Goal: Information Seeking & Learning: Understand process/instructions

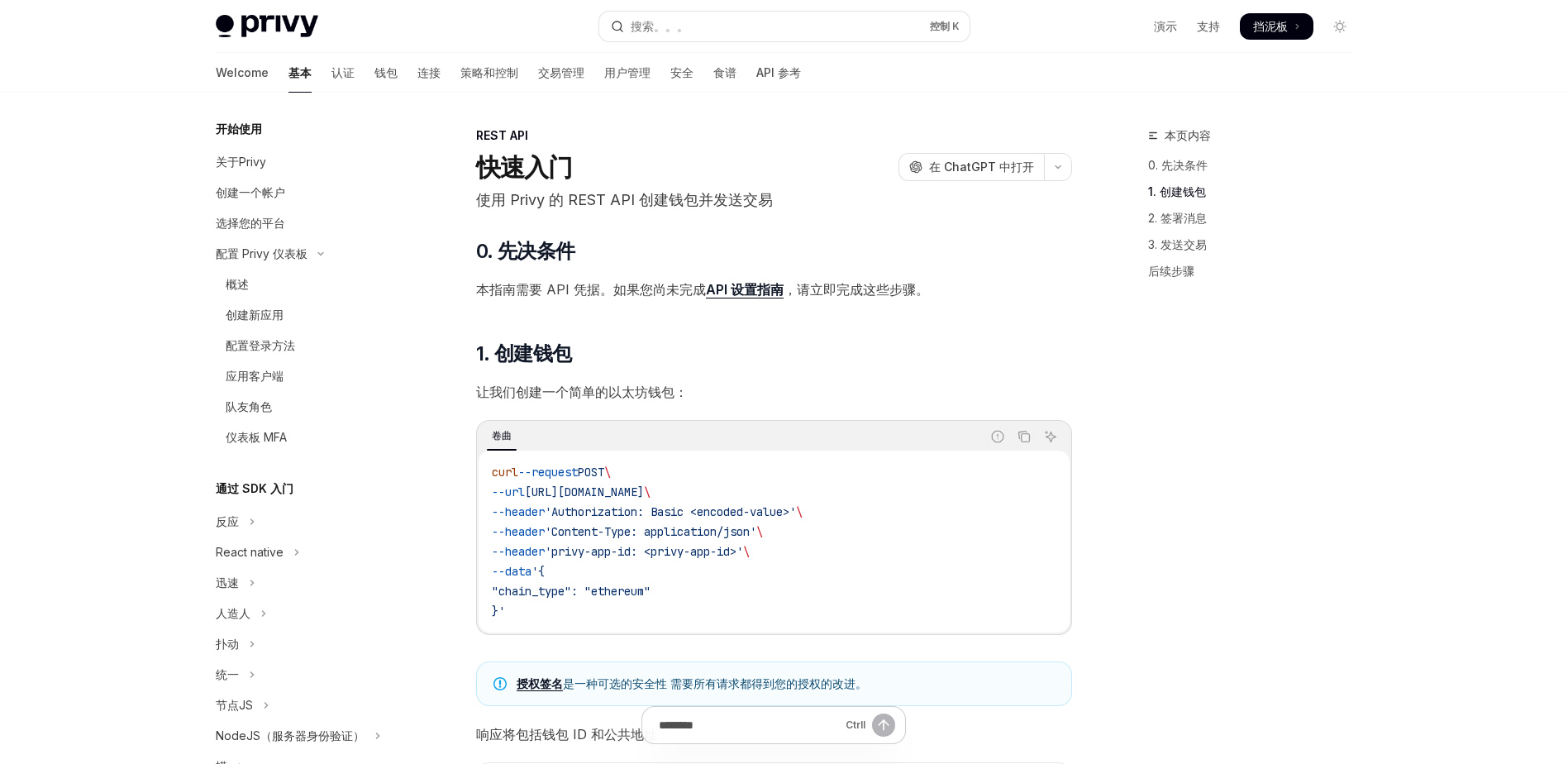
click at [1130, 358] on div "本页内容 0. 先决条件 1. 创建钱包 2. 签署消息 3. 发送交易 后续步骤" at bounding box center [1240, 445] width 251 height 638
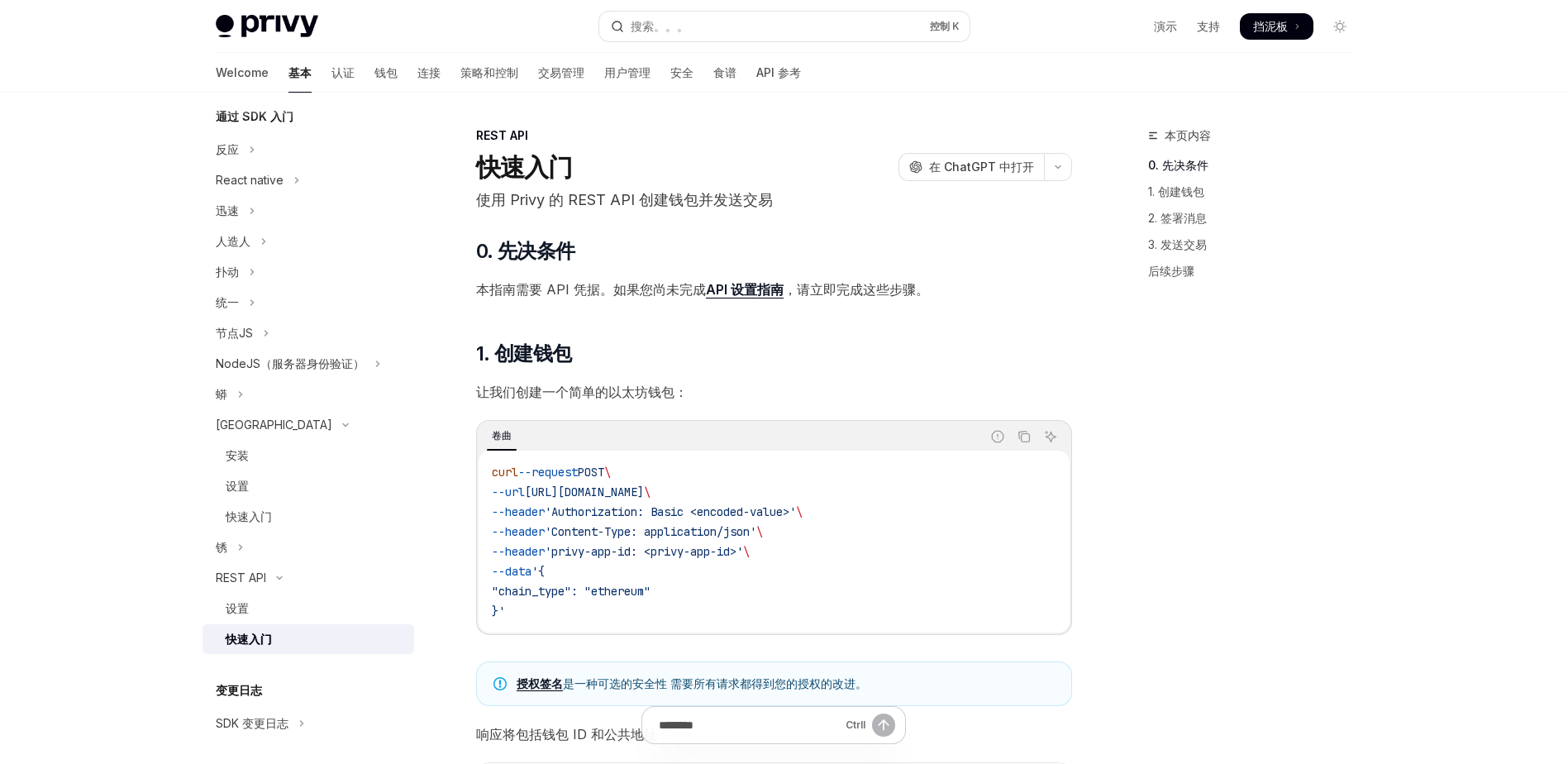
click at [720, 134] on div "REST API" at bounding box center [773, 136] width 596 height 17
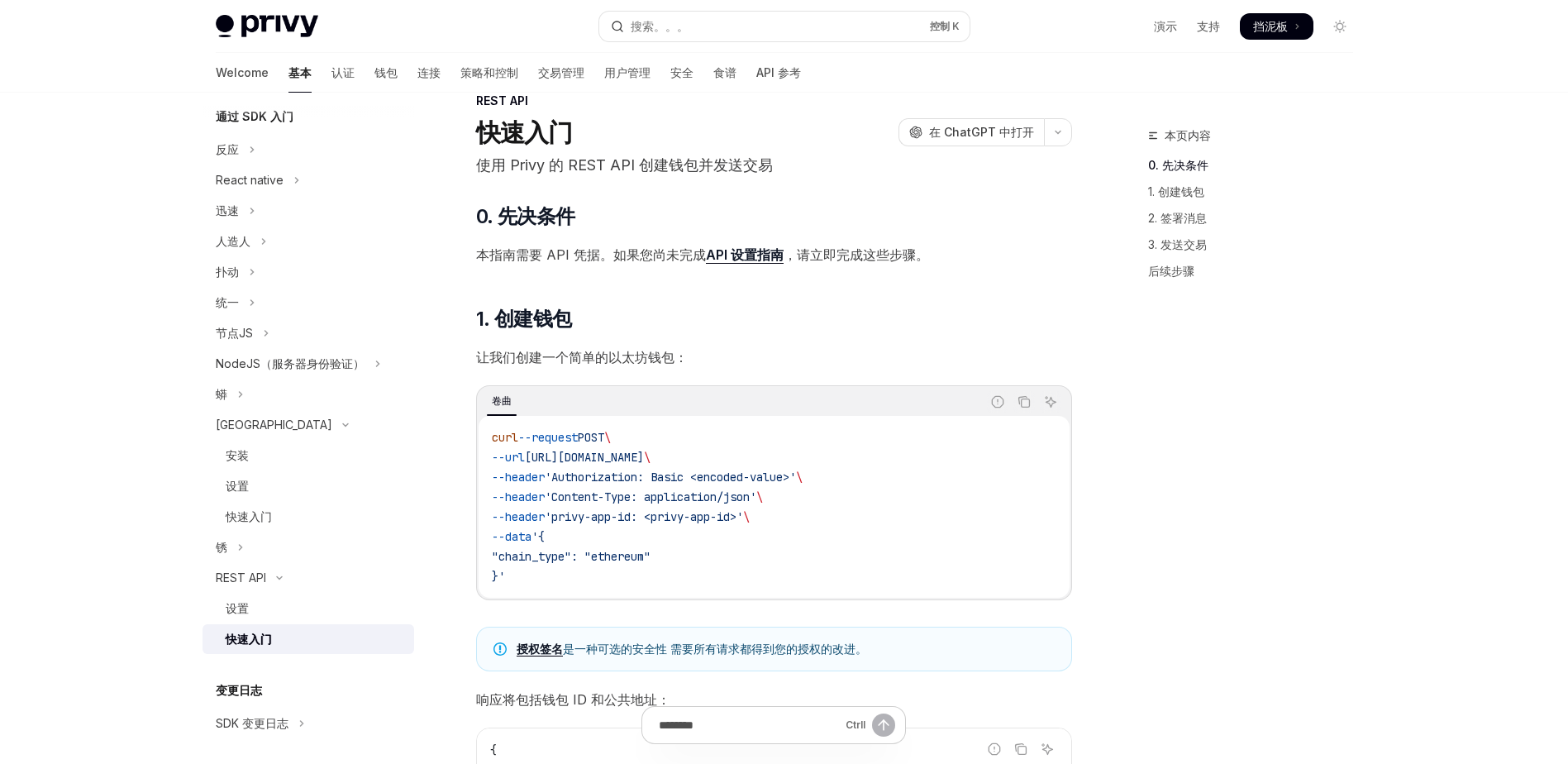
scroll to position [33, 0]
click at [786, 150] on header "REST API 快速入门 开放人工智能 在 ChatGPT 中打开 使用 Privy 的 REST API 创建钱包并发送交易 开放人工智能 Open in…" at bounding box center [773, 136] width 596 height 85
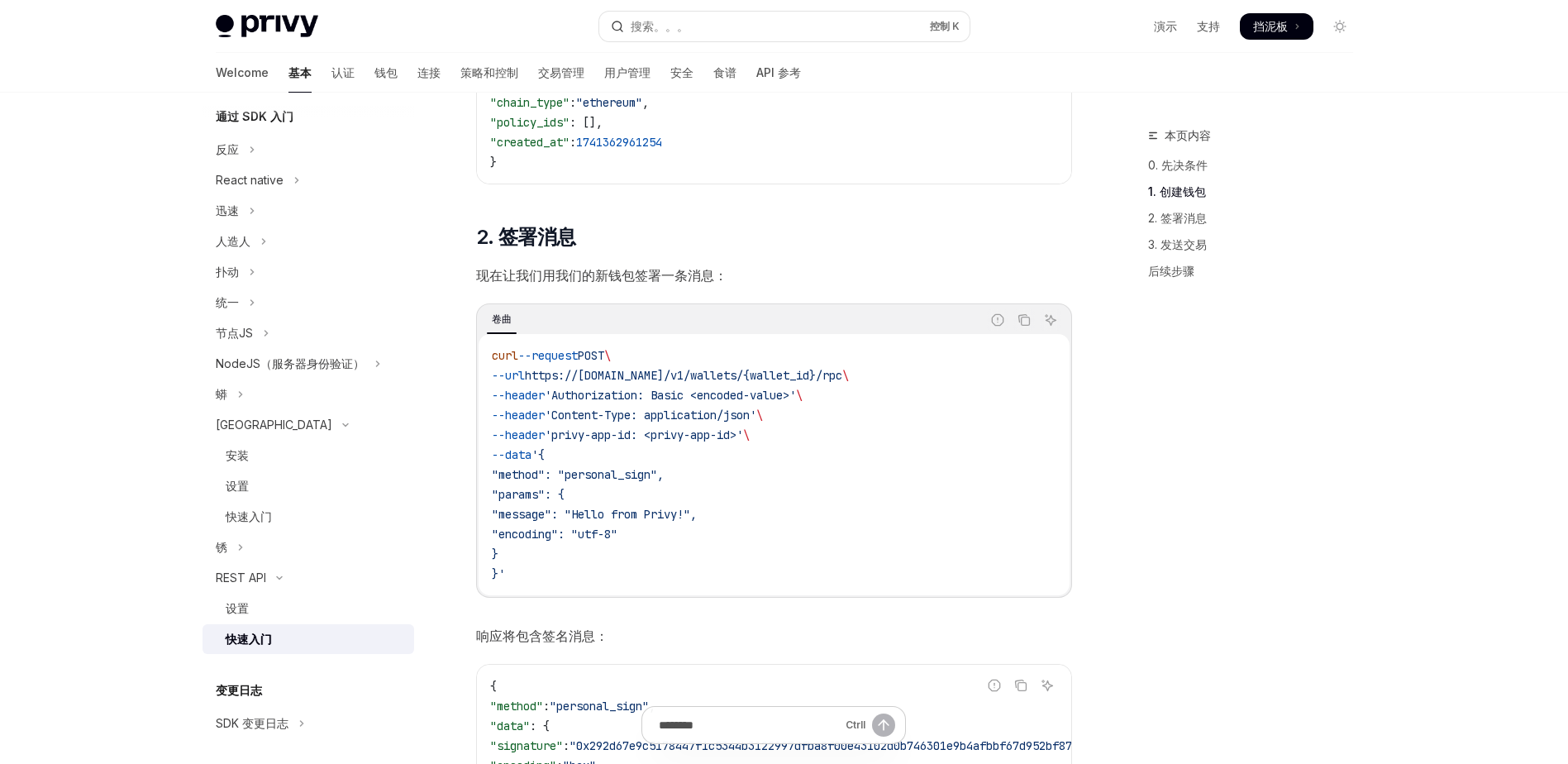
scroll to position [742, 0]
click at [736, 219] on div "​ 0. 先决条件 本指南需要 API 凭据。如果您尚未完成 API 设置指南 ，请立即完成这些步骤。 ​ 1. 创建钱包 让我们创建一个简单的以太坊钱包： …" at bounding box center [773, 679] width 596 height 2367
click at [707, 209] on div "​ 0. 先决条件 本指南需要 API 凭据。如果您尚未完成 API 设置指南 ，请立即完成这些步骤。 ​ 1. 创建钱包 让我们创建一个简单的以太坊钱包： …" at bounding box center [773, 679] width 596 height 2367
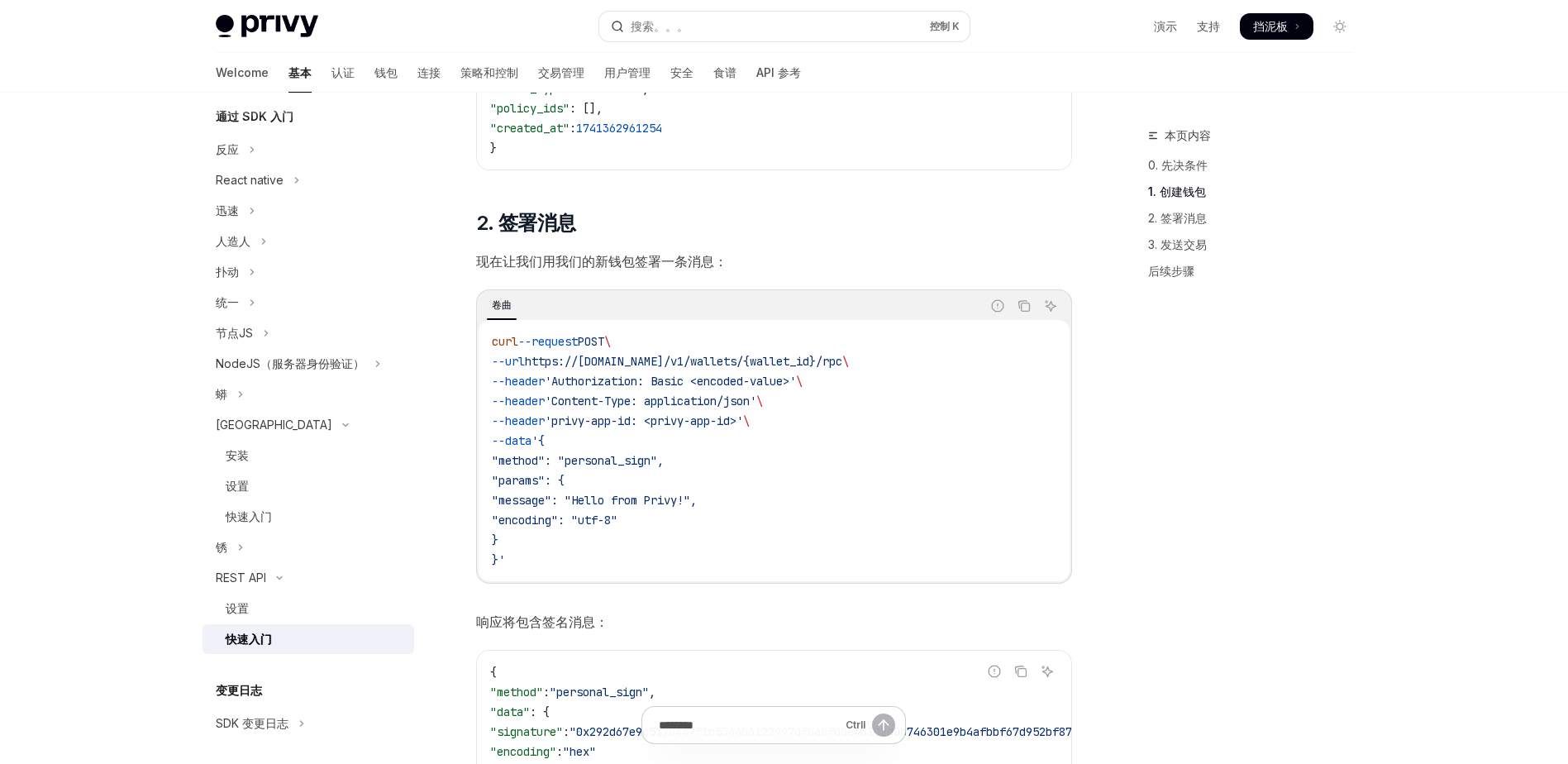
click at [731, 203] on div "​ 0. 先决条件 本指南需要 API 凭据。如果您尚未完成 API 设置指南 ，请立即完成这些步骤。 ​ 1. 创建钱包 让我们创建一个简单的以太坊钱包： …" at bounding box center [773, 666] width 596 height 2367
click at [713, 196] on div "​ 0. 先决条件 本指南需要 API 凭据。如果您尚未完成 API 设置指南 ，请立即完成这些步骤。 ​ 1. 创建钱包 让我们创建一个简单的以太坊钱包： …" at bounding box center [773, 666] width 596 height 2367
click at [690, 188] on div "​ 0. 先决条件 本指南需要 API 凭据。如果您尚未完成 API 设置指南 ，请立即完成这些步骤。 ​ 1. 创建钱包 让我们创建一个简单的以太坊钱包： …" at bounding box center [773, 666] width 596 height 2367
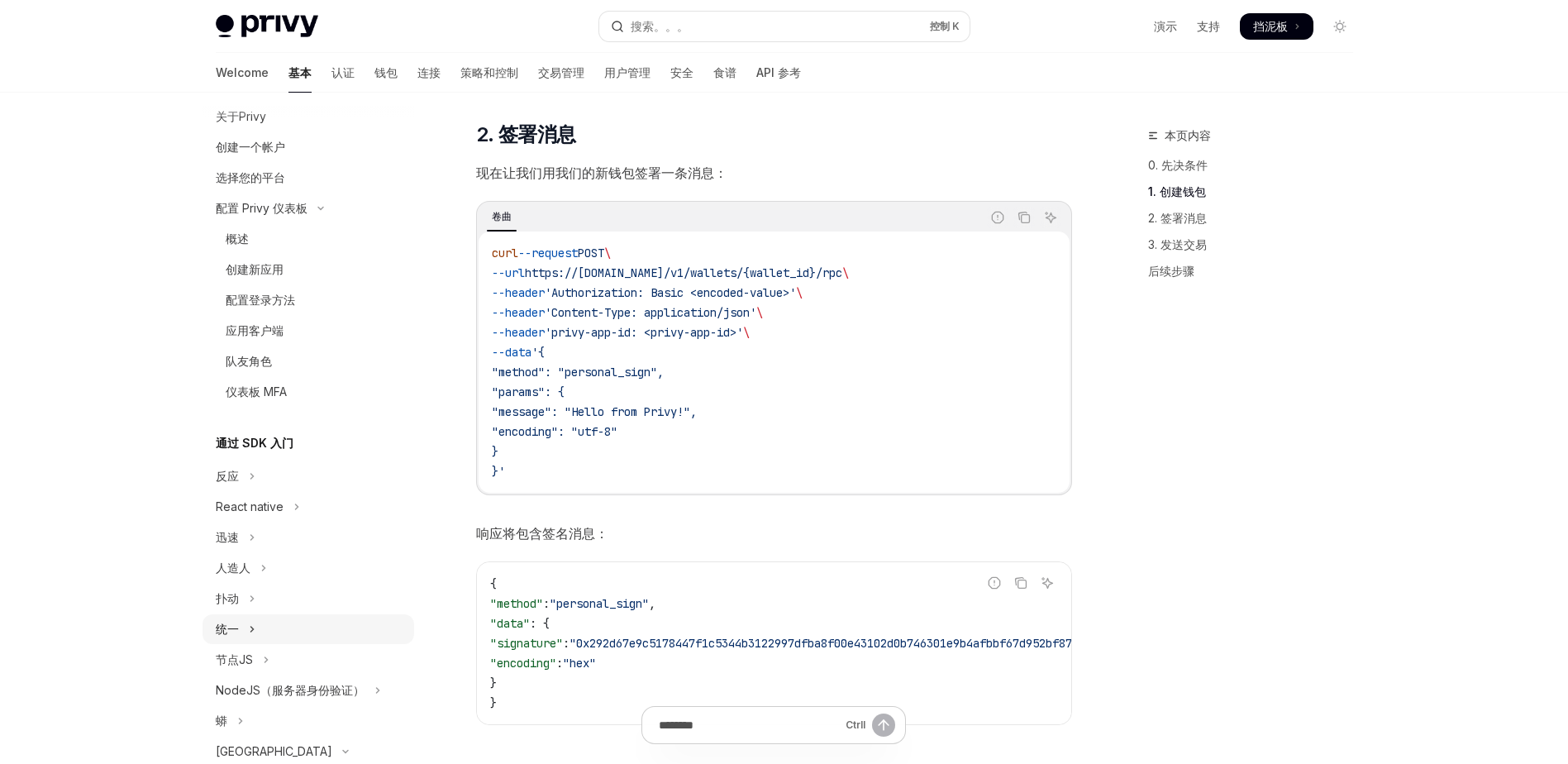
scroll to position [29, 0]
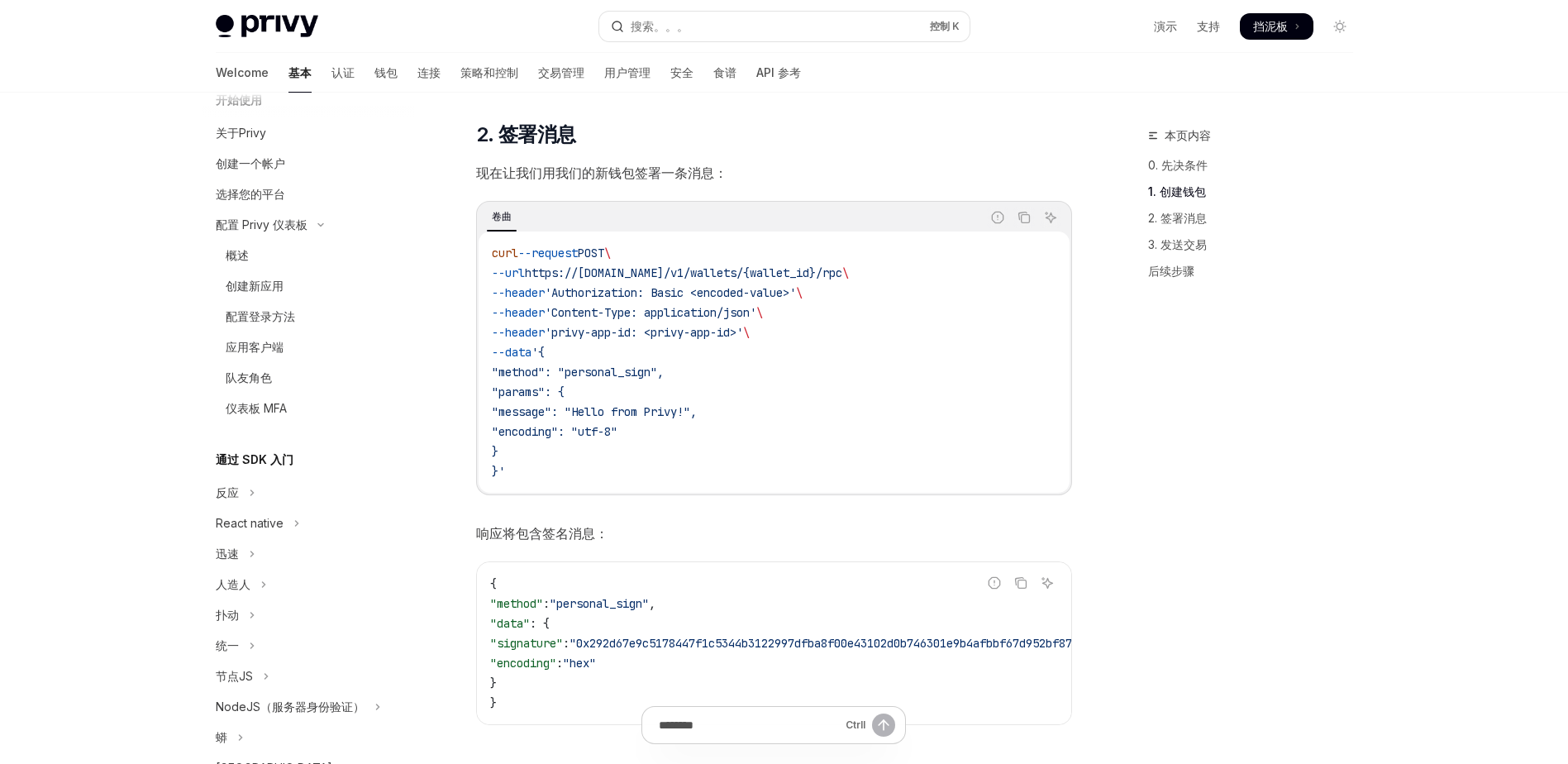
click at [781, 166] on span "现在让我们用我们的新钱包签署一条消息：" at bounding box center [773, 173] width 596 height 23
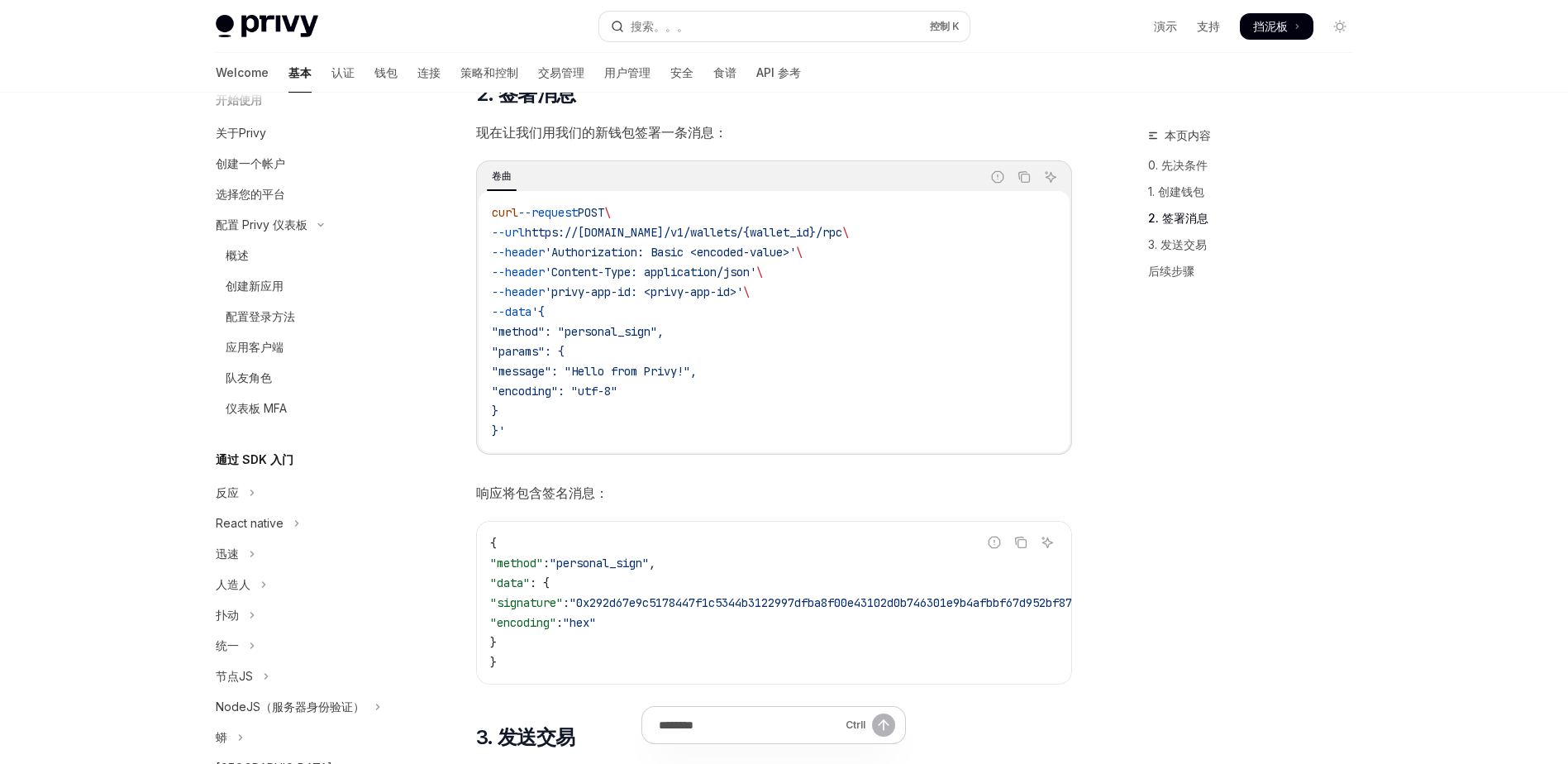
click at [761, 131] on span "现在让我们用我们的新钱包签署一条消息：" at bounding box center [773, 132] width 596 height 23
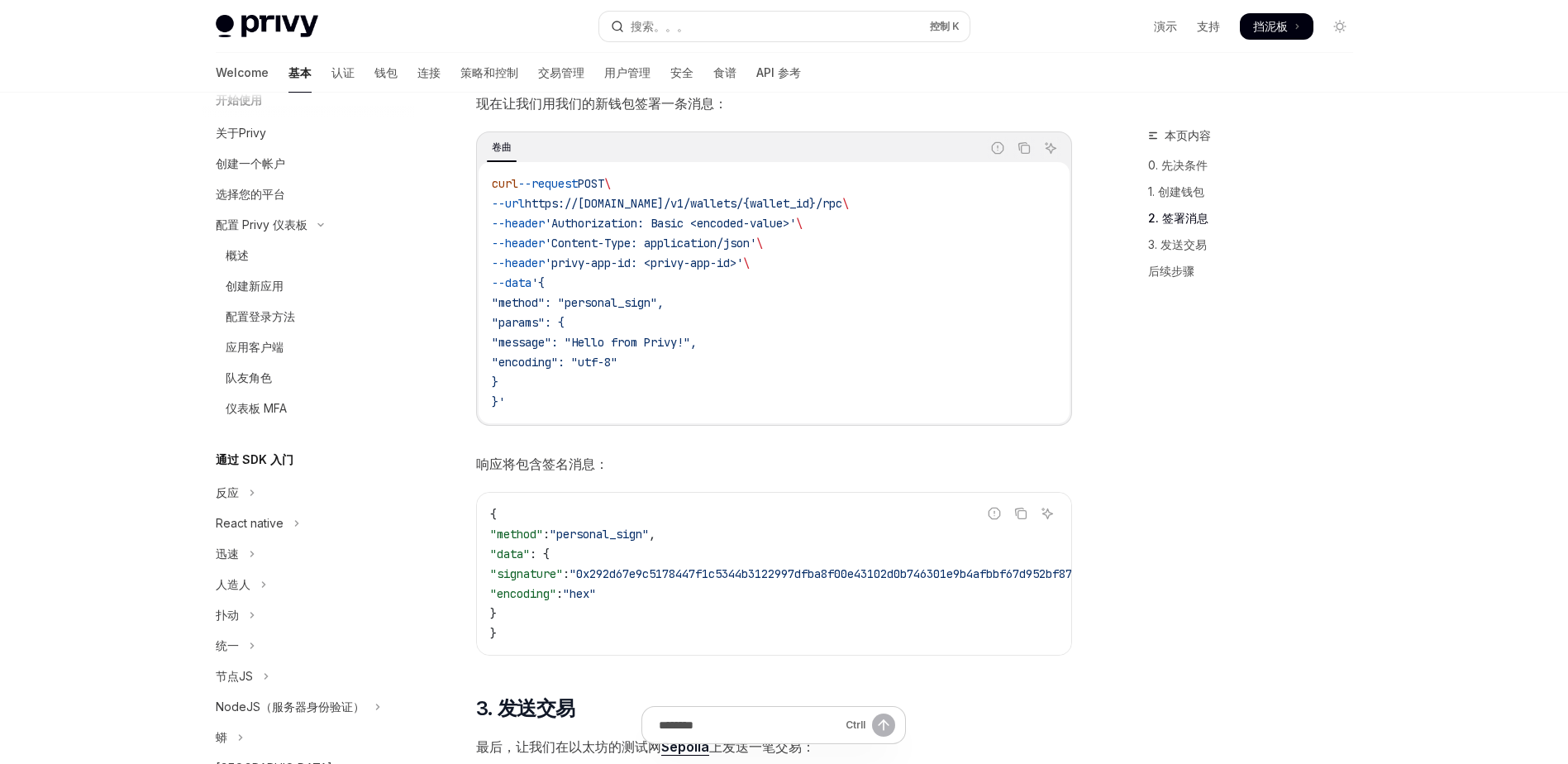
scroll to position [914, 0]
click at [769, 98] on span "现在让我们用我们的新钱包签署一条消息：" at bounding box center [773, 103] width 596 height 23
click at [779, 105] on span "现在让我们用我们的新钱包签署一条消息：" at bounding box center [773, 103] width 596 height 23
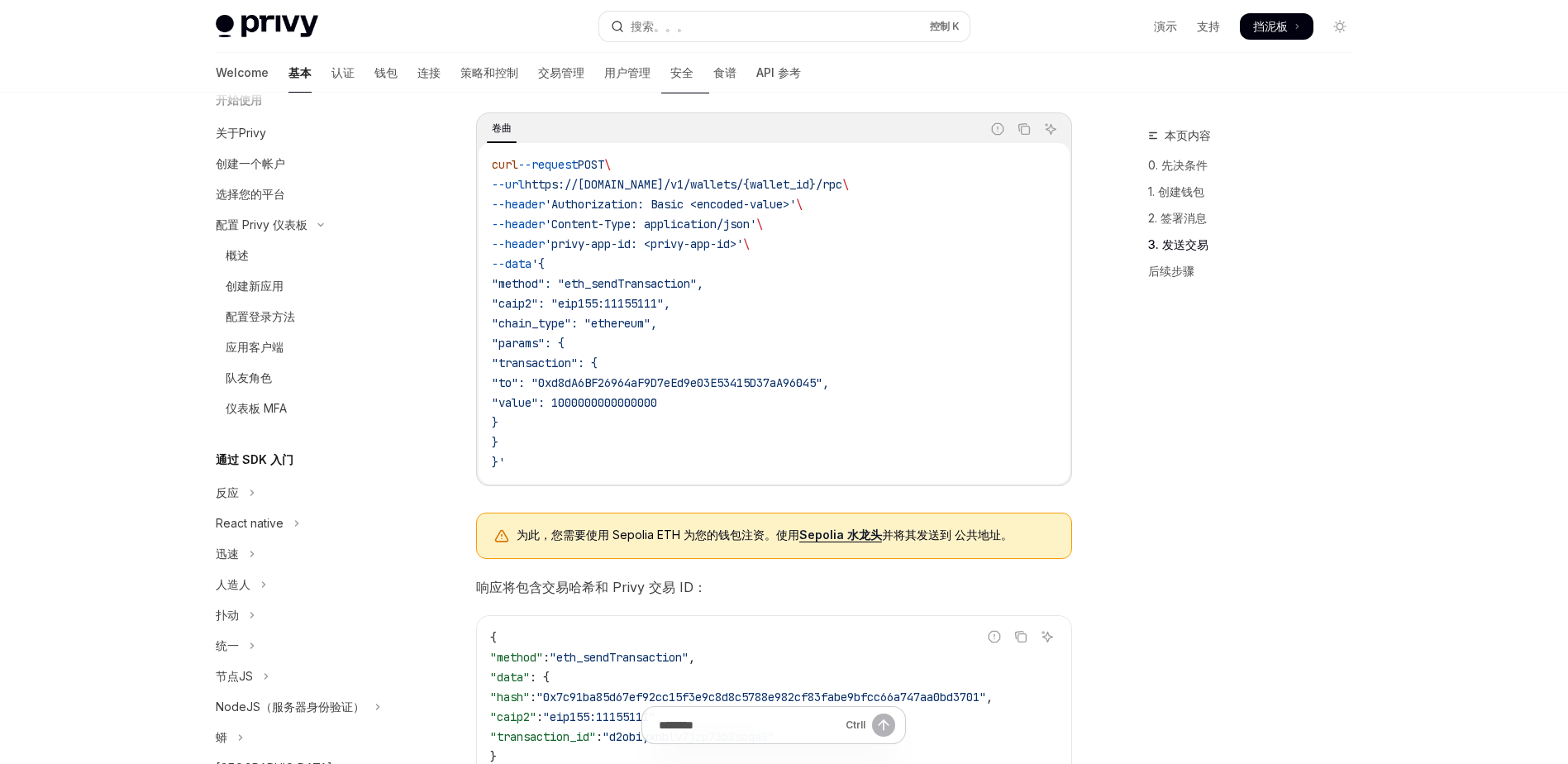
scroll to position [1542, 0]
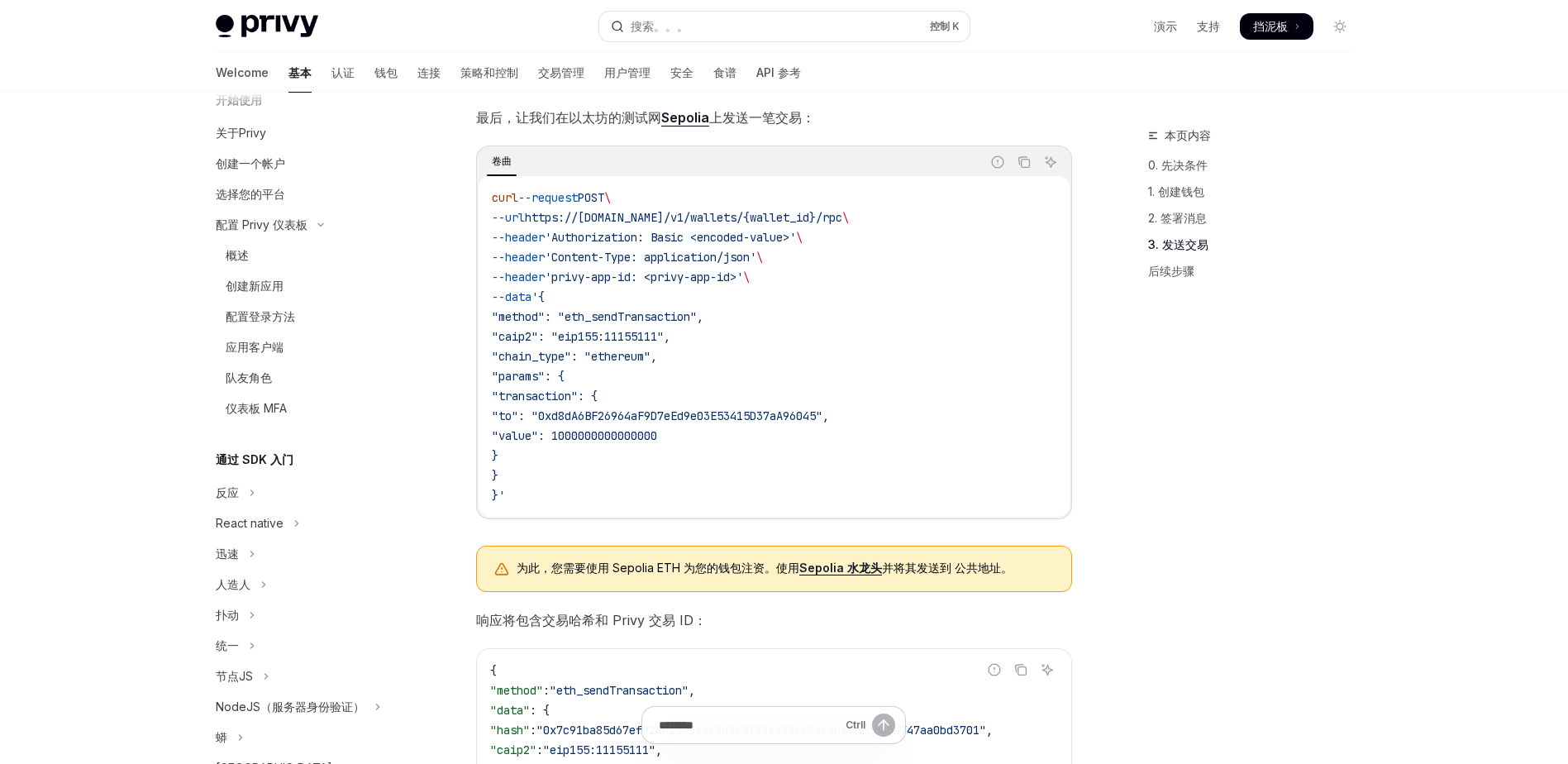
click at [900, 116] on span "最后，让我们在以太坊的测试网 Sepolia 上发送一笔交易：" at bounding box center [773, 117] width 596 height 23
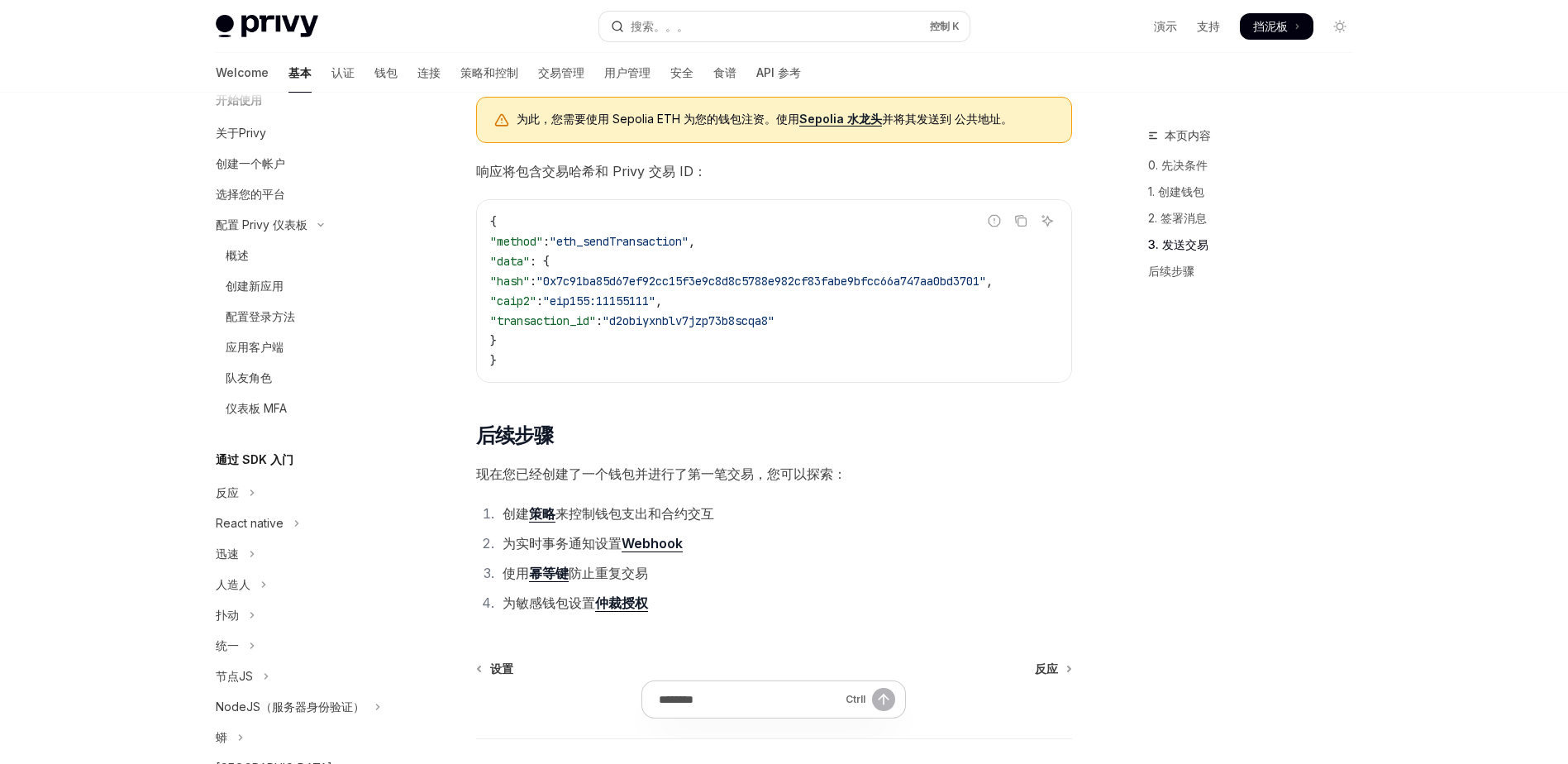
scroll to position [2006, 0]
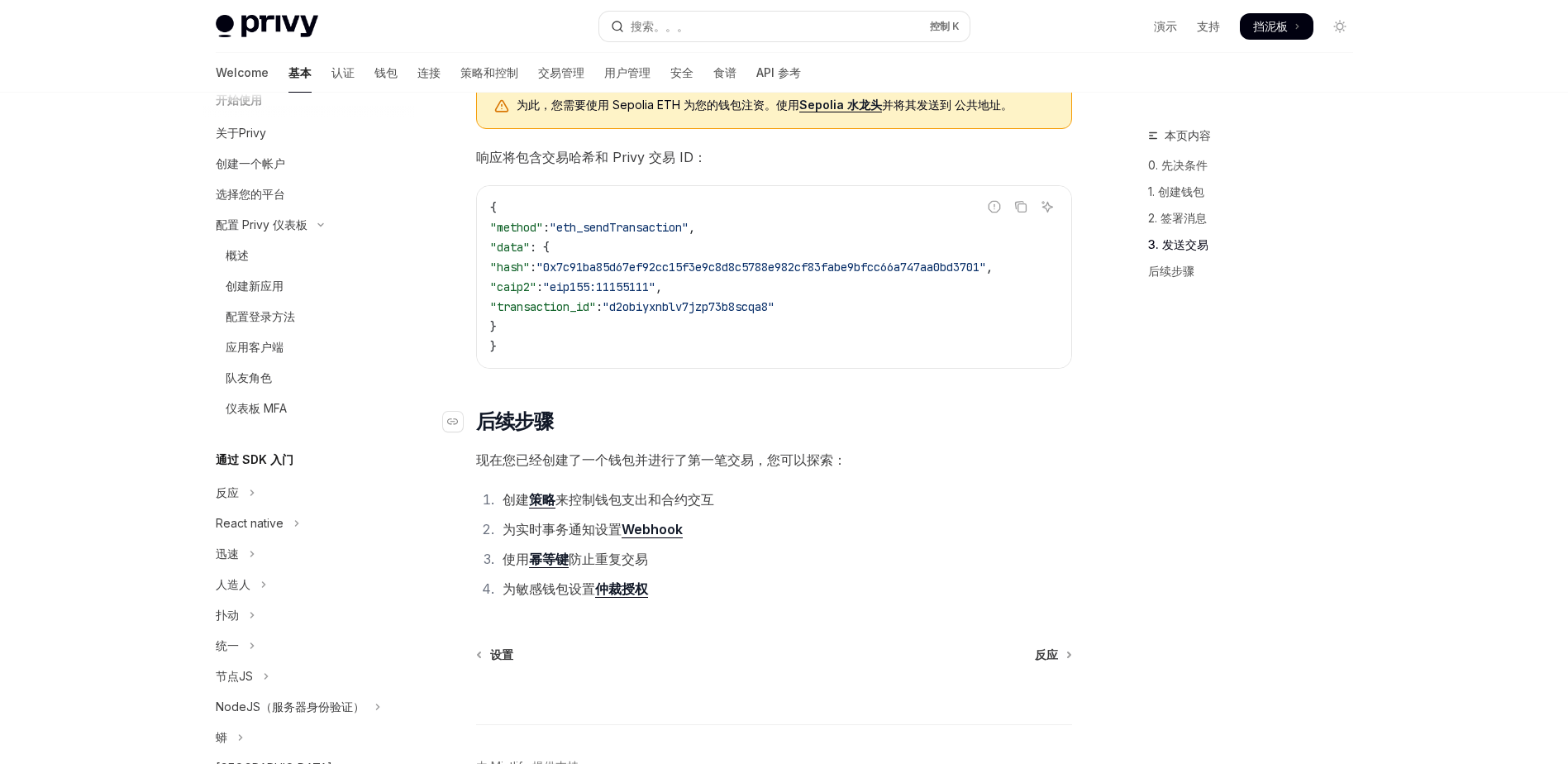
click at [1008, 426] on h2 "​ 后续步骤" at bounding box center [773, 421] width 596 height 27
click at [1148, 346] on div "本页内容 0. 先决条件 1. 创建钱包 2. 签署消息 3. 发送交易 后续步骤" at bounding box center [1240, 445] width 251 height 638
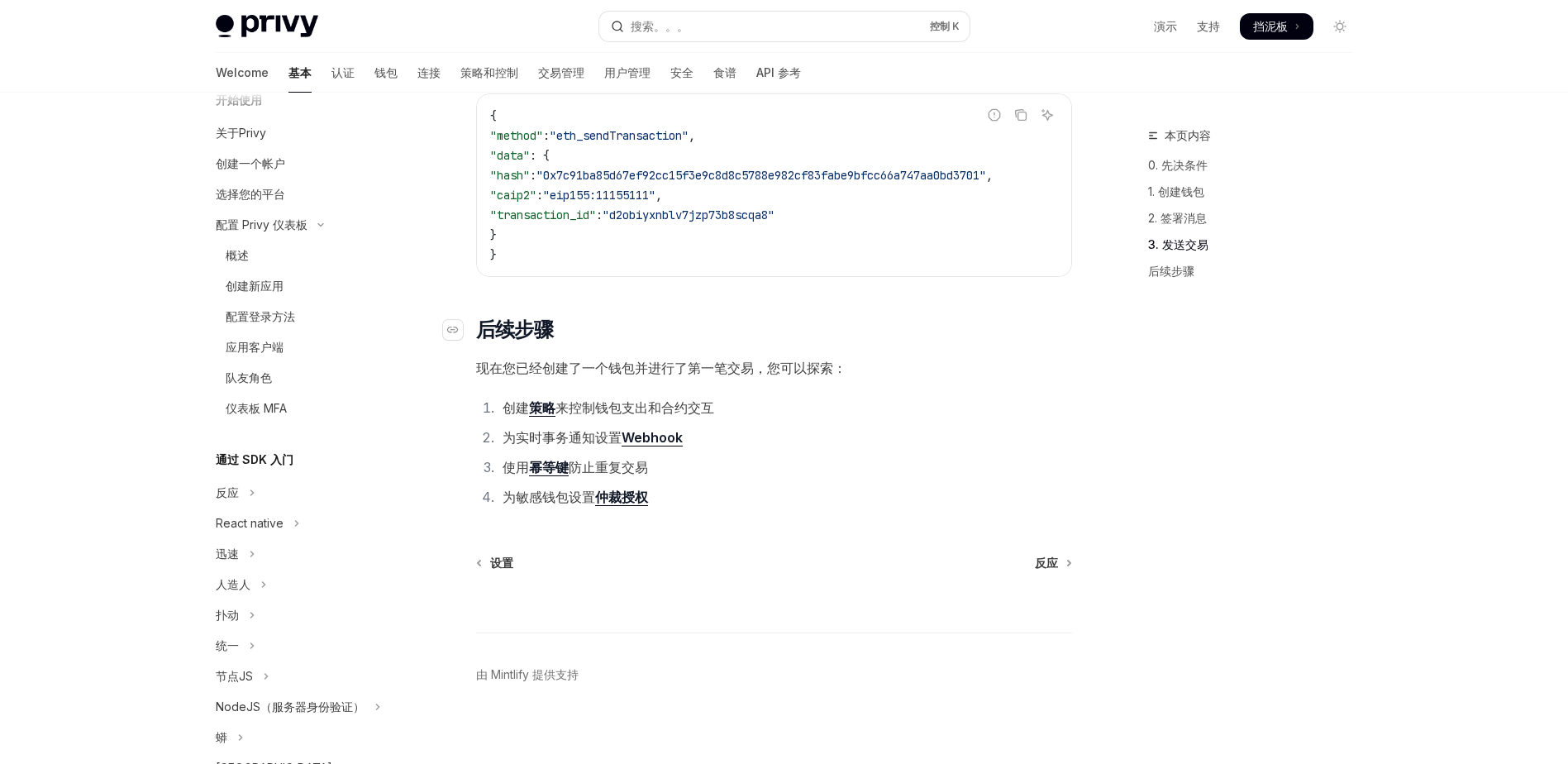
scroll to position [2099, 0]
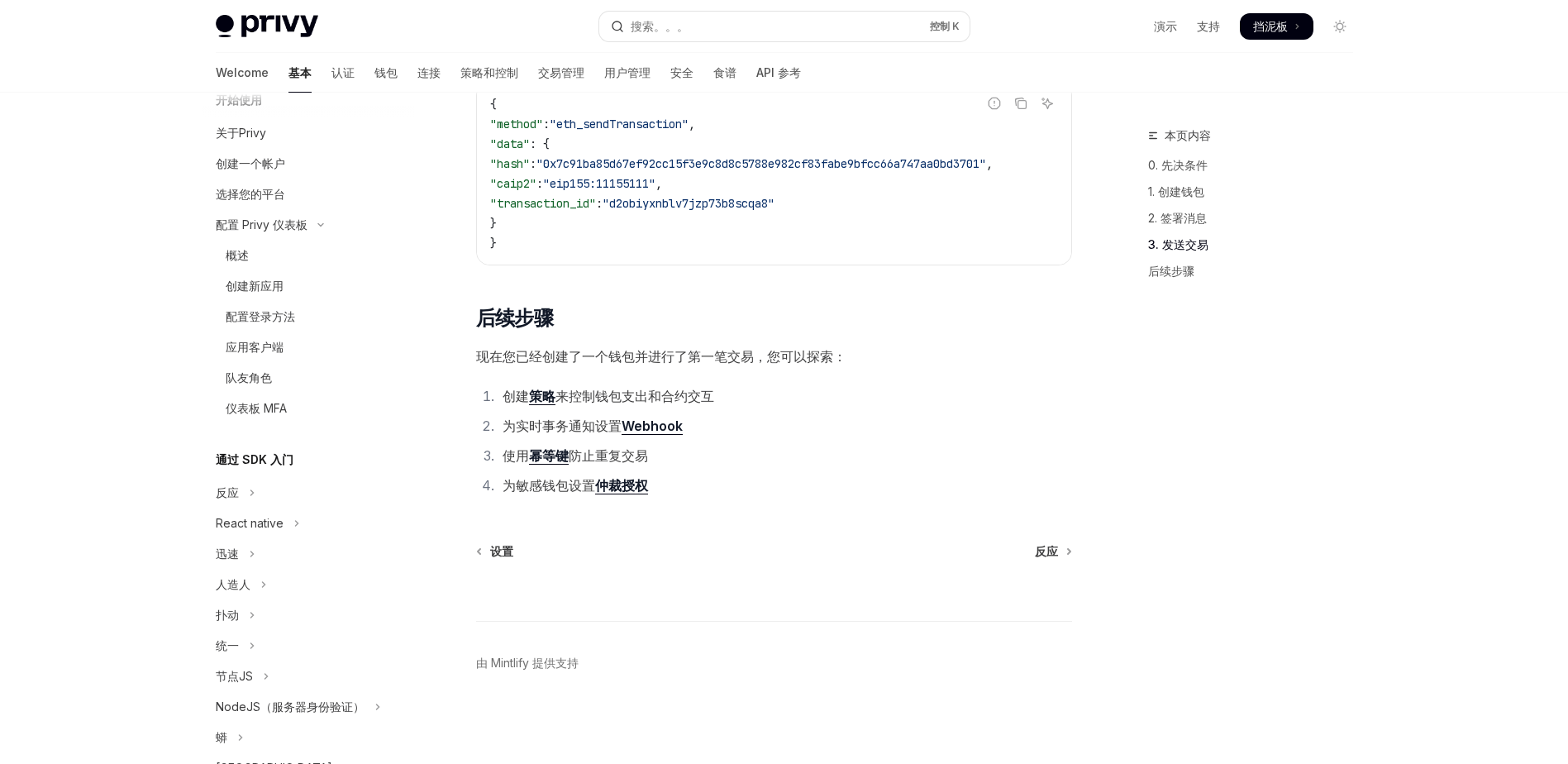
click at [1115, 320] on div "本页内容 0. 先决条件 1. 创建钱包 2. 签署消息 3. 发送交易 后续步骤" at bounding box center [1240, 445] width 251 height 638
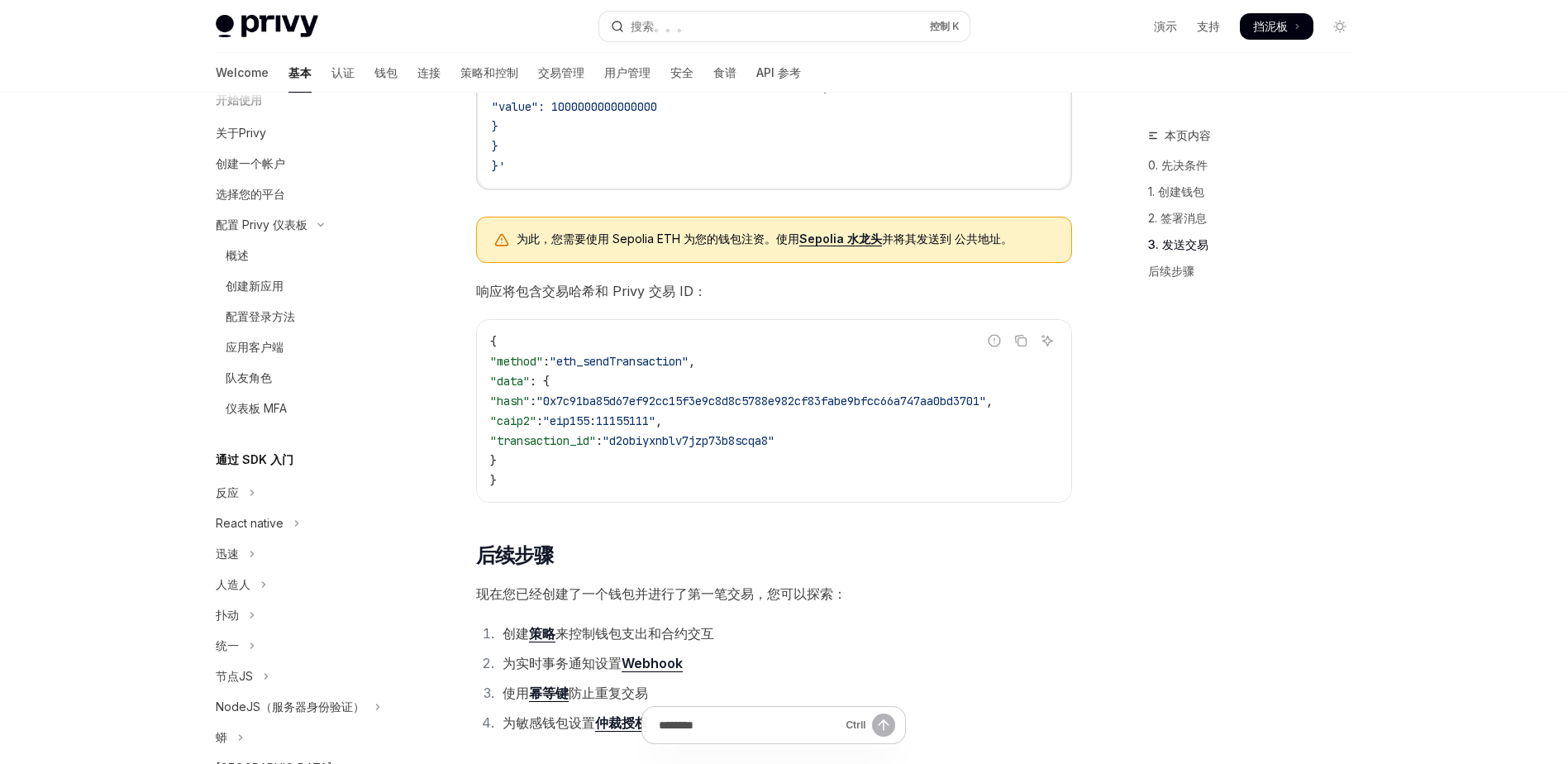
scroll to position [1845, 0]
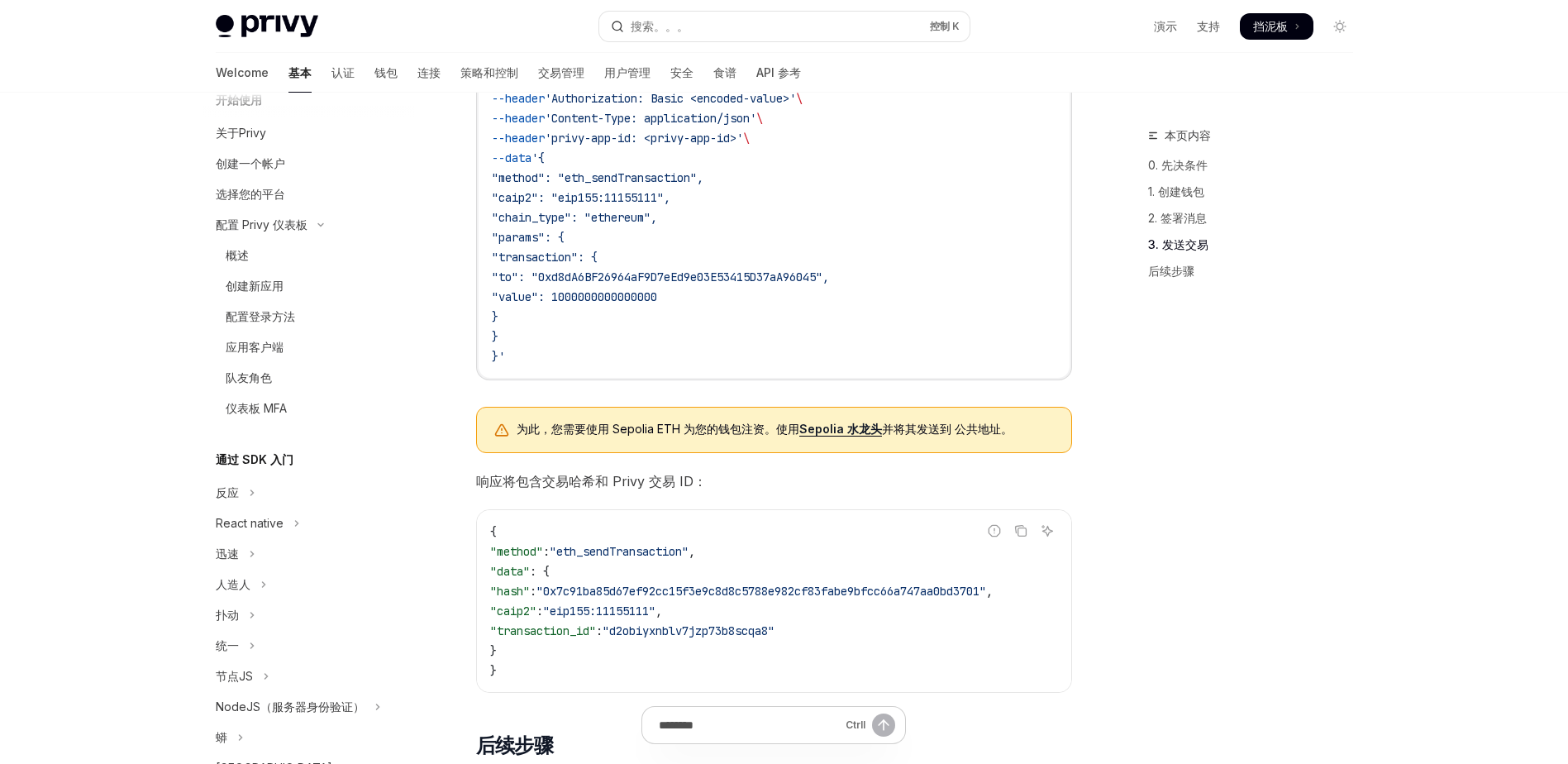
scroll to position [1680, 0]
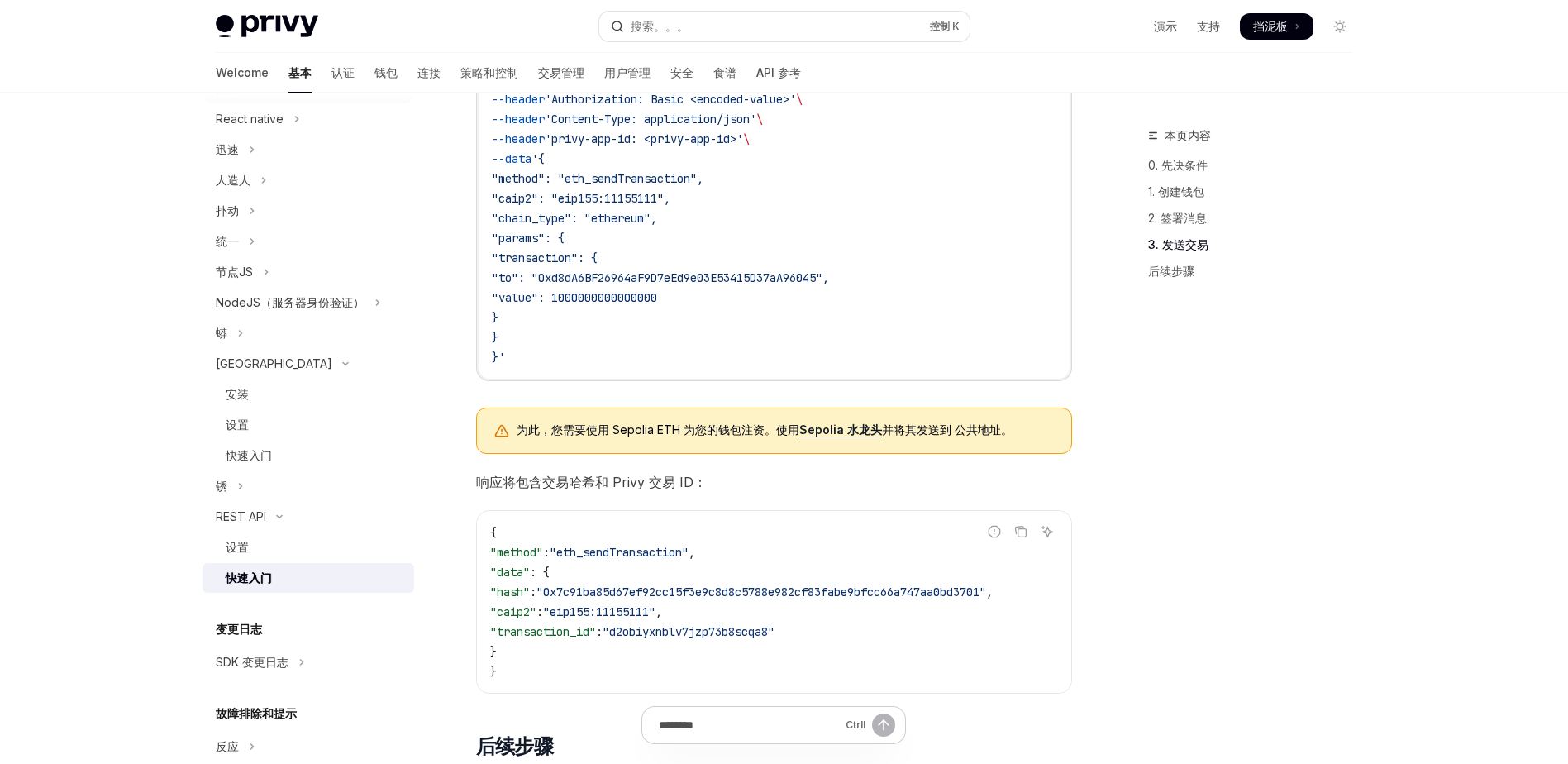
scroll to position [432, 0]
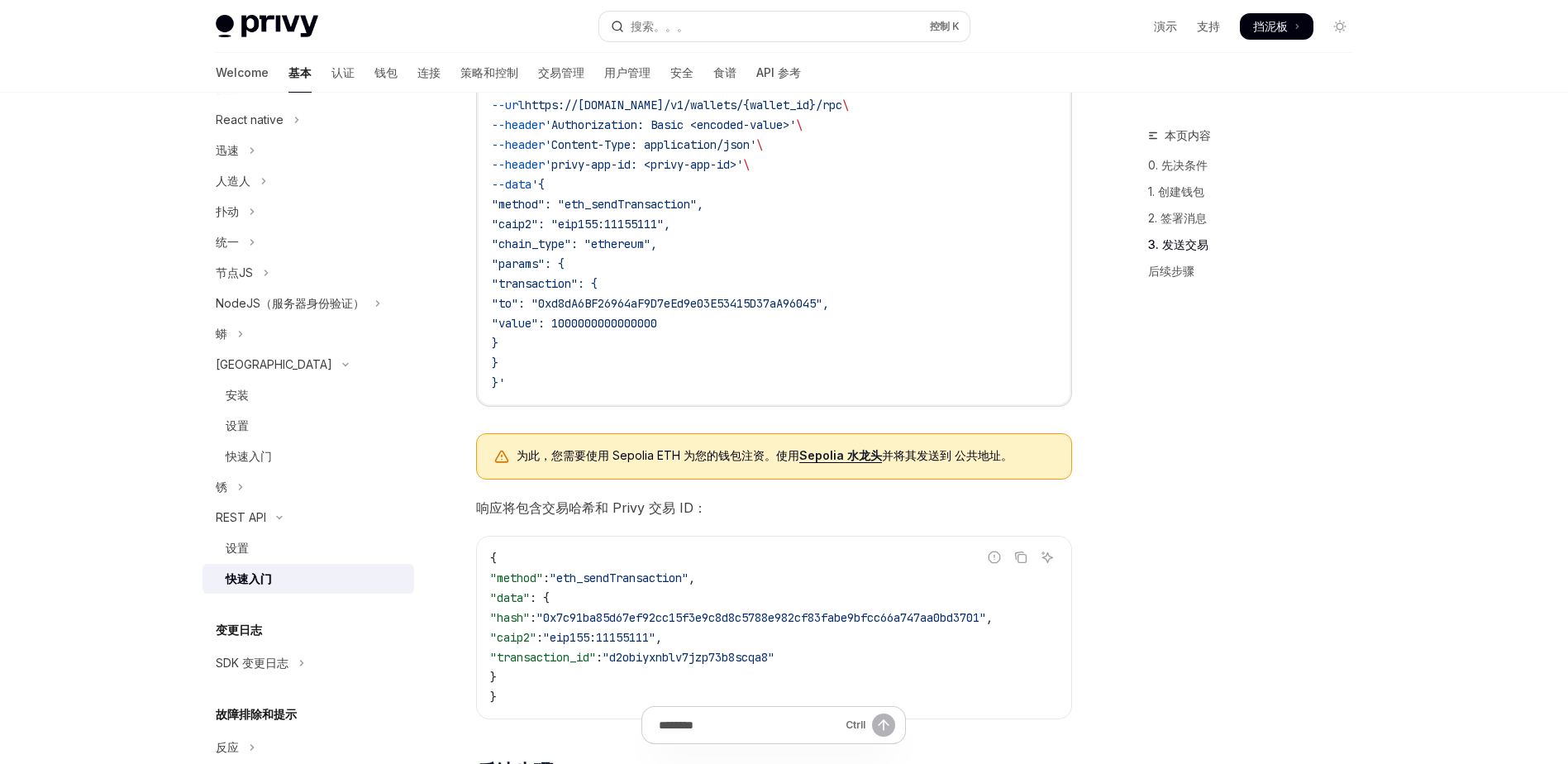
scroll to position [1654, 0]
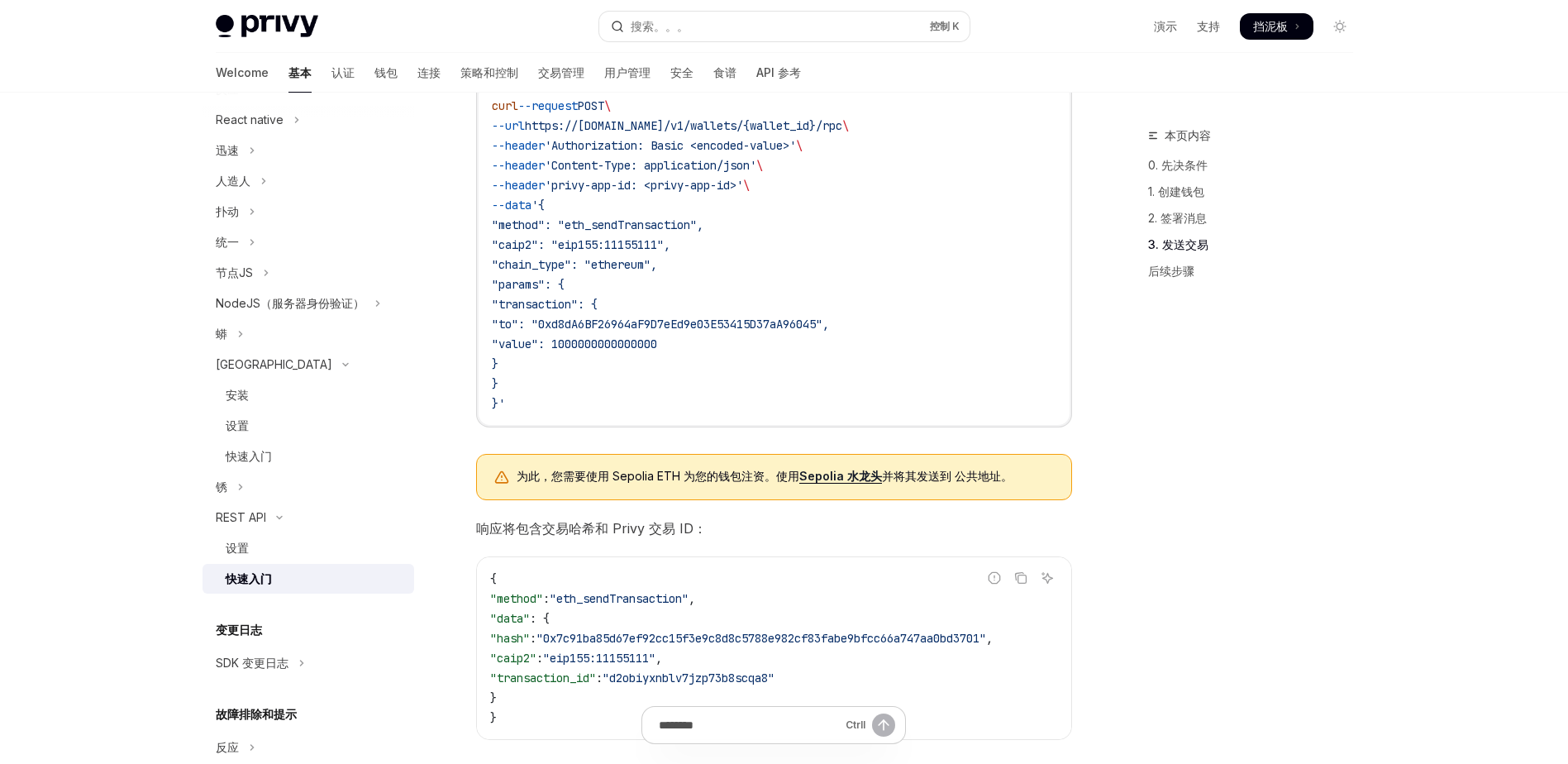
click at [535, 252] on span ""caip2": "eip155:11155111"," at bounding box center [580, 245] width 178 height 15
copy span "caip2"
click at [742, 28] on button "搜索。。。 控制 K" at bounding box center [784, 27] width 370 height 30
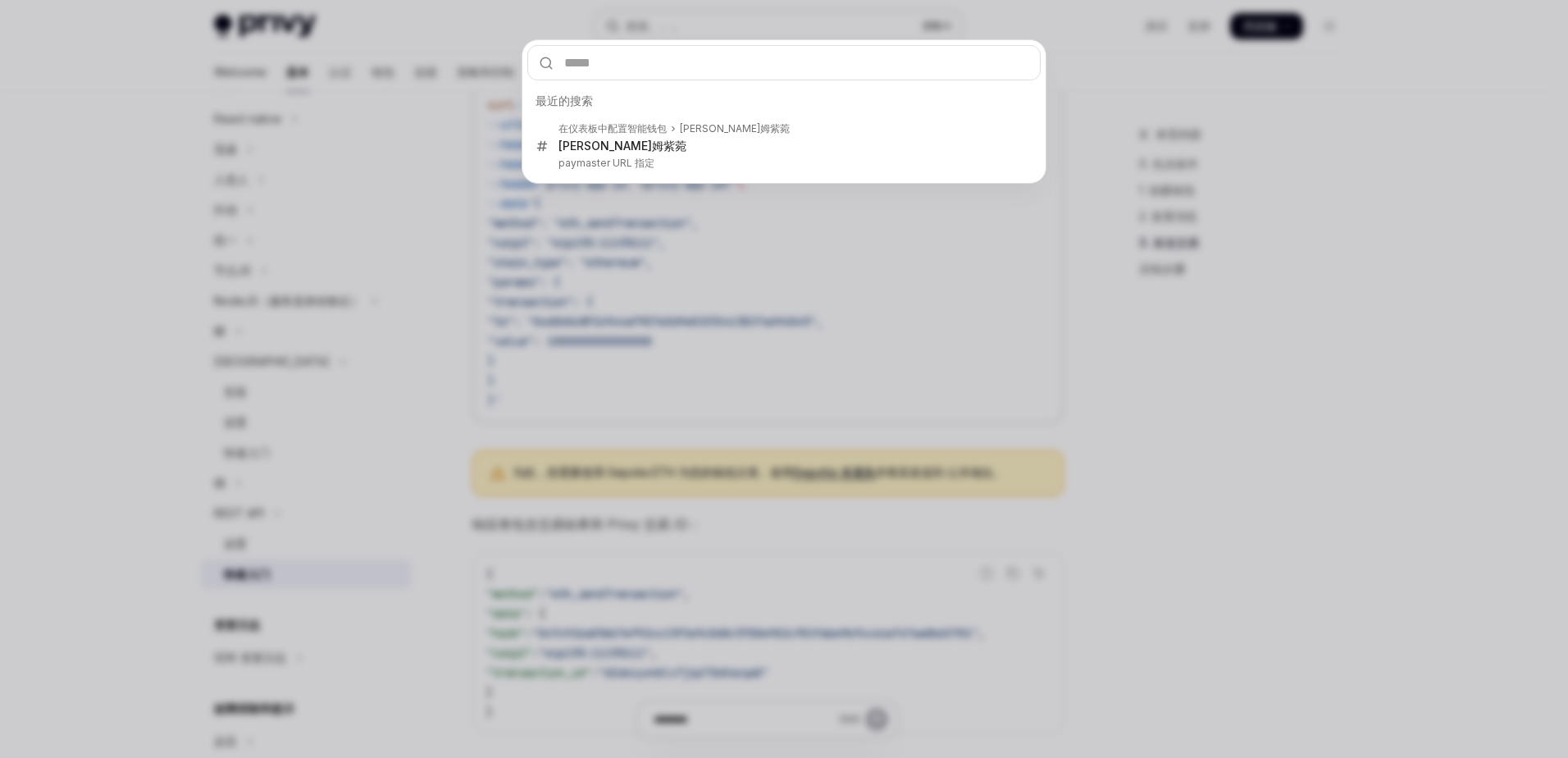
type input "*****"
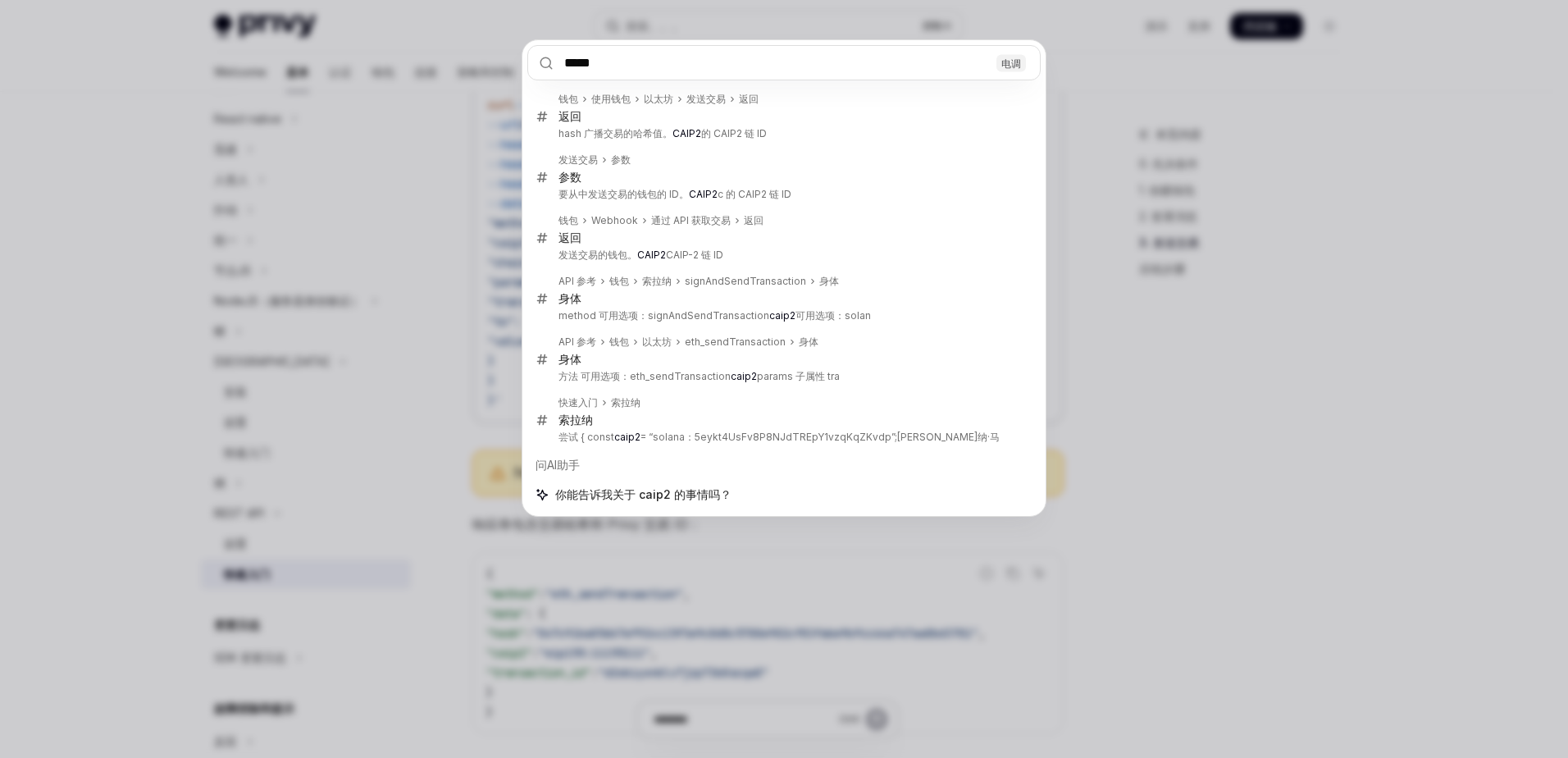
click at [660, 61] on input "*****" at bounding box center [784, 62] width 514 height 35
click at [656, 61] on input "*****" at bounding box center [784, 62] width 514 height 35
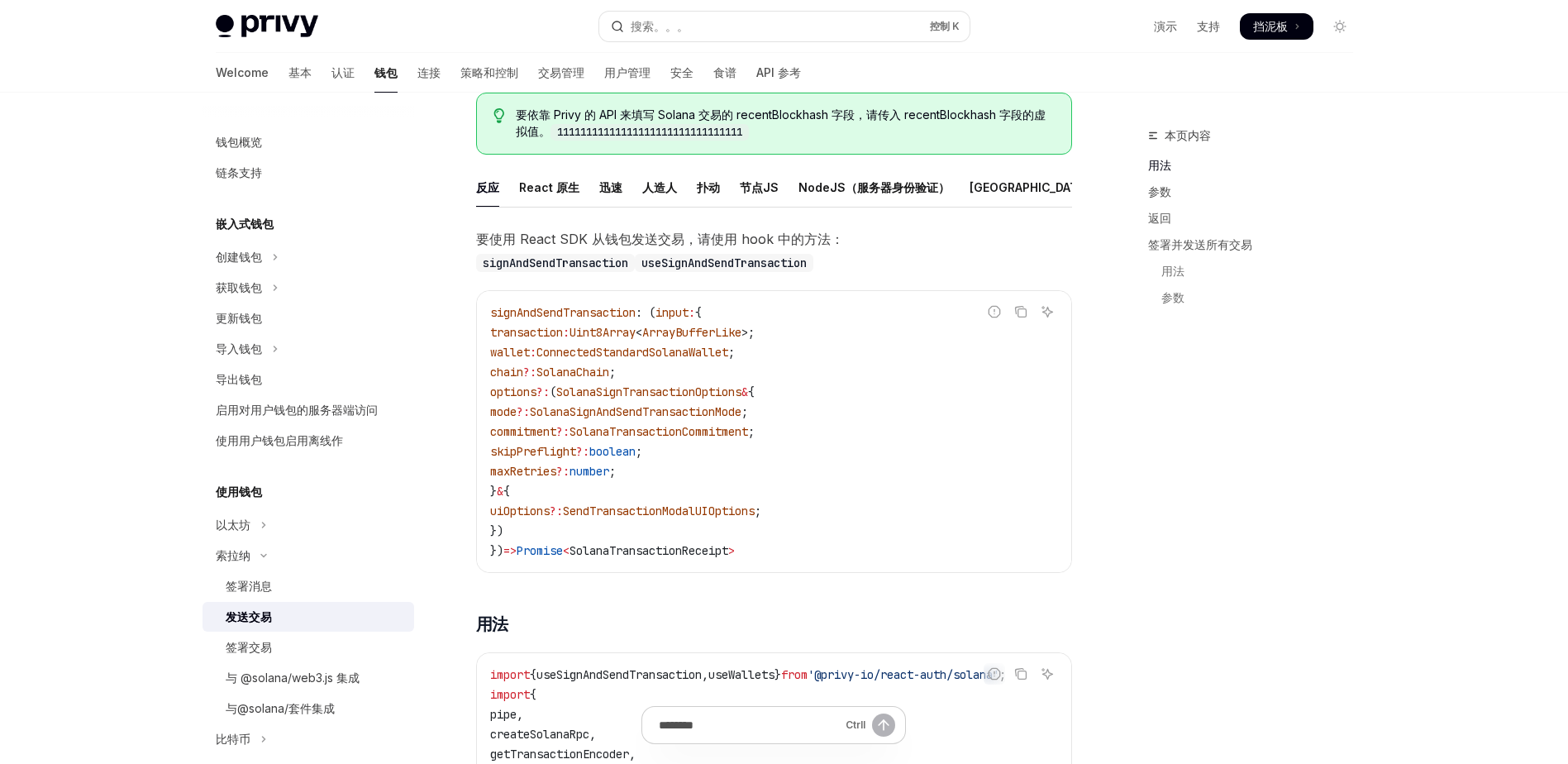
click at [1117, 266] on div "本页内容 用法 参数 返回 签署并发送所有交易 用法 参数" at bounding box center [1240, 225] width 251 height 199
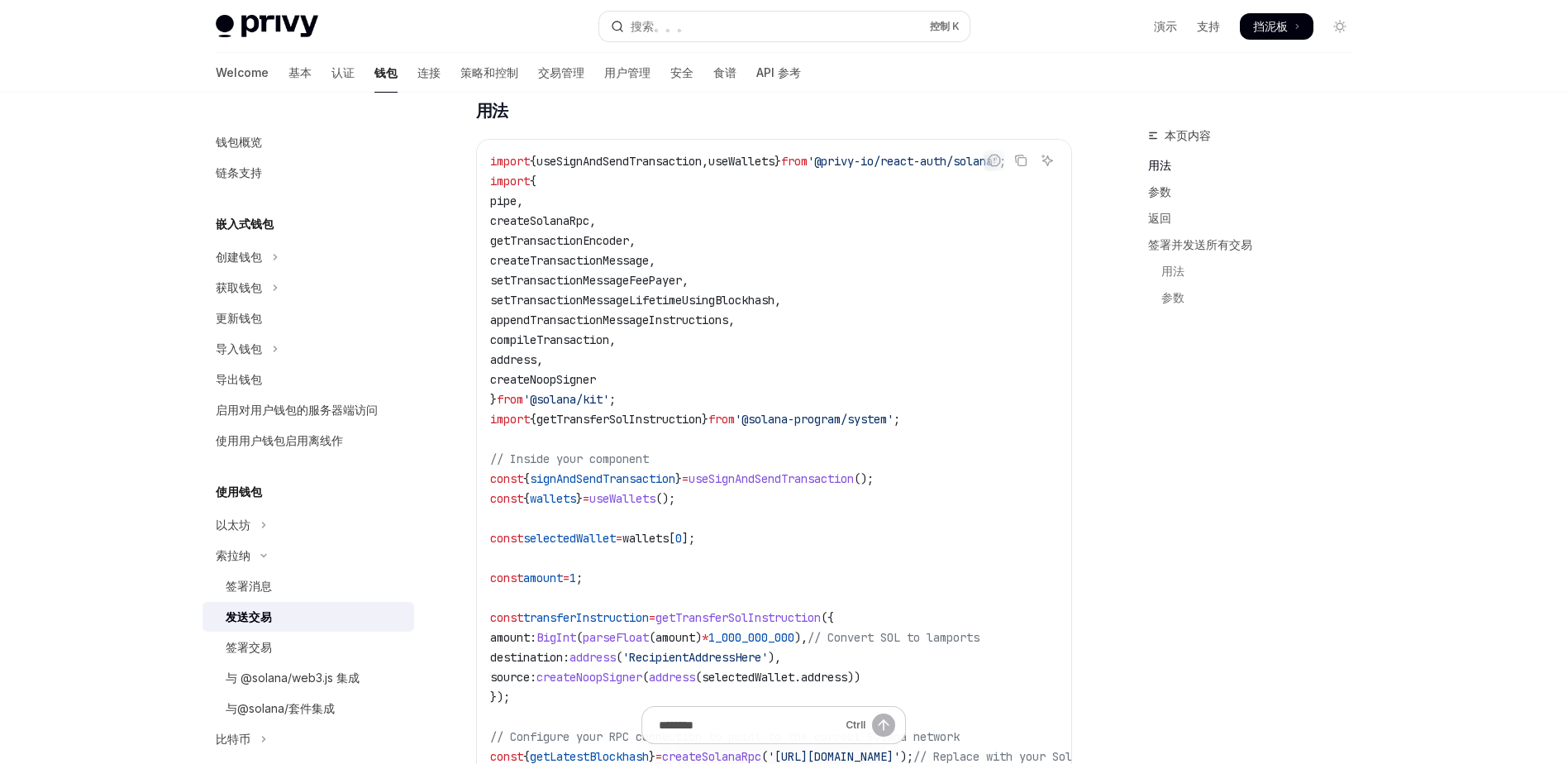
scroll to position [627, 0]
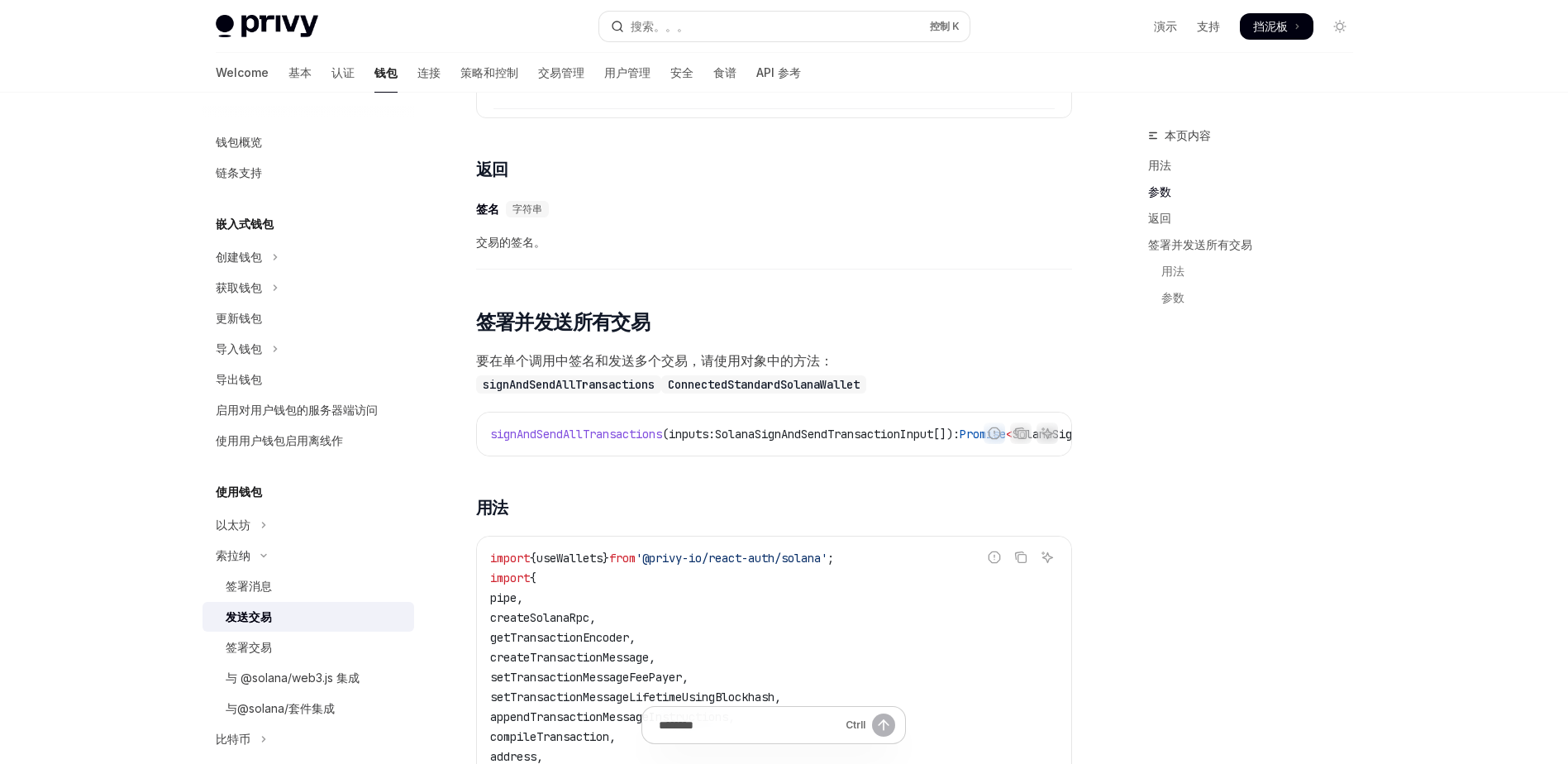
scroll to position [2181, 0]
click at [263, 586] on div "签署消息" at bounding box center [248, 586] width 46 height 20
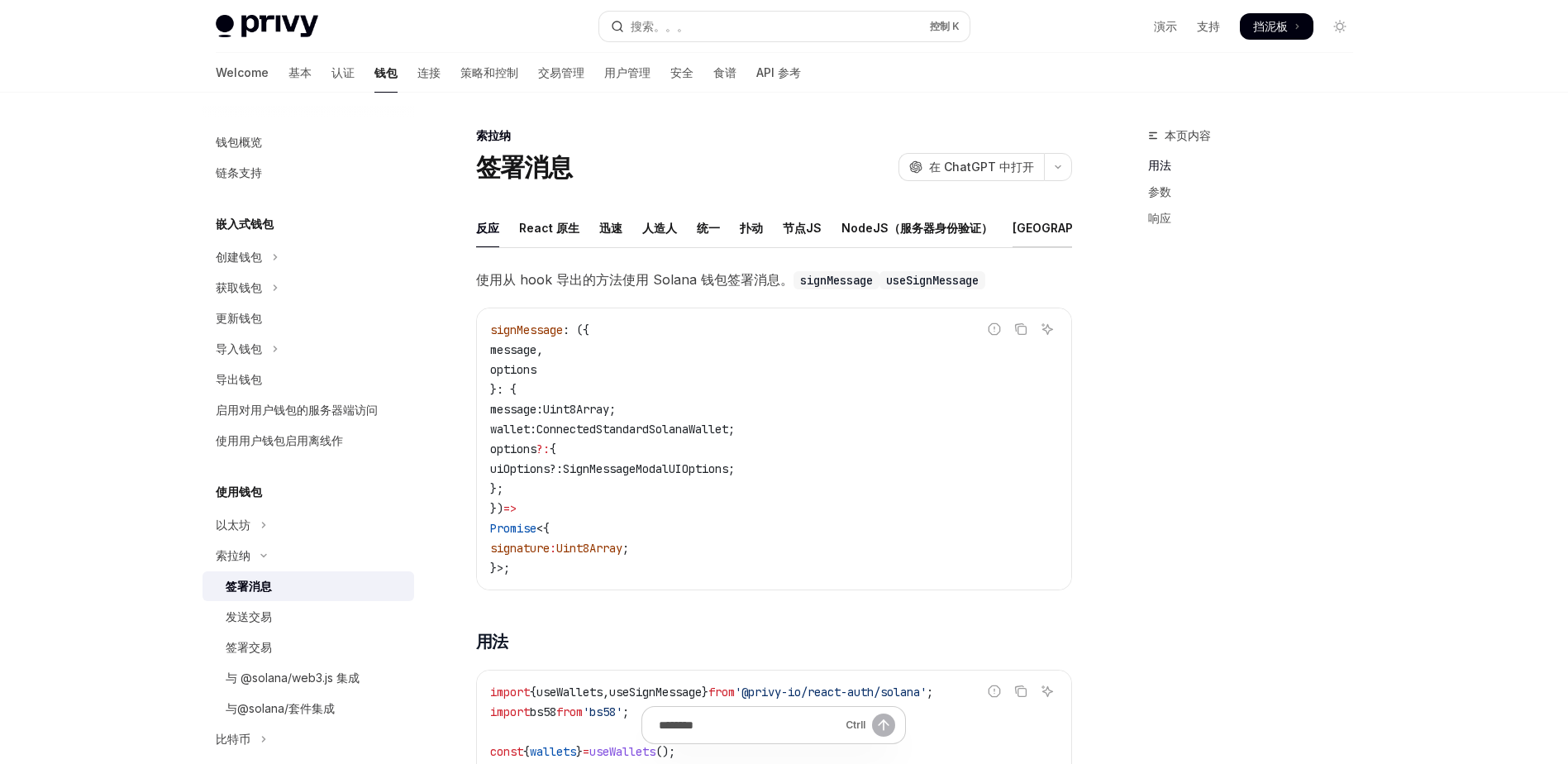
click at [1016, 232] on font "[GEOGRAPHIC_DATA]" at bounding box center [1072, 228] width 119 height 20
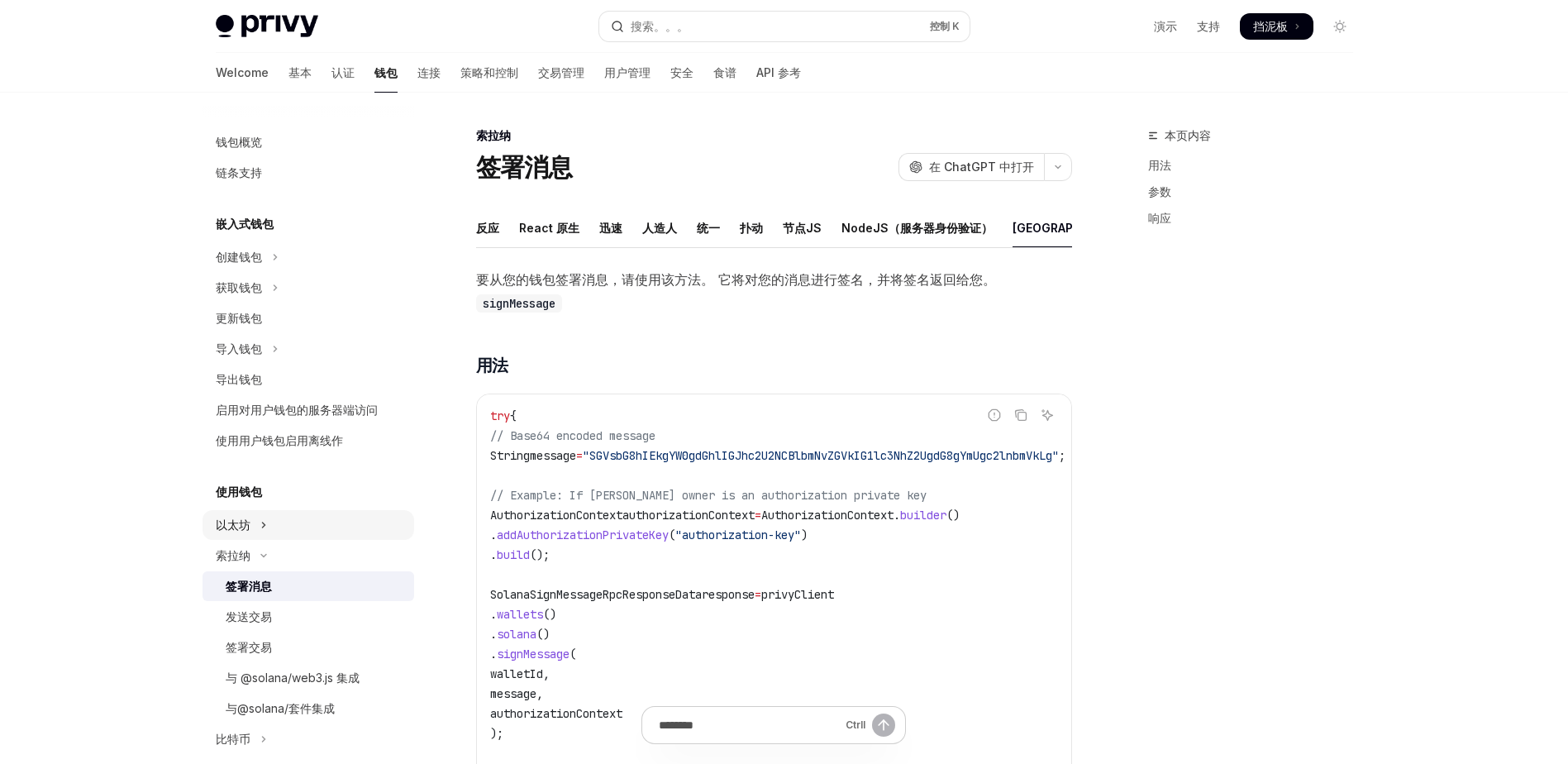
click at [254, 522] on button "以太坊" at bounding box center [308, 525] width 212 height 30
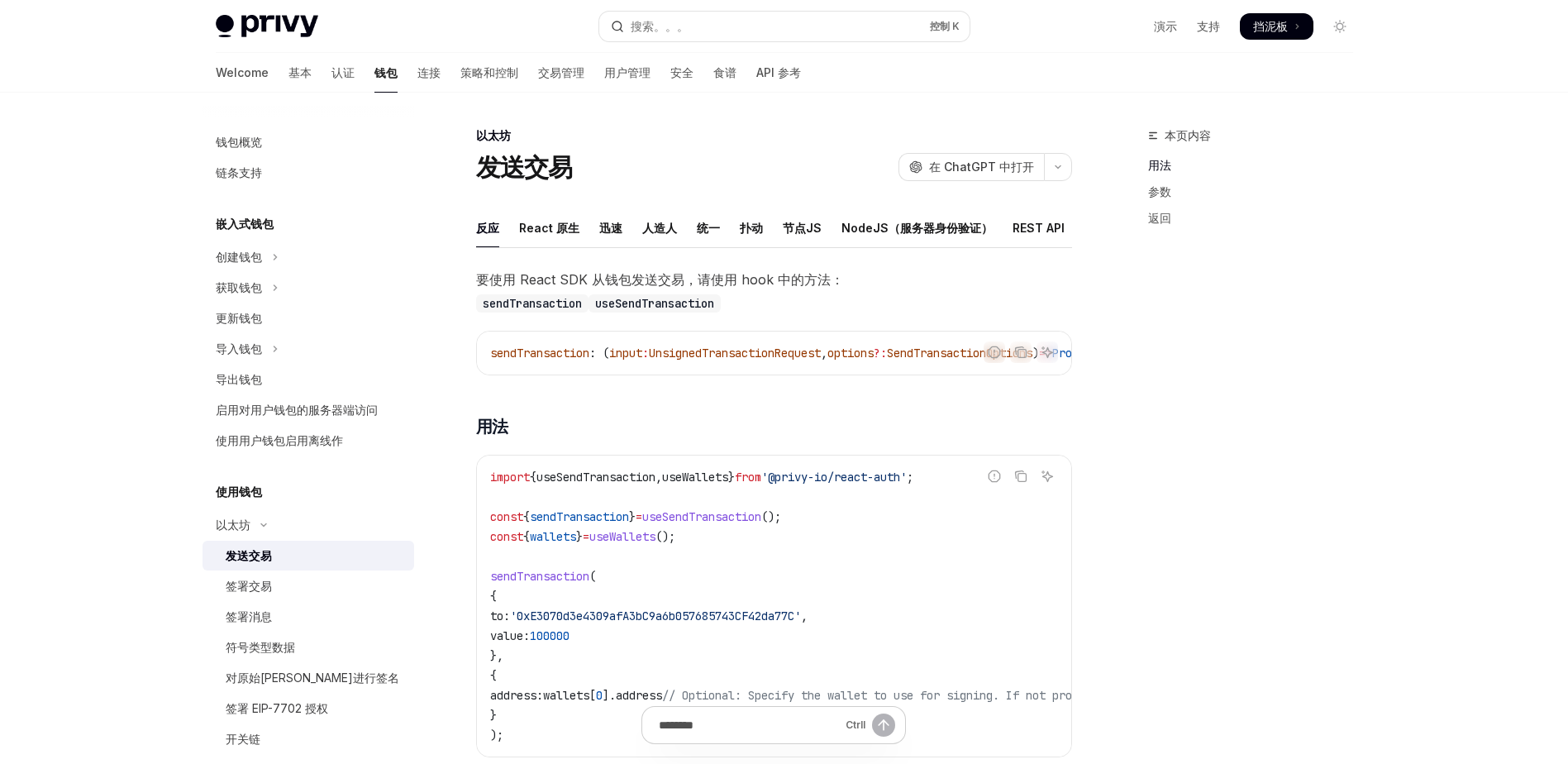
click at [297, 560] on div "发送交易" at bounding box center [314, 555] width 178 height 20
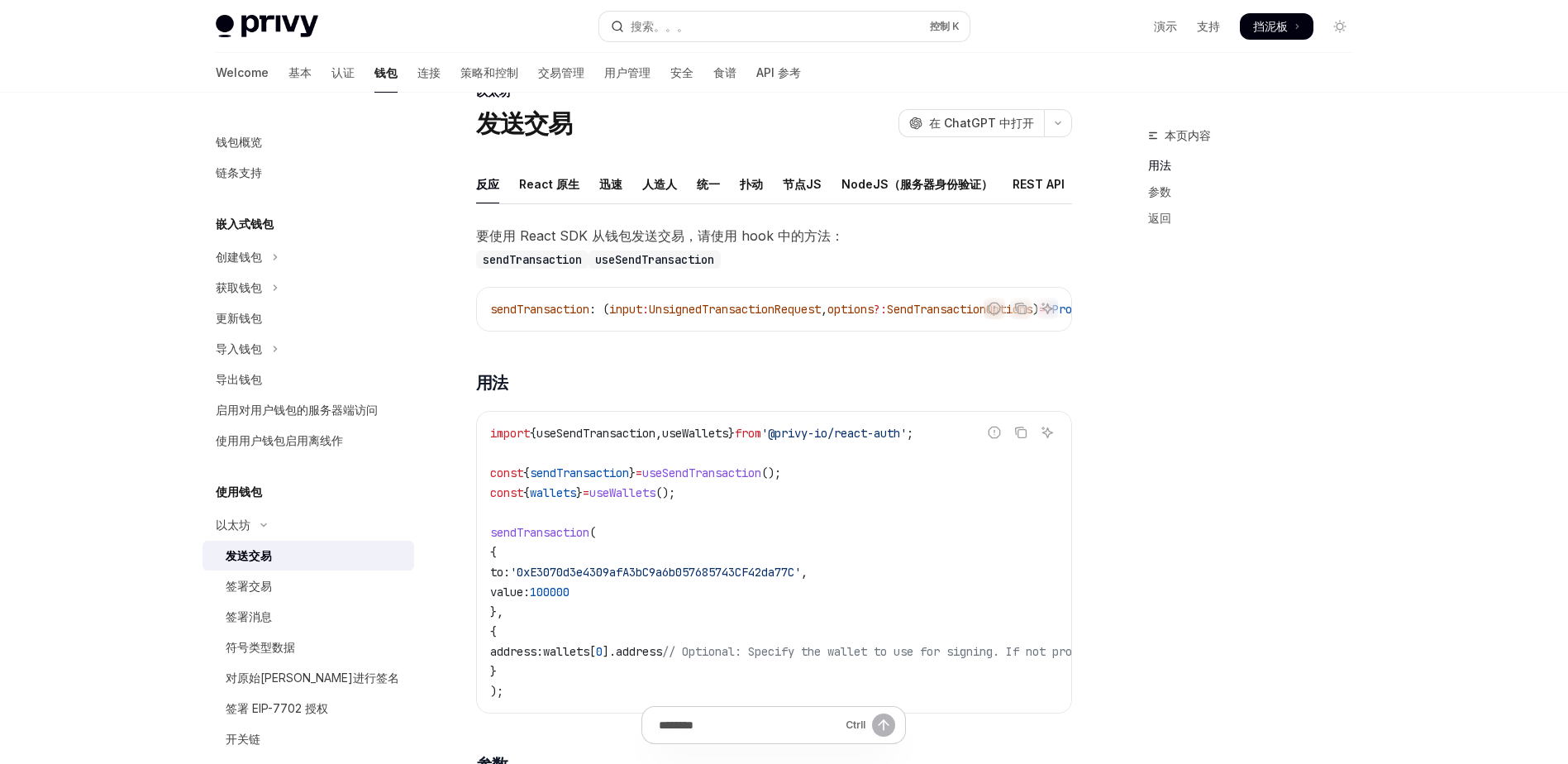
scroll to position [43, 0]
click at [851, 252] on span "要使用 React SDK 从钱包发送交易，请使用 hook 中的方法： sendTransaction useSendTransaction" at bounding box center [773, 247] width 596 height 46
click at [890, 249] on span "要使用 React SDK 从钱包发送交易，请使用 hook 中的方法： sendTransaction useSendTransaction" at bounding box center [773, 247] width 596 height 46
click at [919, 248] on span "要使用 React SDK 从钱包发送交易，请使用 hook 中的方法： sendTransaction useSendTransaction" at bounding box center [773, 247] width 596 height 46
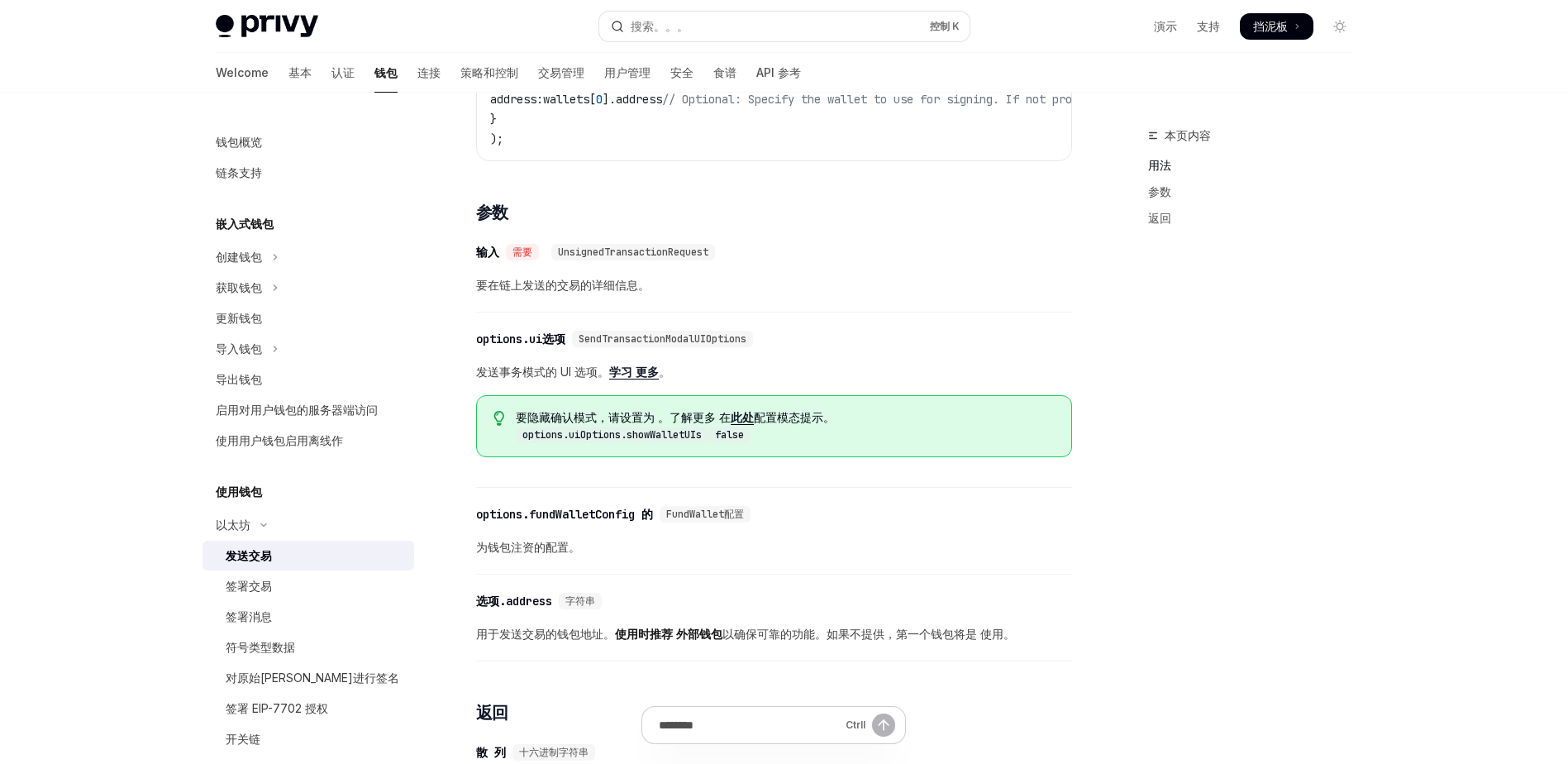
scroll to position [596, 0]
click at [883, 293] on div "​ 输入 需要 UnsignedTransactionRequest 要在链上发送的交易的详细信息。" at bounding box center [773, 272] width 596 height 79
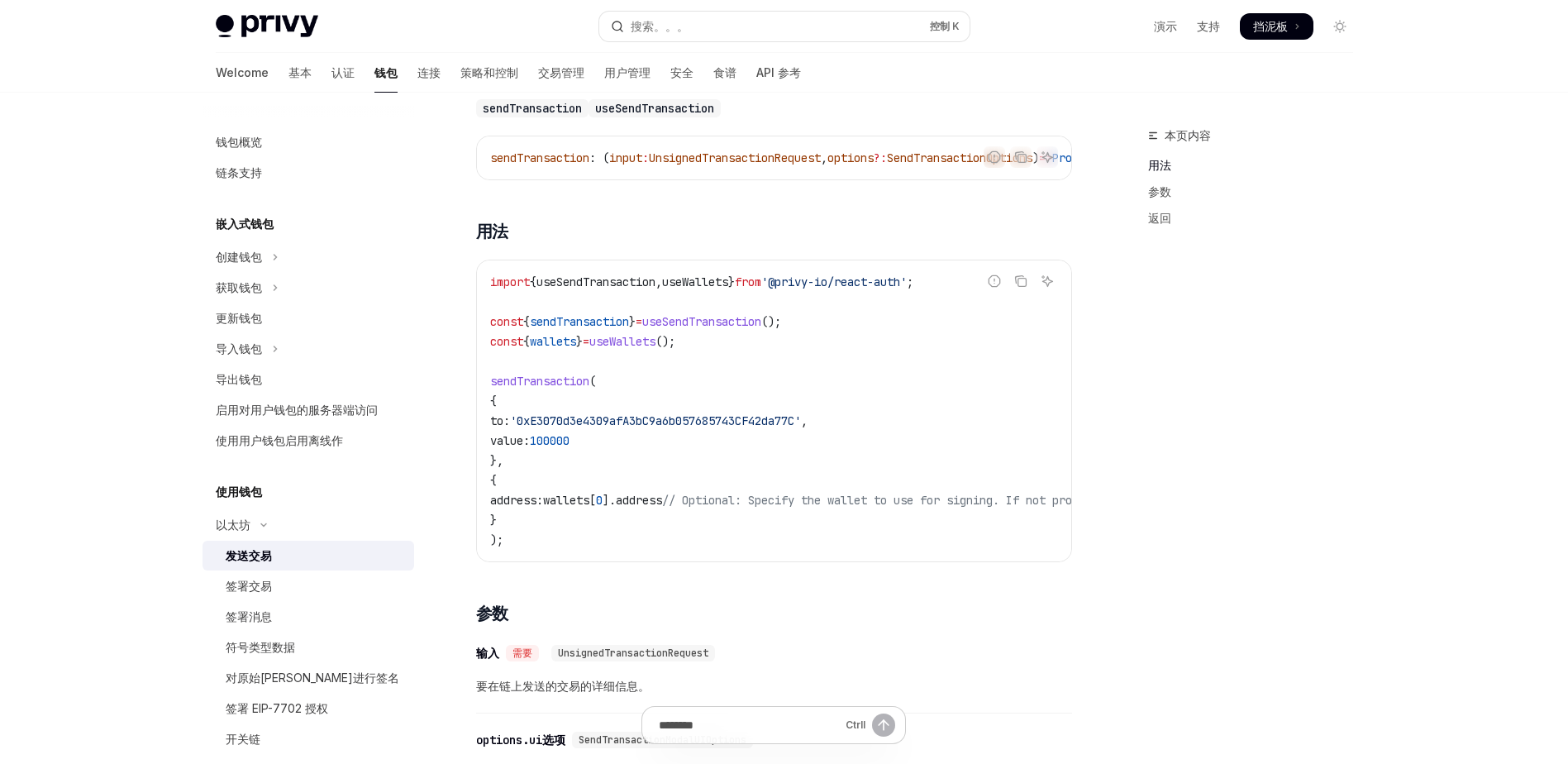
scroll to position [0, 0]
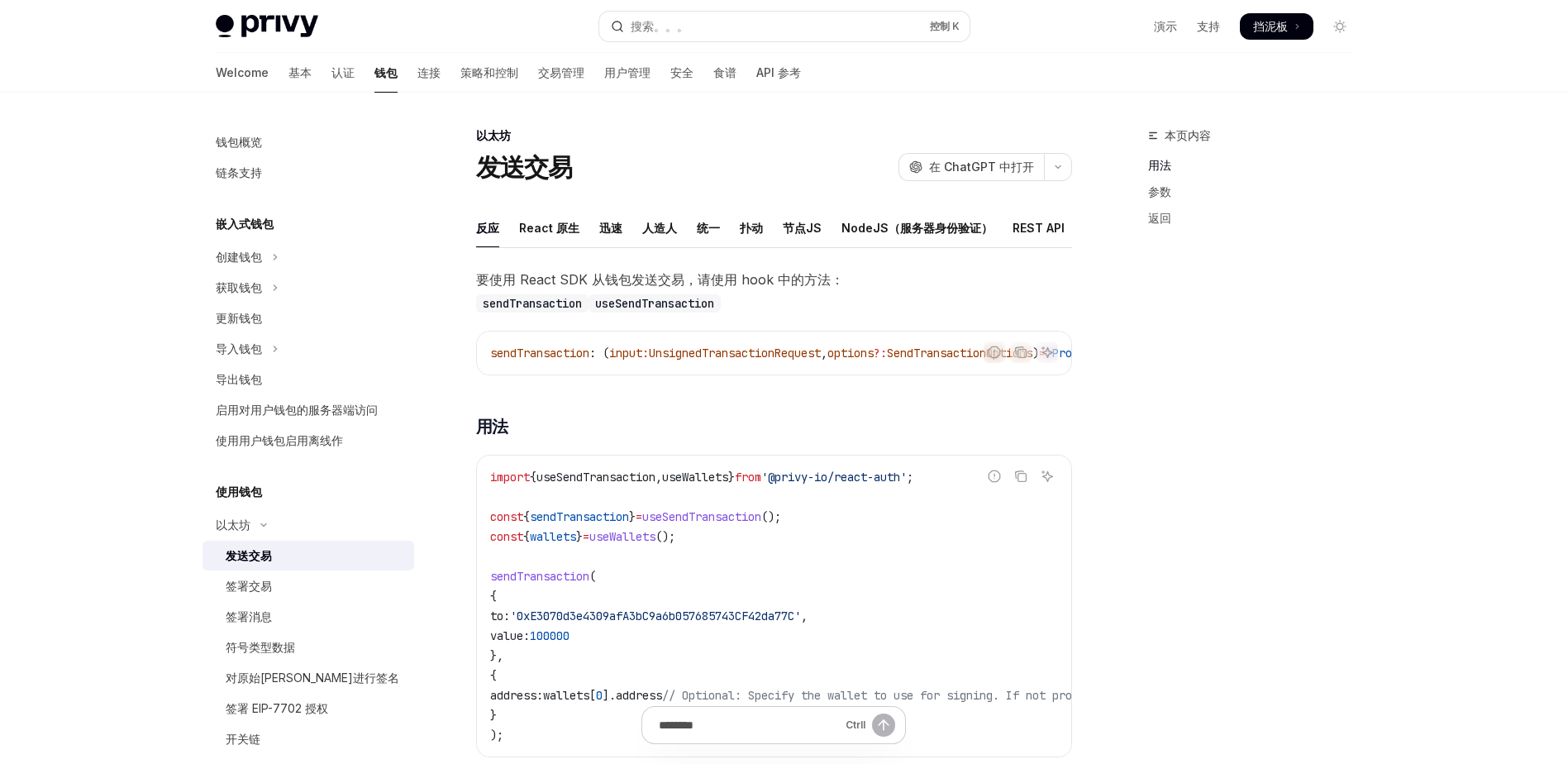
click at [637, 168] on div "发送交易 开放人工智能 在 ChatGPT 中打开" at bounding box center [773, 168] width 596 height 30
click at [802, 233] on font "节点JS" at bounding box center [802, 228] width 39 height 20
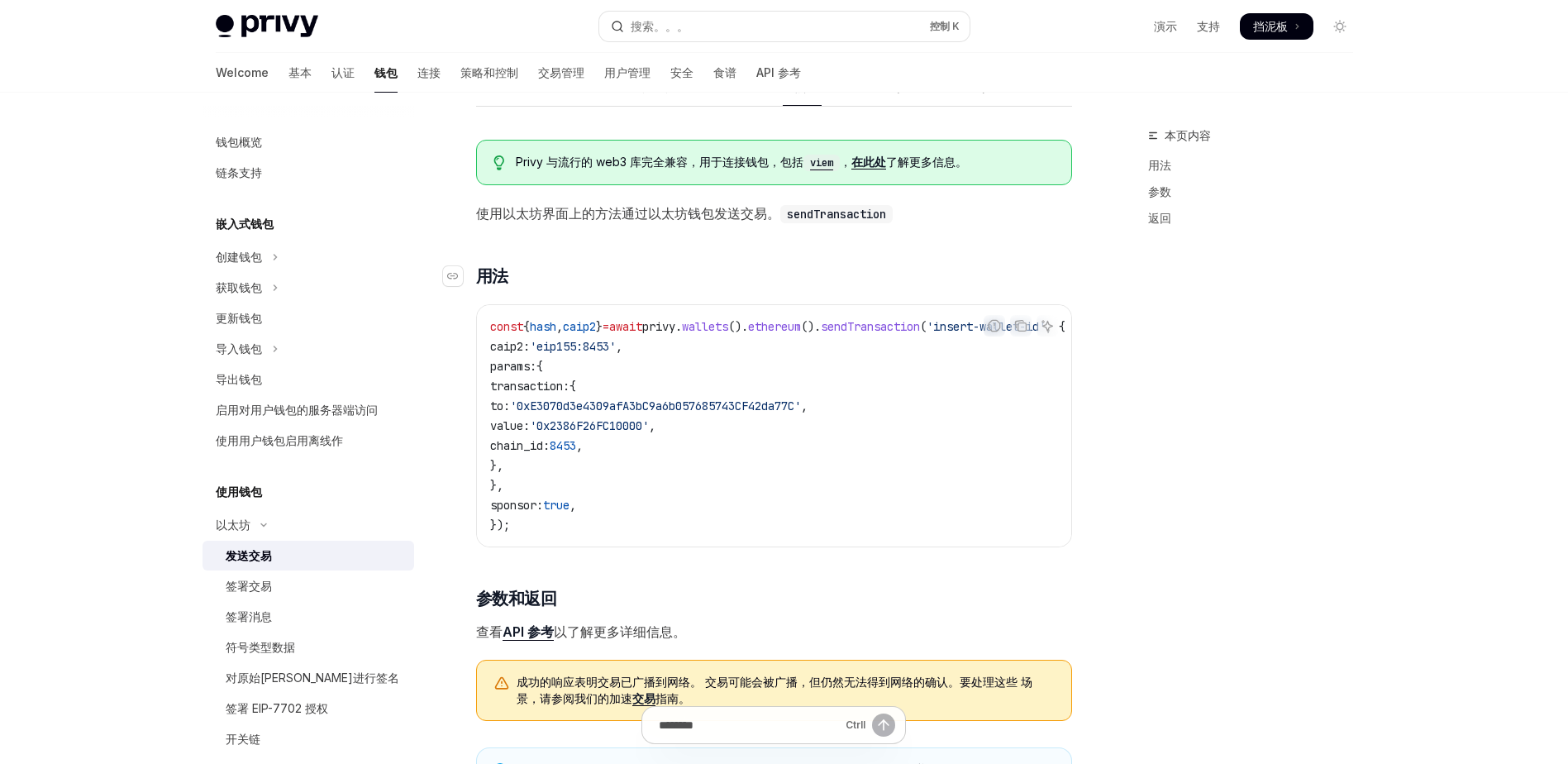
scroll to position [145, 0]
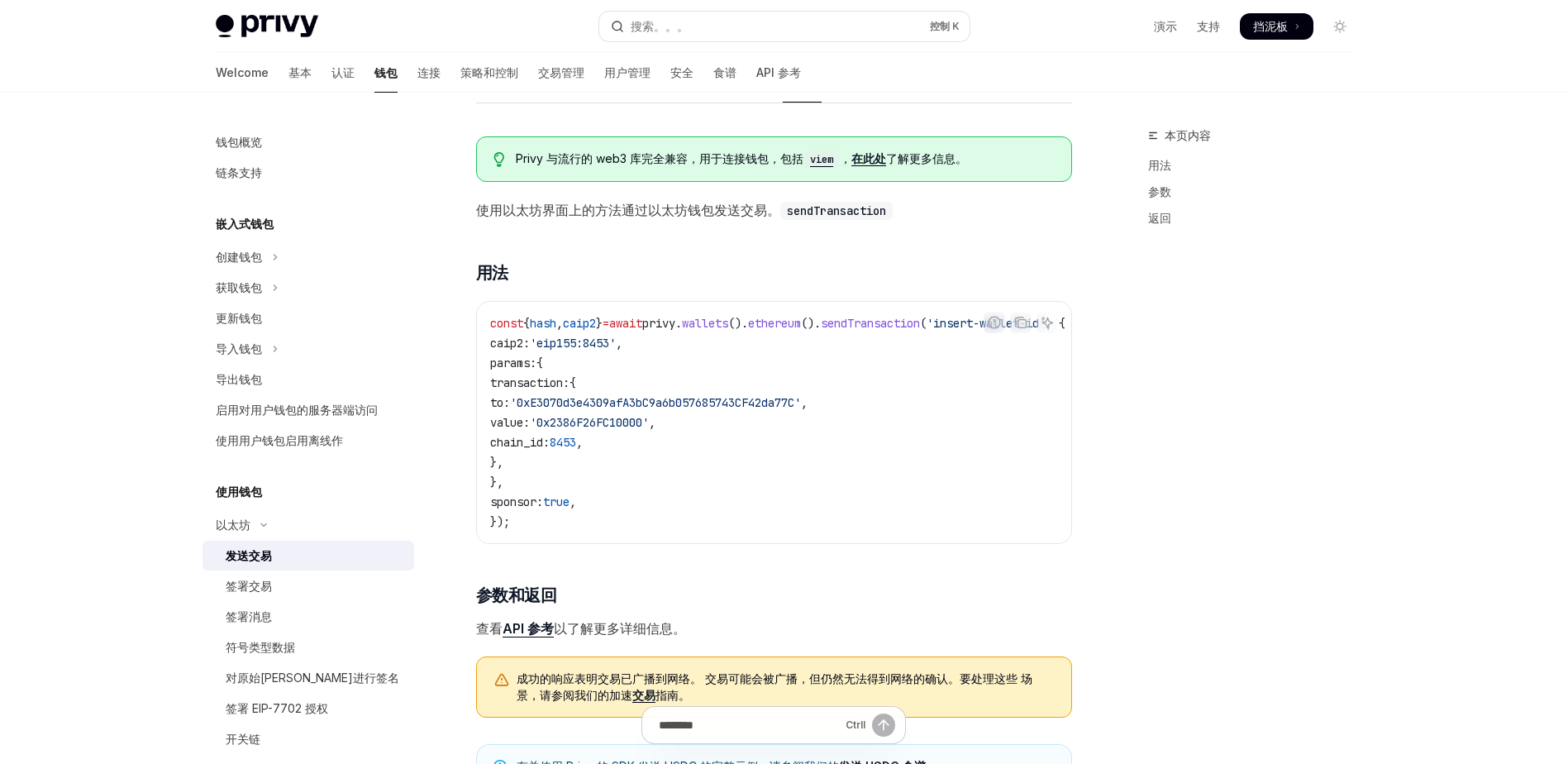
click at [720, 261] on div "Privy 与流行的 web3 库完全兼容，用于连接钱包，包括 viem ， 在此处 了解更多信息。 使用以太坊界面上的方法通过以太坊钱包发送交易。 send…" at bounding box center [773, 426] width 596 height 607
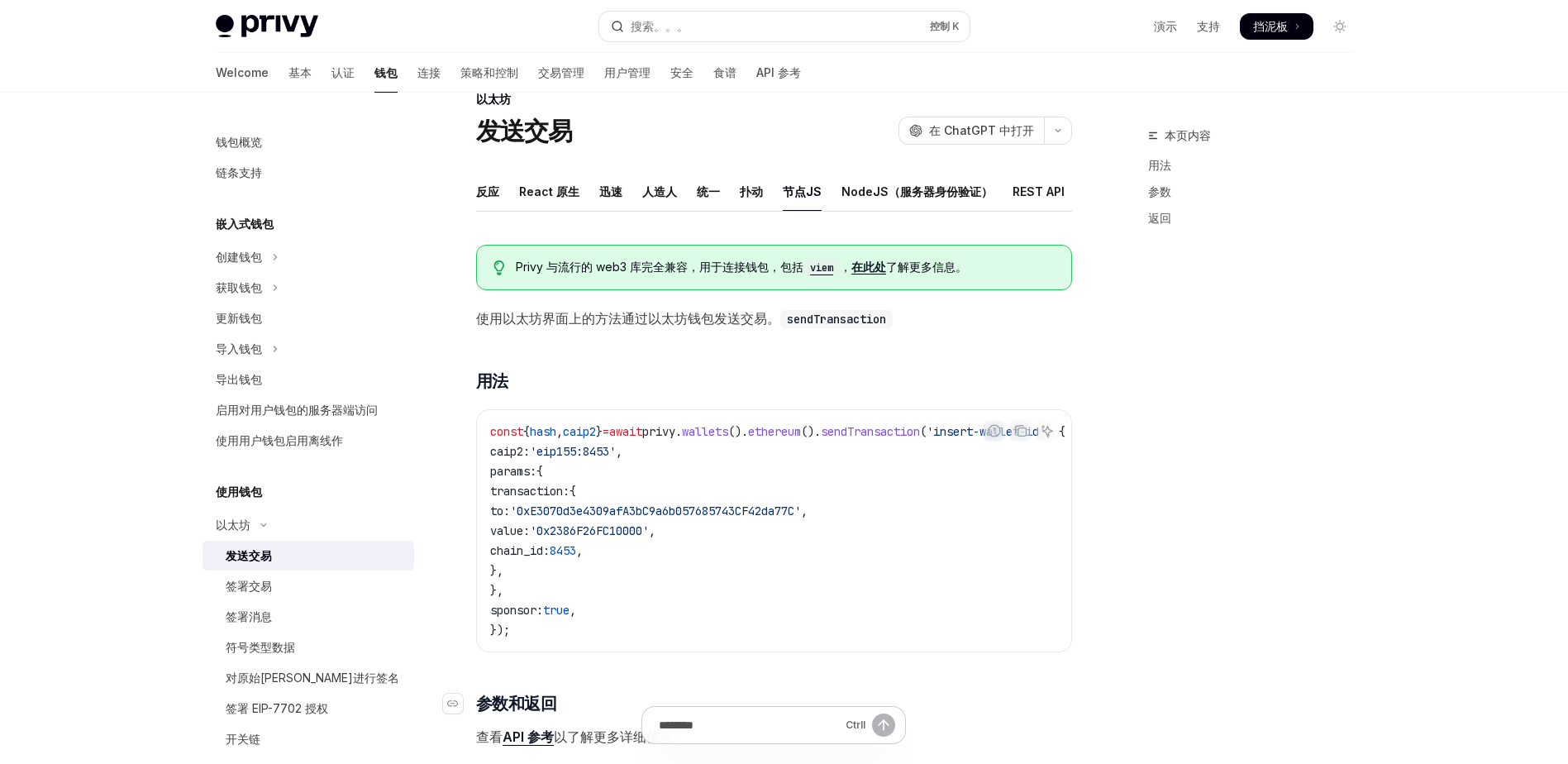
scroll to position [31, 0]
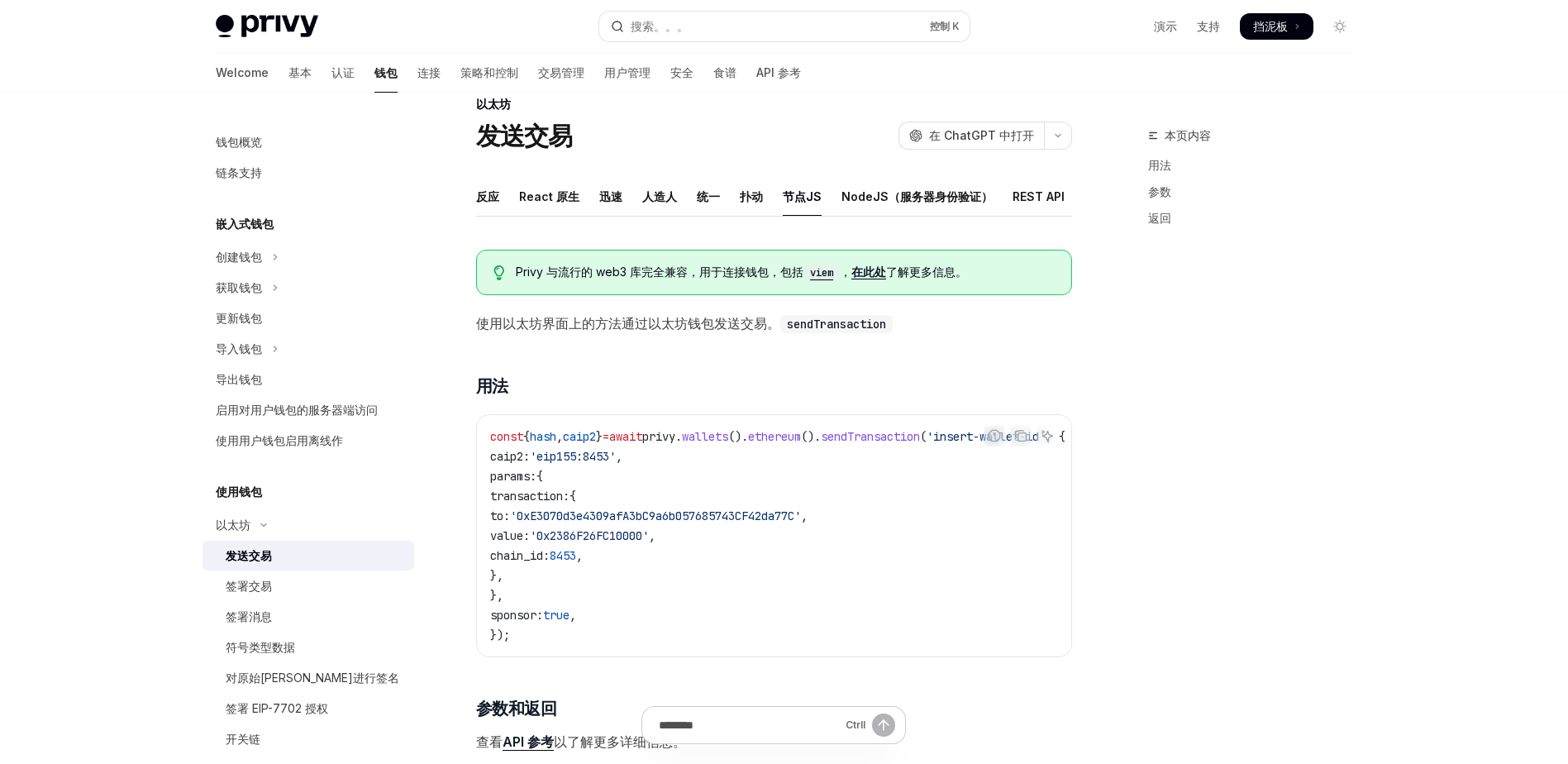
click at [712, 242] on div "反应 React 原生 迅速 人造人 统一 扑动 节点JS NodeJS（服务器身份验证） REST API 蟒 [GEOGRAPHIC_DATA] 锈 Pr…" at bounding box center [773, 510] width 596 height 667
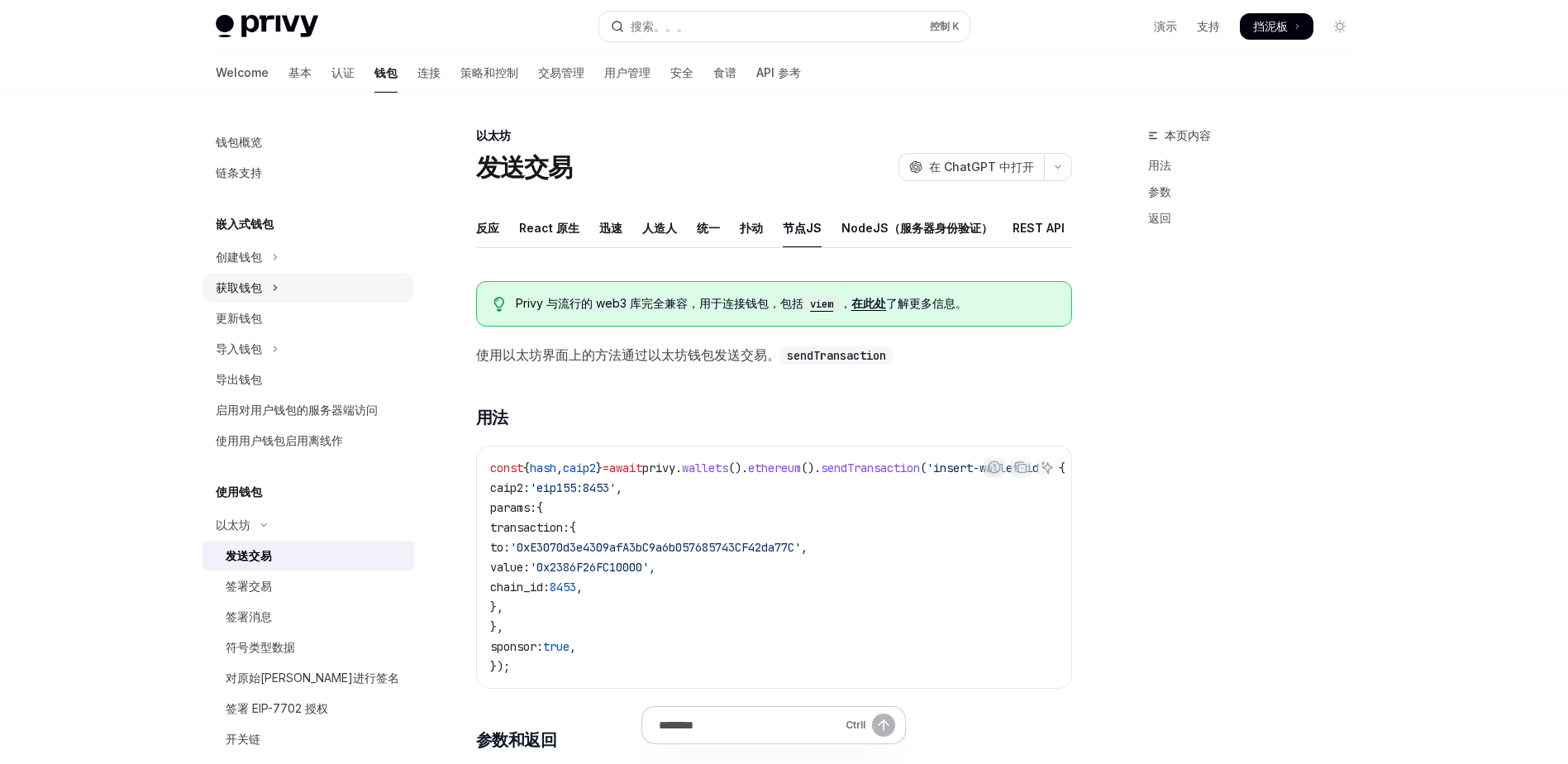
click at [242, 282] on div "获取钱包" at bounding box center [239, 288] width 46 height 20
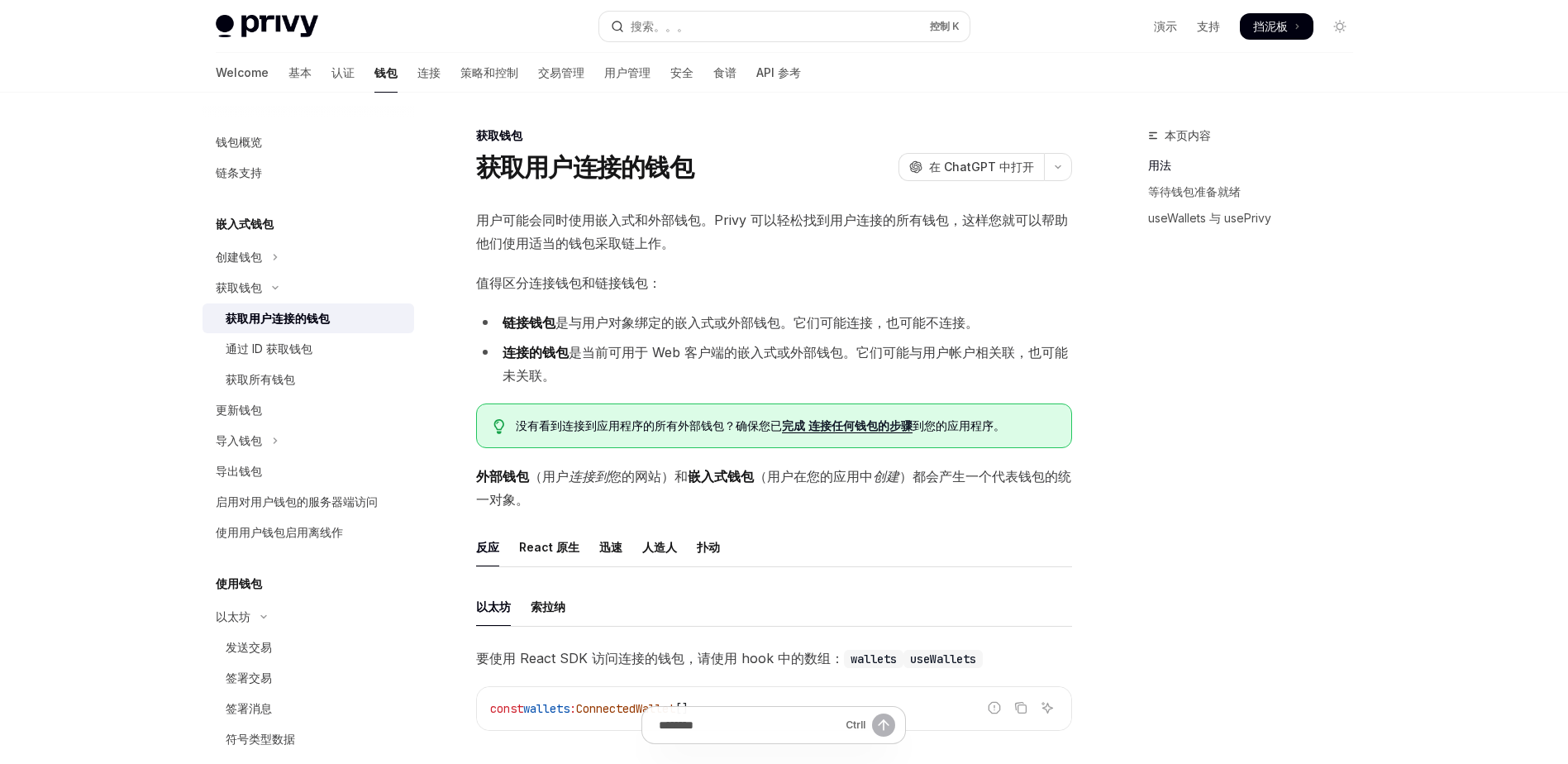
click at [769, 166] on div "获取用户连接的钱包 开放人工智能 在 ChatGPT 中打开" at bounding box center [773, 168] width 596 height 30
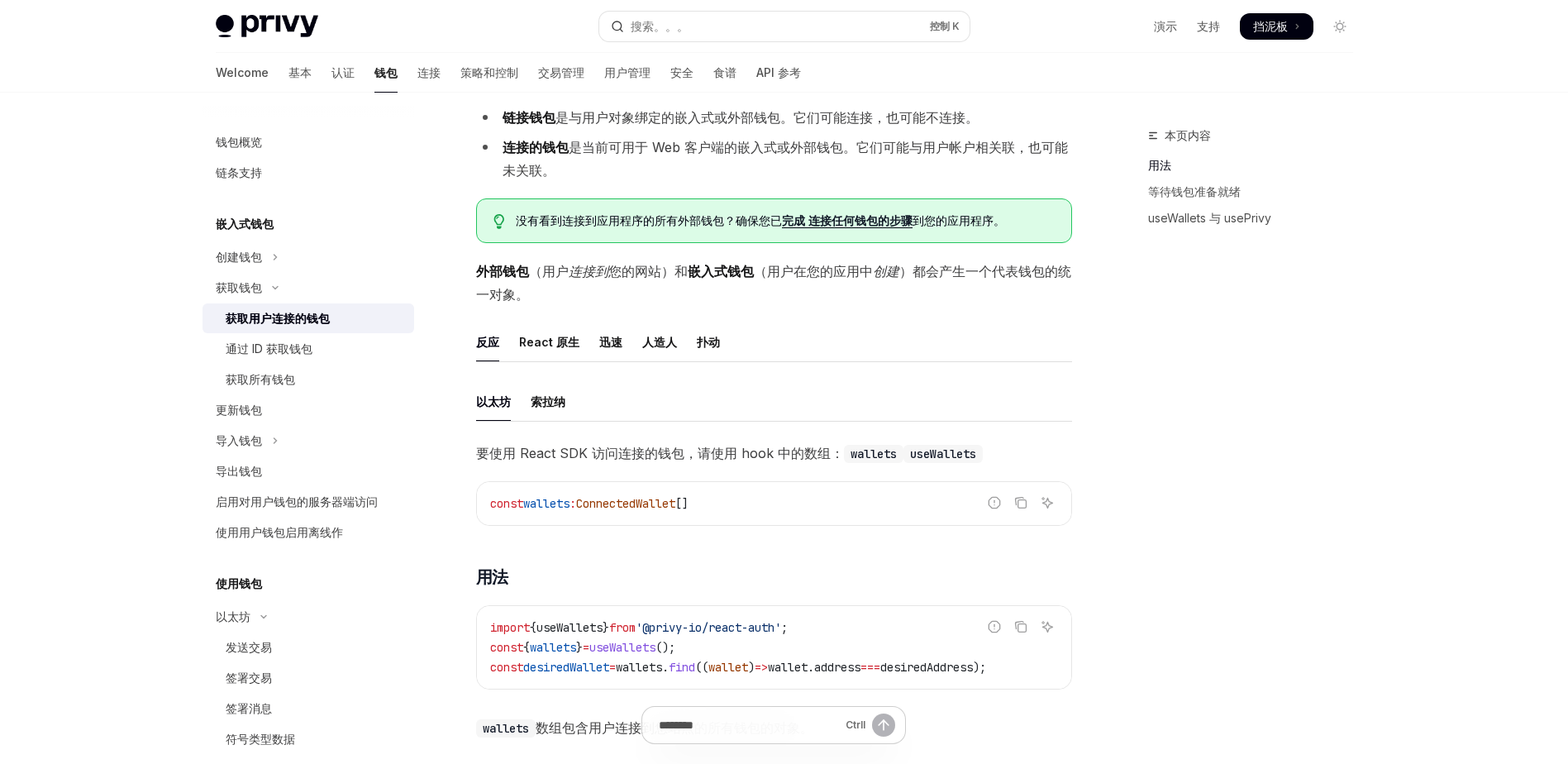
scroll to position [208, 0]
click at [762, 290] on span "外部钱包 （用户 连接到 您的网站）和 嵌入式钱包 （用户在您的应用中 创建 ）都会产生一个代表钱包的统一对象。" at bounding box center [773, 280] width 596 height 46
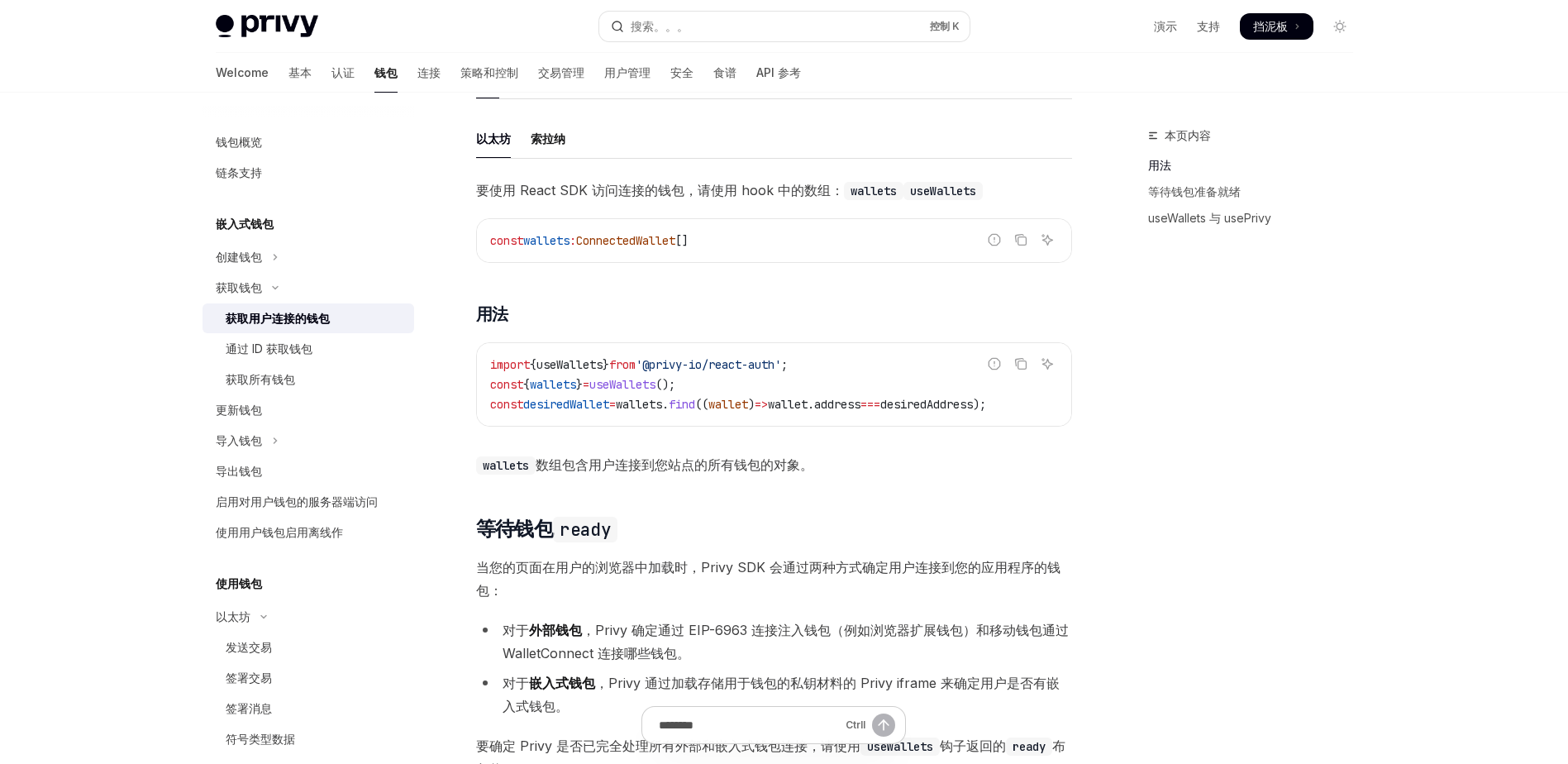
scroll to position [488, 0]
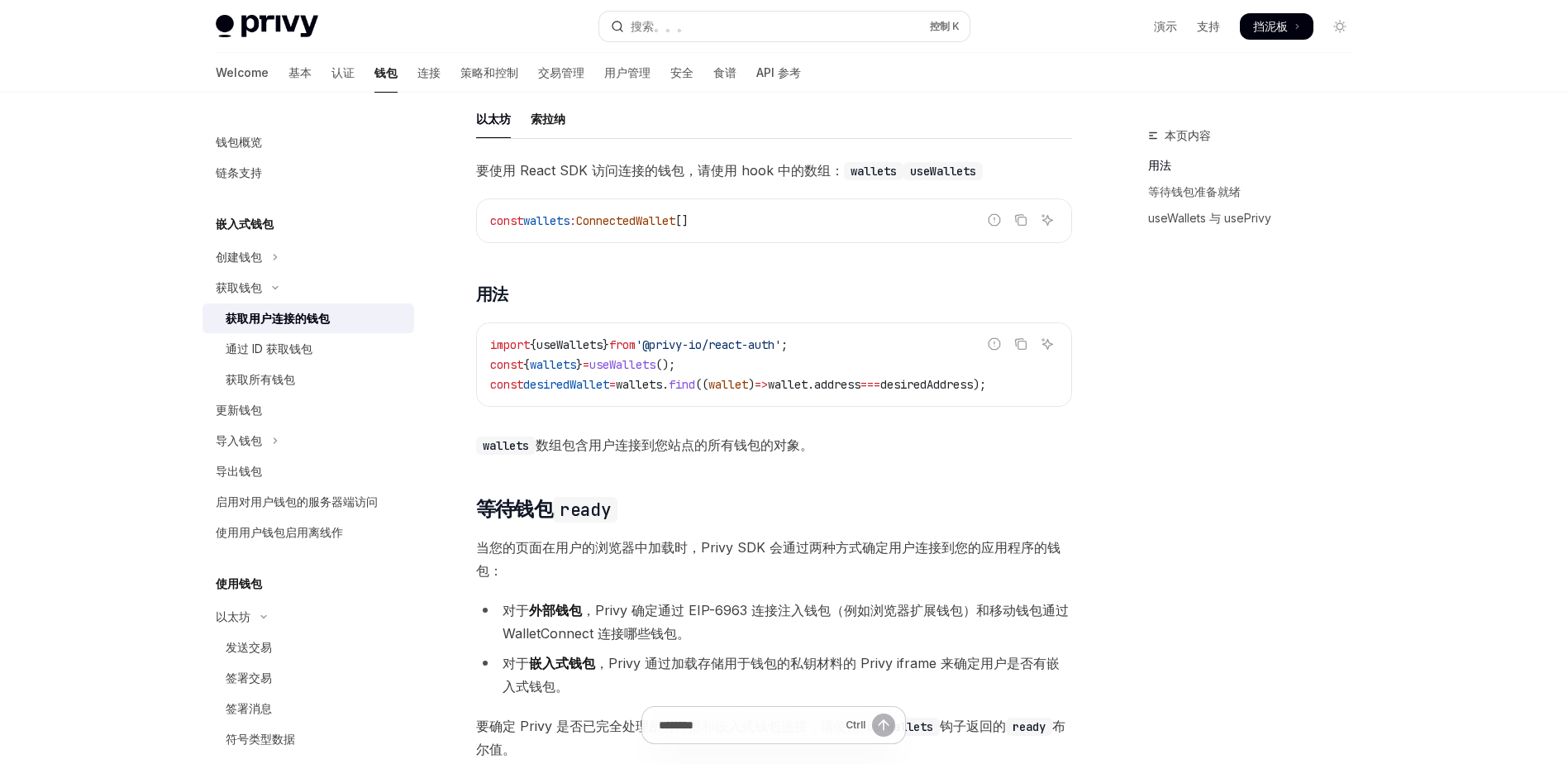
click at [696, 255] on div "要使用 React SDK 访问连接的钱包，请使用 hook 中的数组： wallets useWallets 报告错误的代码 复制 询问人工智能 const…" at bounding box center [773, 307] width 596 height 297
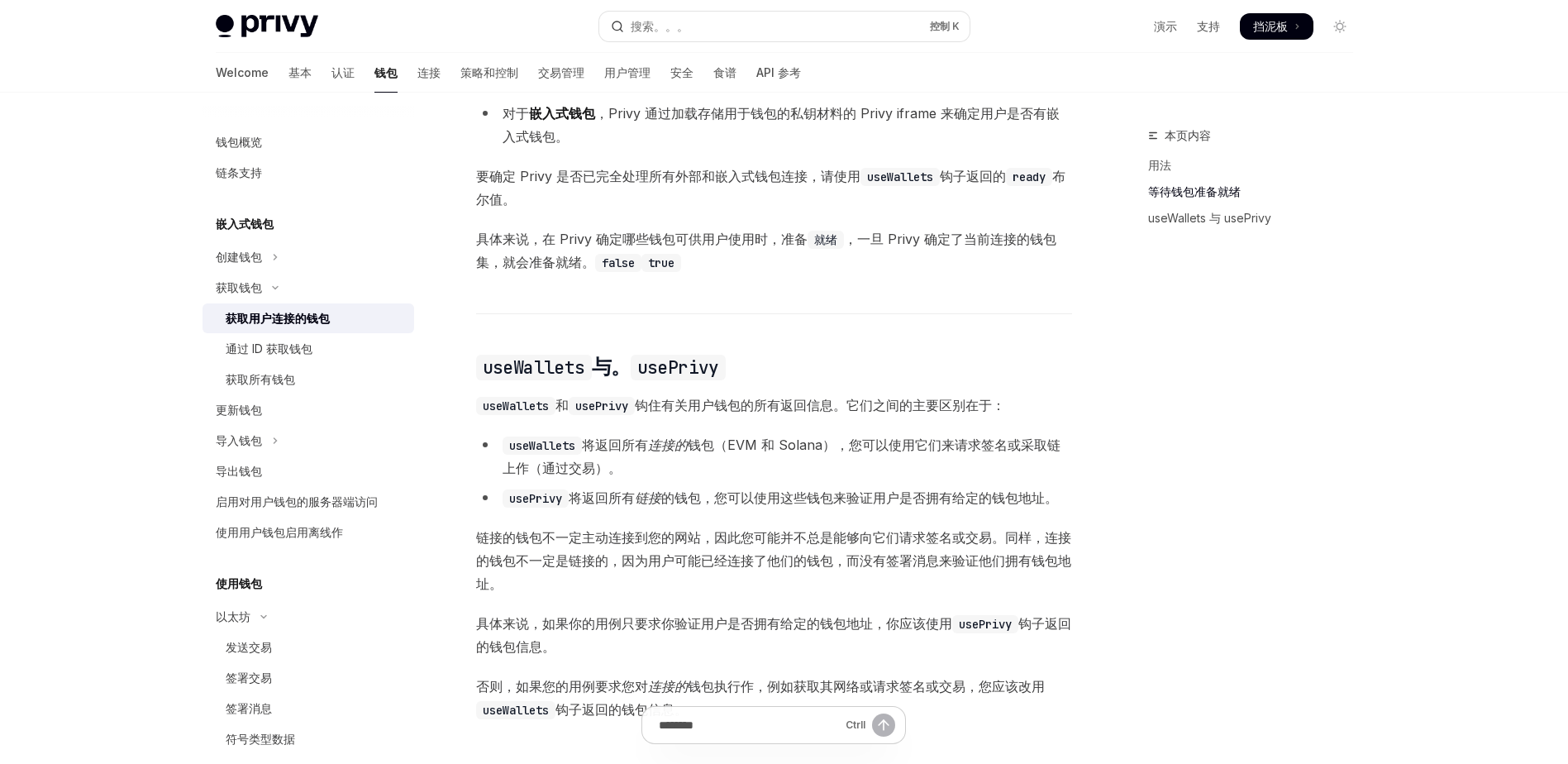
scroll to position [1038, 0]
click at [667, 147] on li "对于 嵌入式钱包 ，Privy 通过加载存储用于钱包的私钥材料的 Privy iframe 来确定用户是否有嵌入式钱包。" at bounding box center [773, 123] width 596 height 46
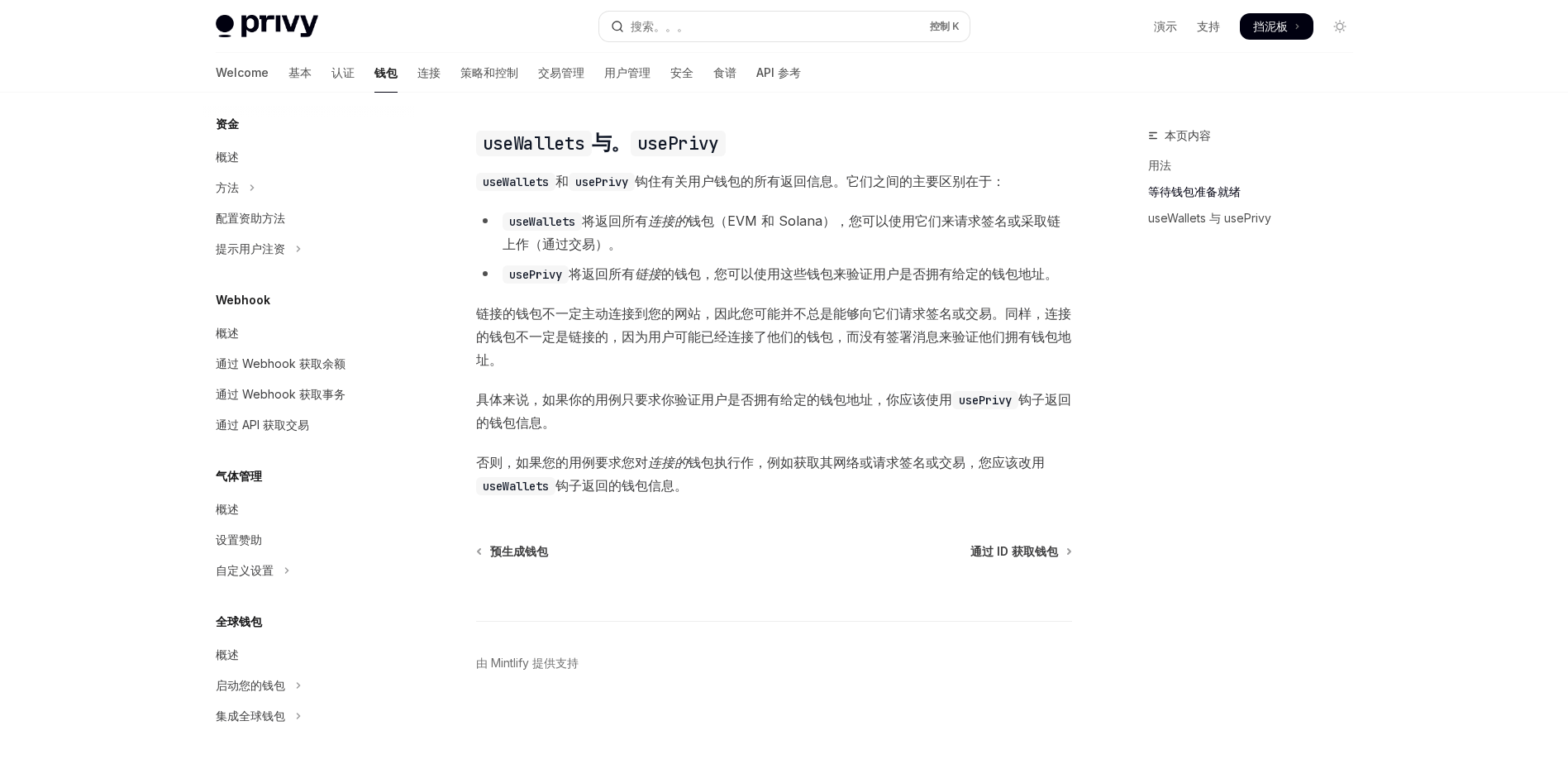
scroll to position [1155, 0]
click at [257, 658] on div "概述" at bounding box center [310, 655] width 188 height 20
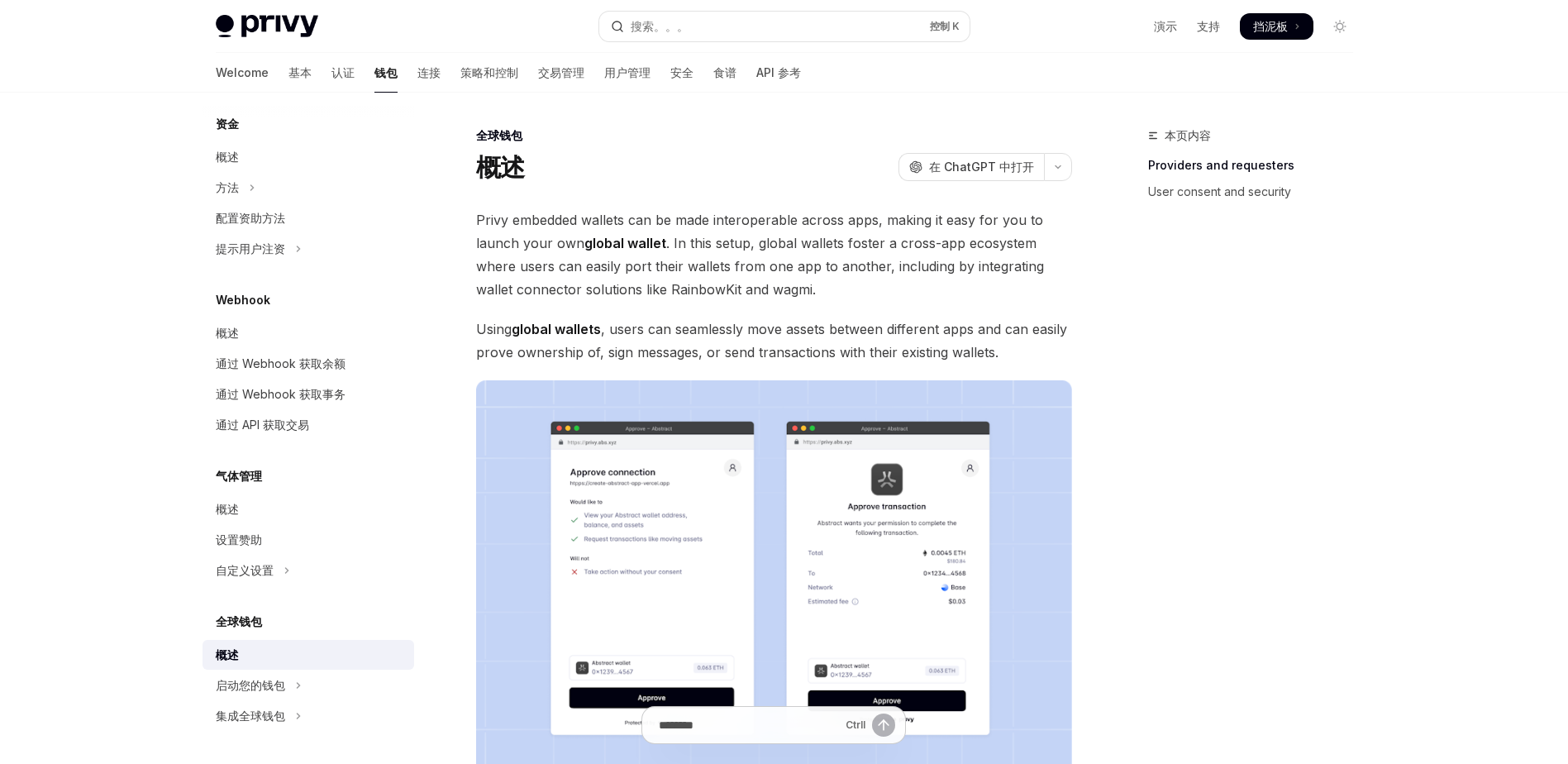
click at [257, 658] on div "概述" at bounding box center [310, 655] width 188 height 20
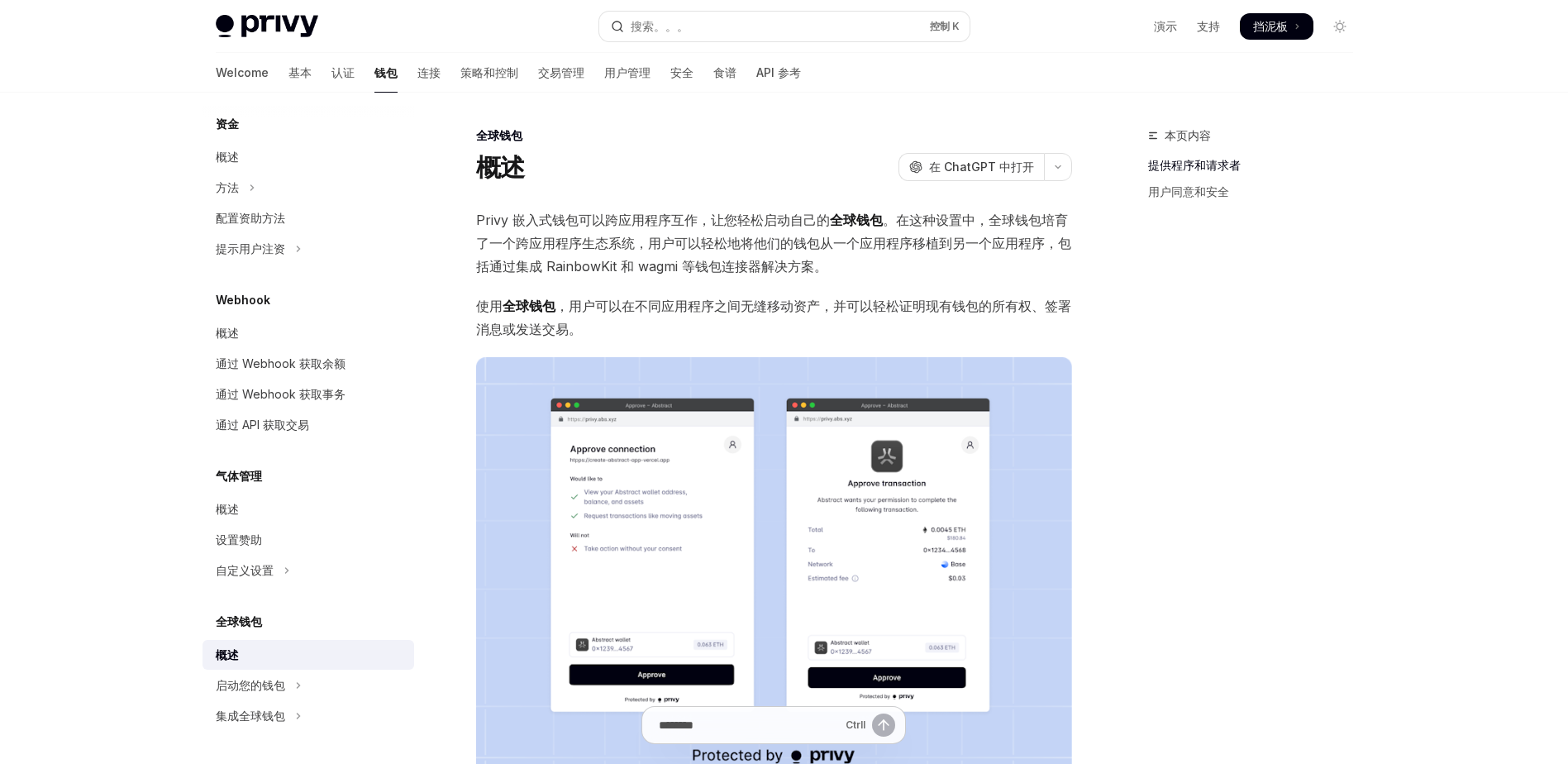
click at [701, 166] on div "概述 开放人工智能 在 ChatGPT 中打开" at bounding box center [773, 168] width 596 height 30
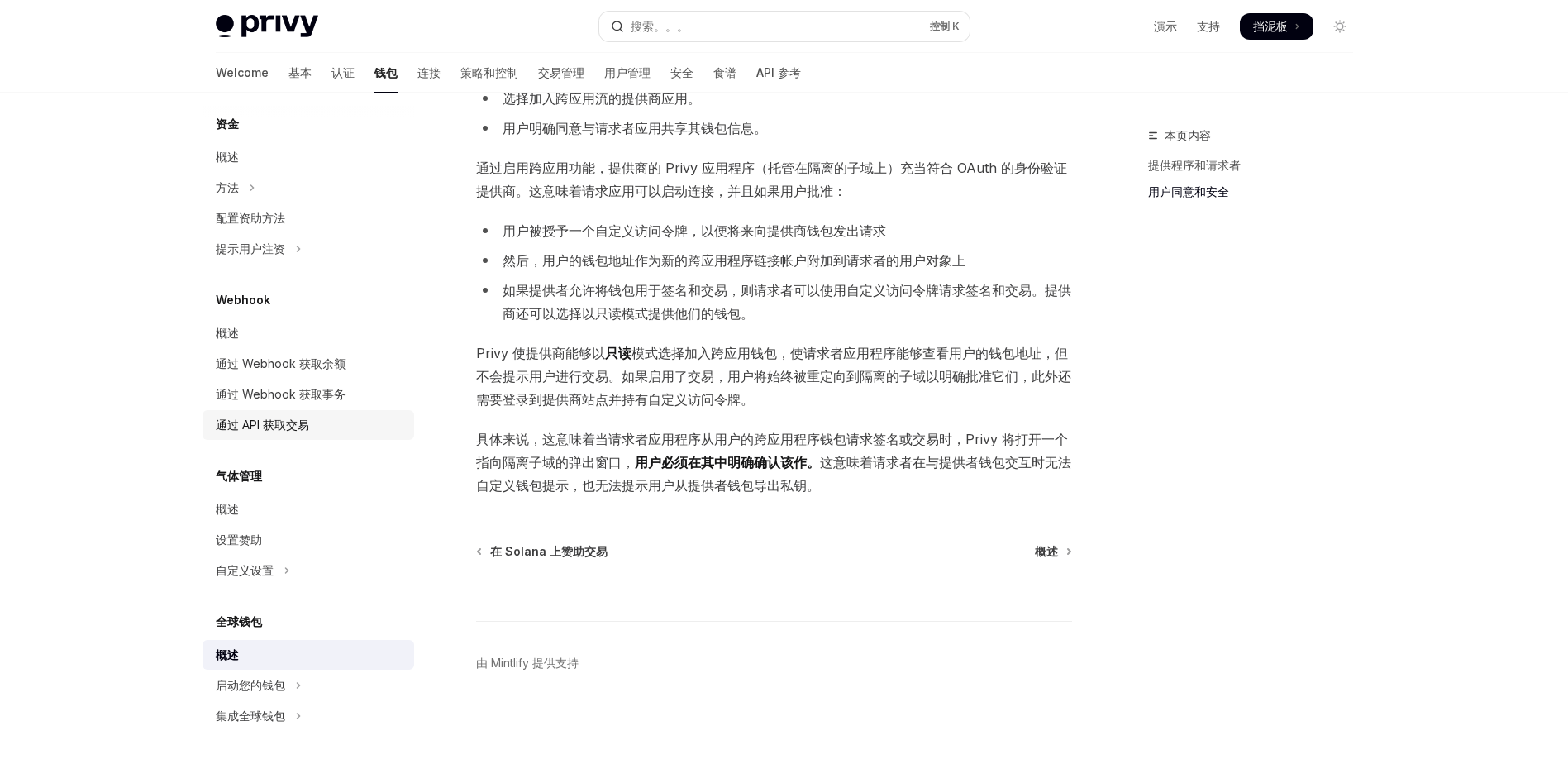
scroll to position [1148, 0]
click at [292, 435] on div "通过 API 获取交易" at bounding box center [262, 432] width 93 height 20
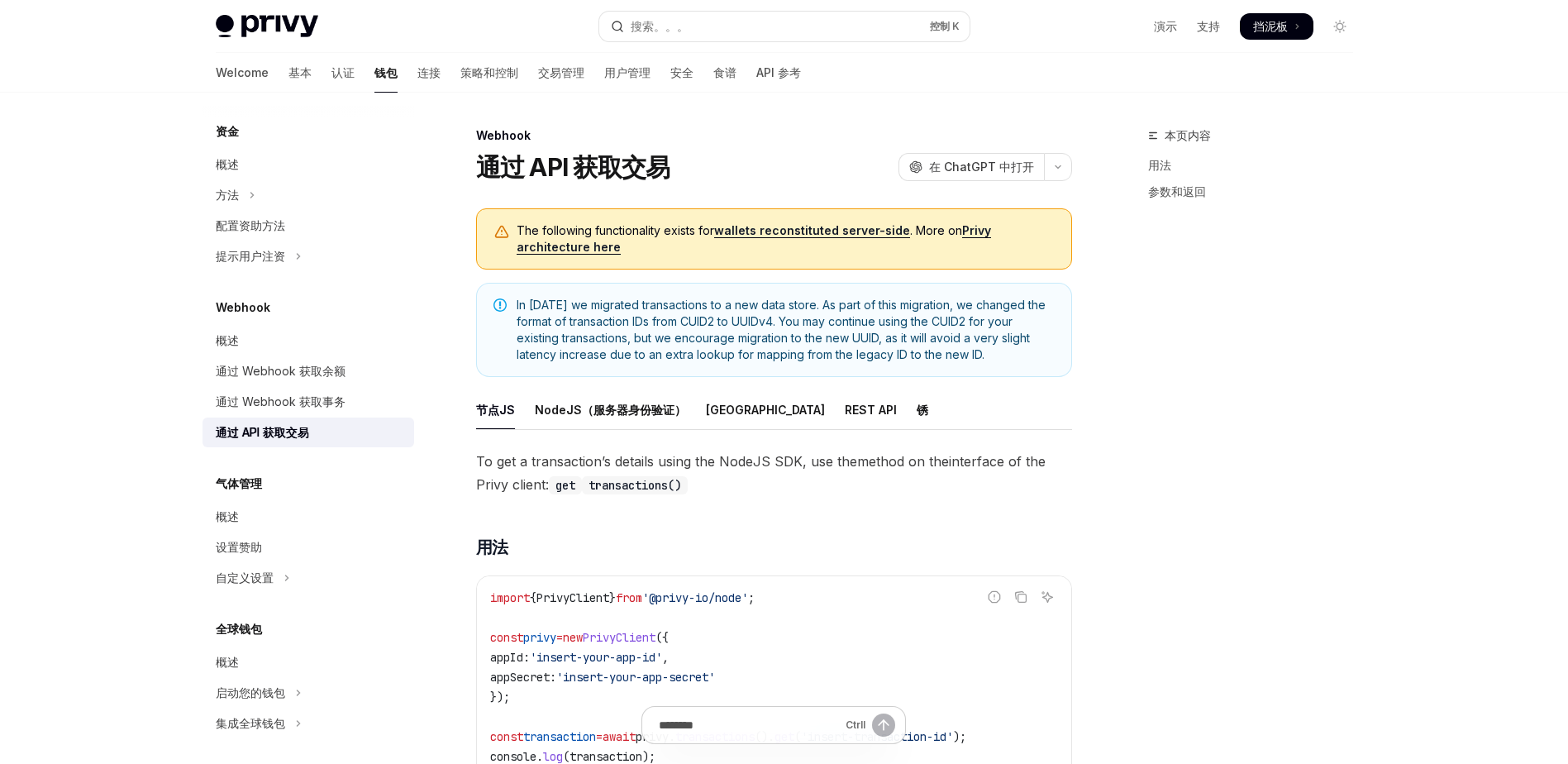
click at [292, 435] on div "通过 API 获取交易" at bounding box center [262, 432] width 93 height 20
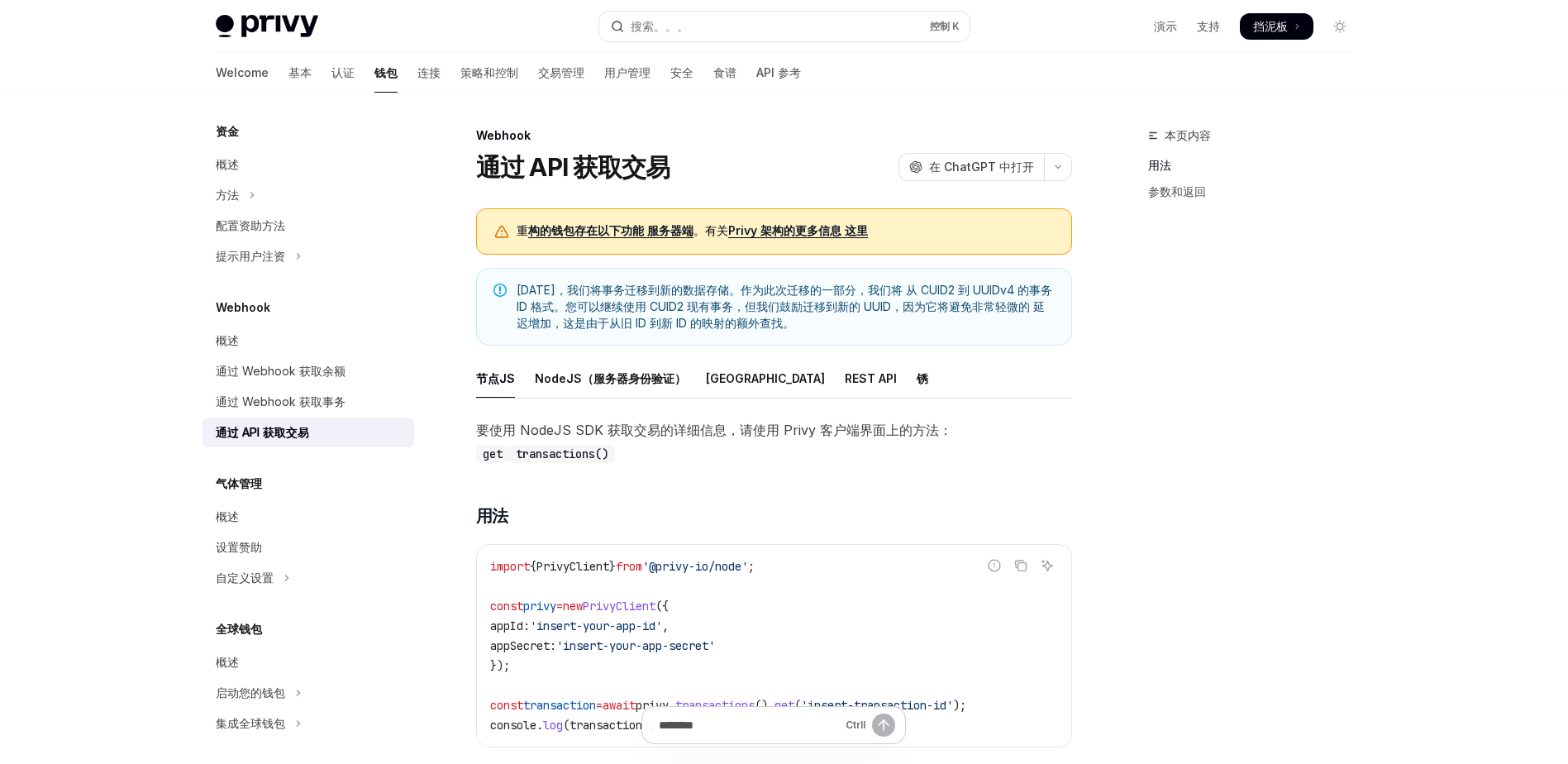
click at [727, 165] on div "通过 API 获取交易 开放人工智能 在 ChatGPT 中打开" at bounding box center [773, 168] width 596 height 30
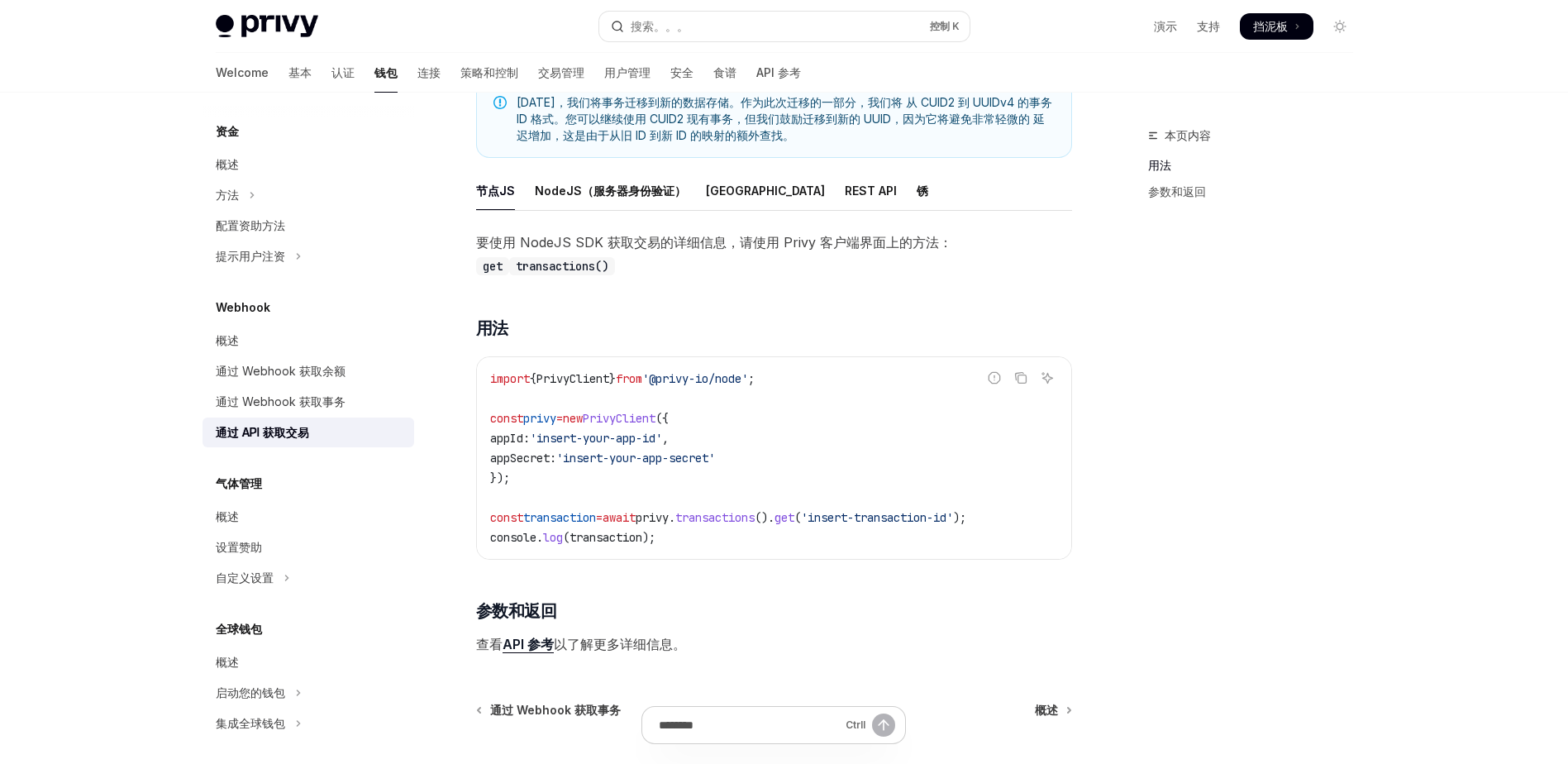
scroll to position [193, 0]
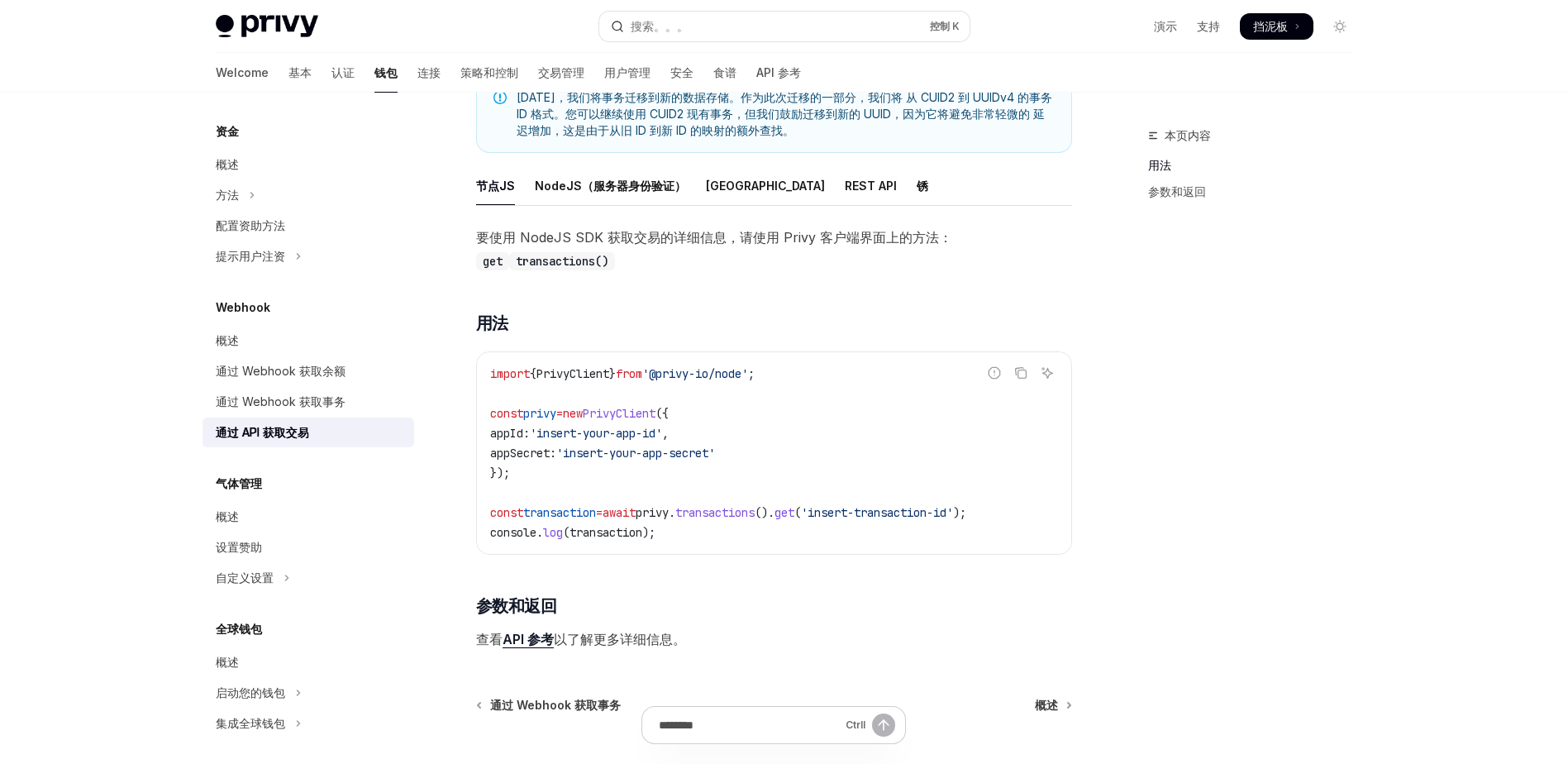
click at [668, 303] on div "要使用 NodeJS SDK 获取交易的详细信息，请使用 Privy 客户端界面上的方法： get transactions() ​ 用法 报告错误的代码 复…" at bounding box center [773, 437] width 596 height 425
click at [844, 183] on font "REST API" at bounding box center [870, 186] width 52 height 20
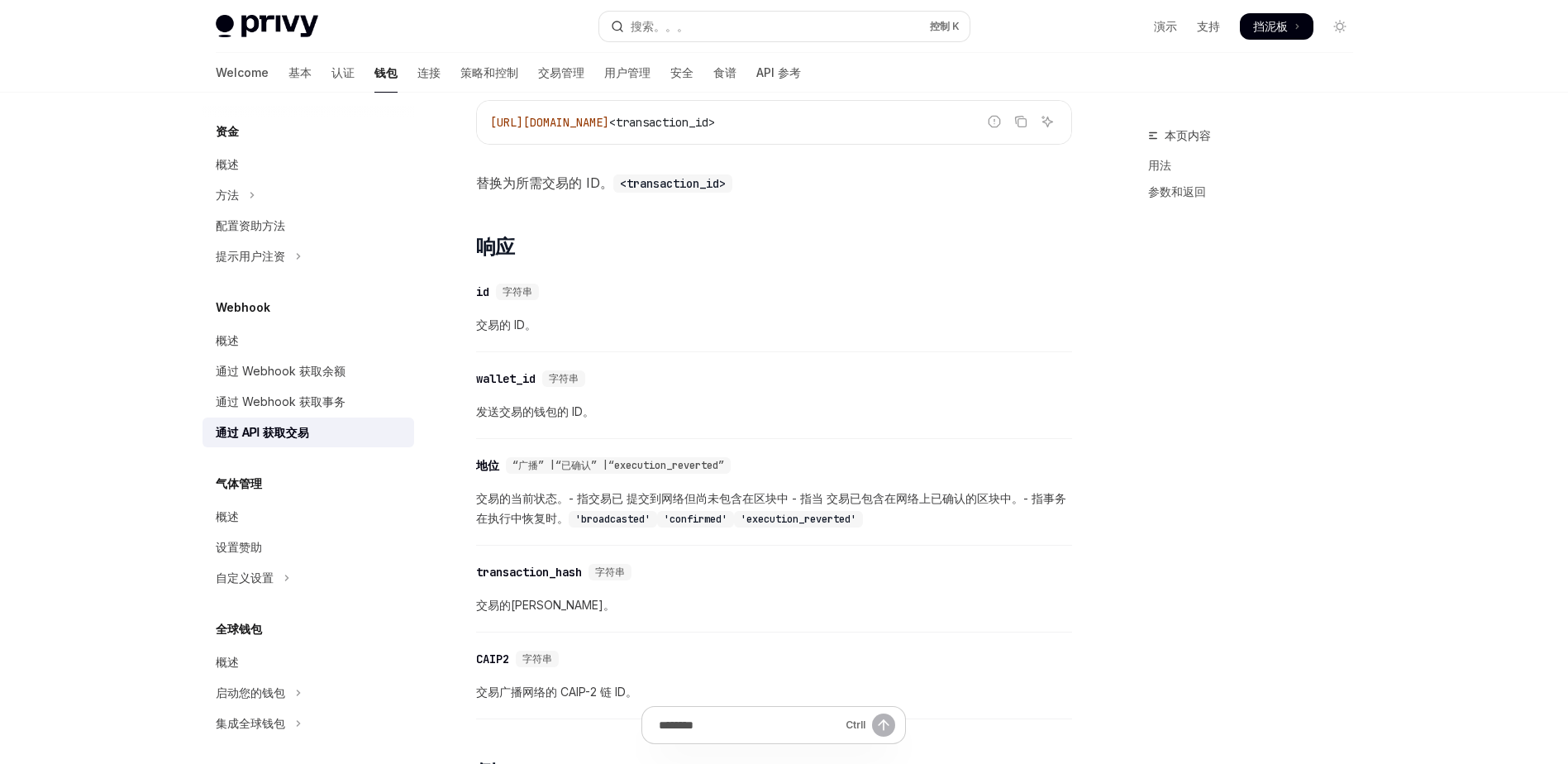
scroll to position [400, 0]
click at [709, 280] on div "​ id 字符串" at bounding box center [766, 289] width 580 height 20
click at [678, 279] on div "​ id 字符串" at bounding box center [766, 289] width 580 height 20
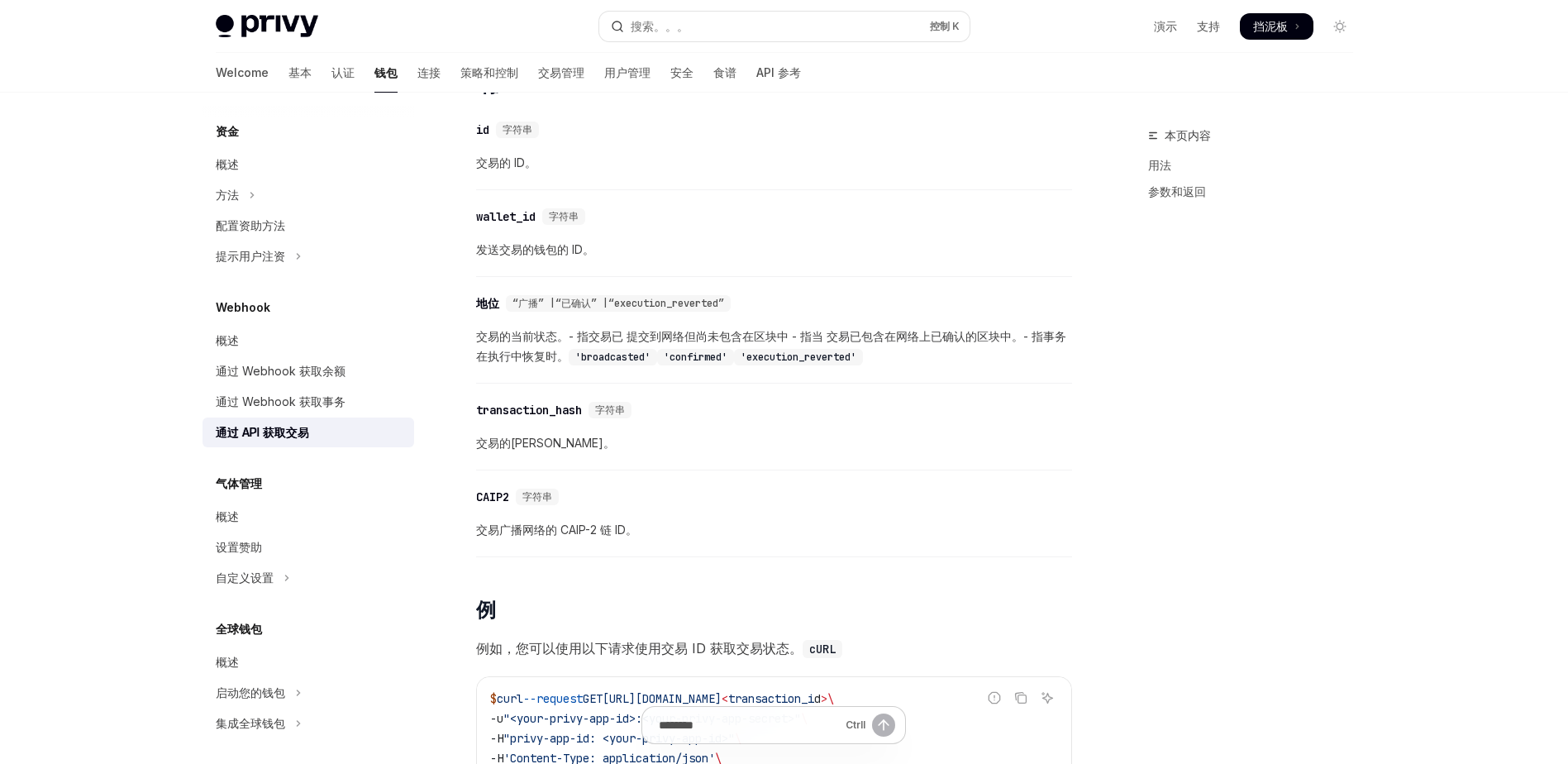
scroll to position [565, 0]
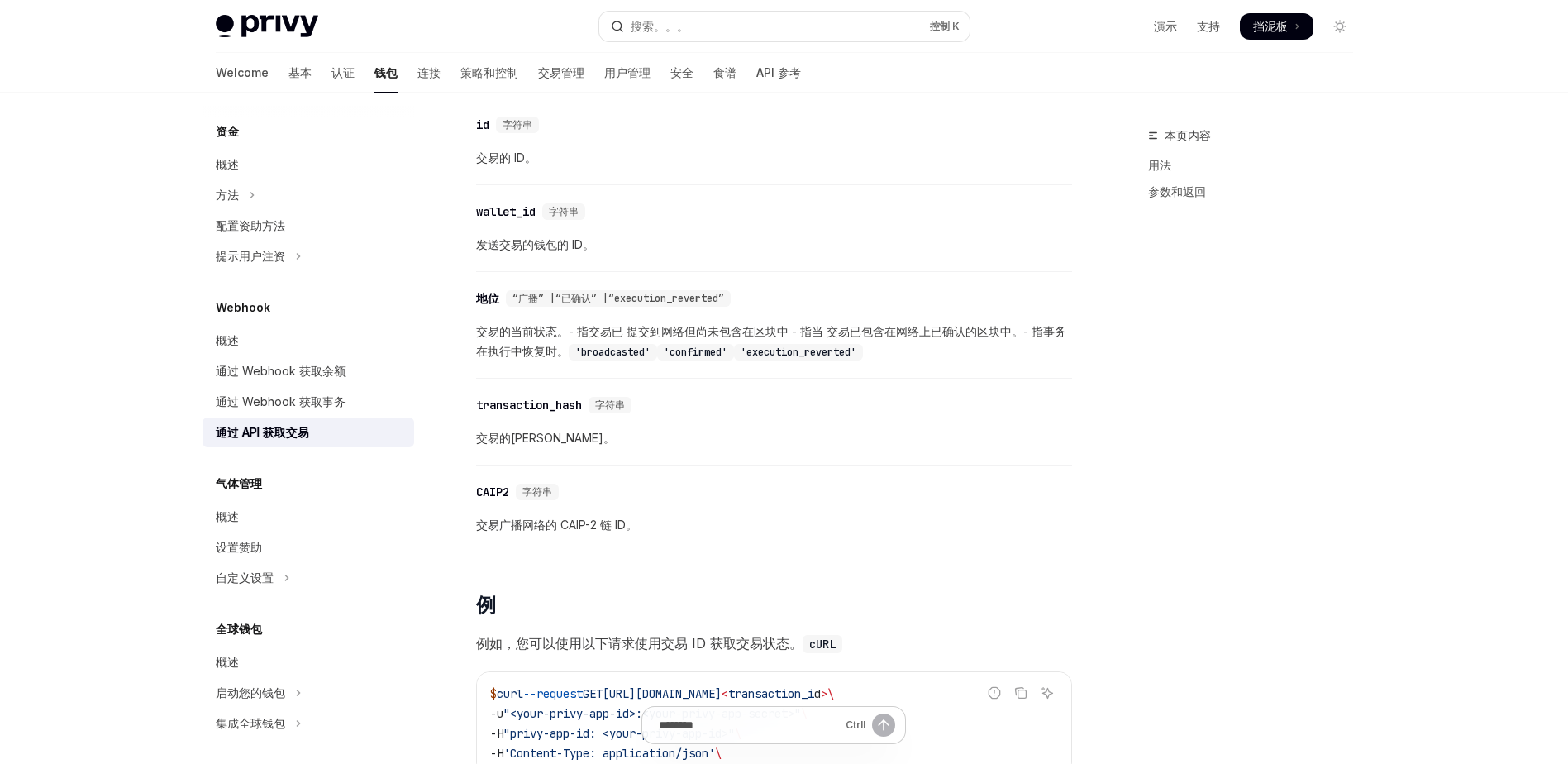
click at [737, 199] on div "​ wallet_id 字符串 发送交易的钱包的 ID。" at bounding box center [773, 233] width 596 height 79
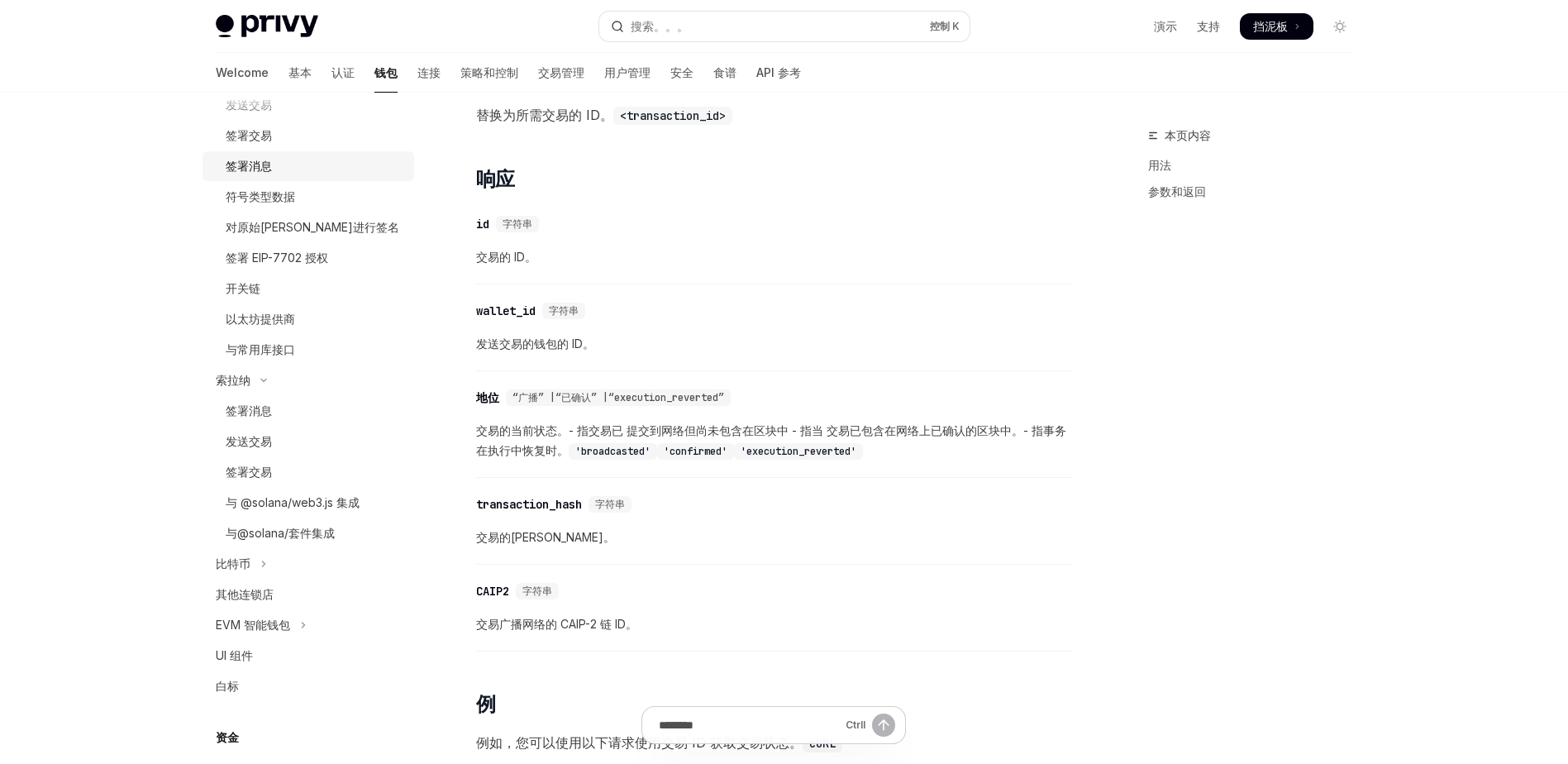
scroll to position [540, 0]
click at [538, 72] on font "交易管理" at bounding box center [560, 73] width 46 height 17
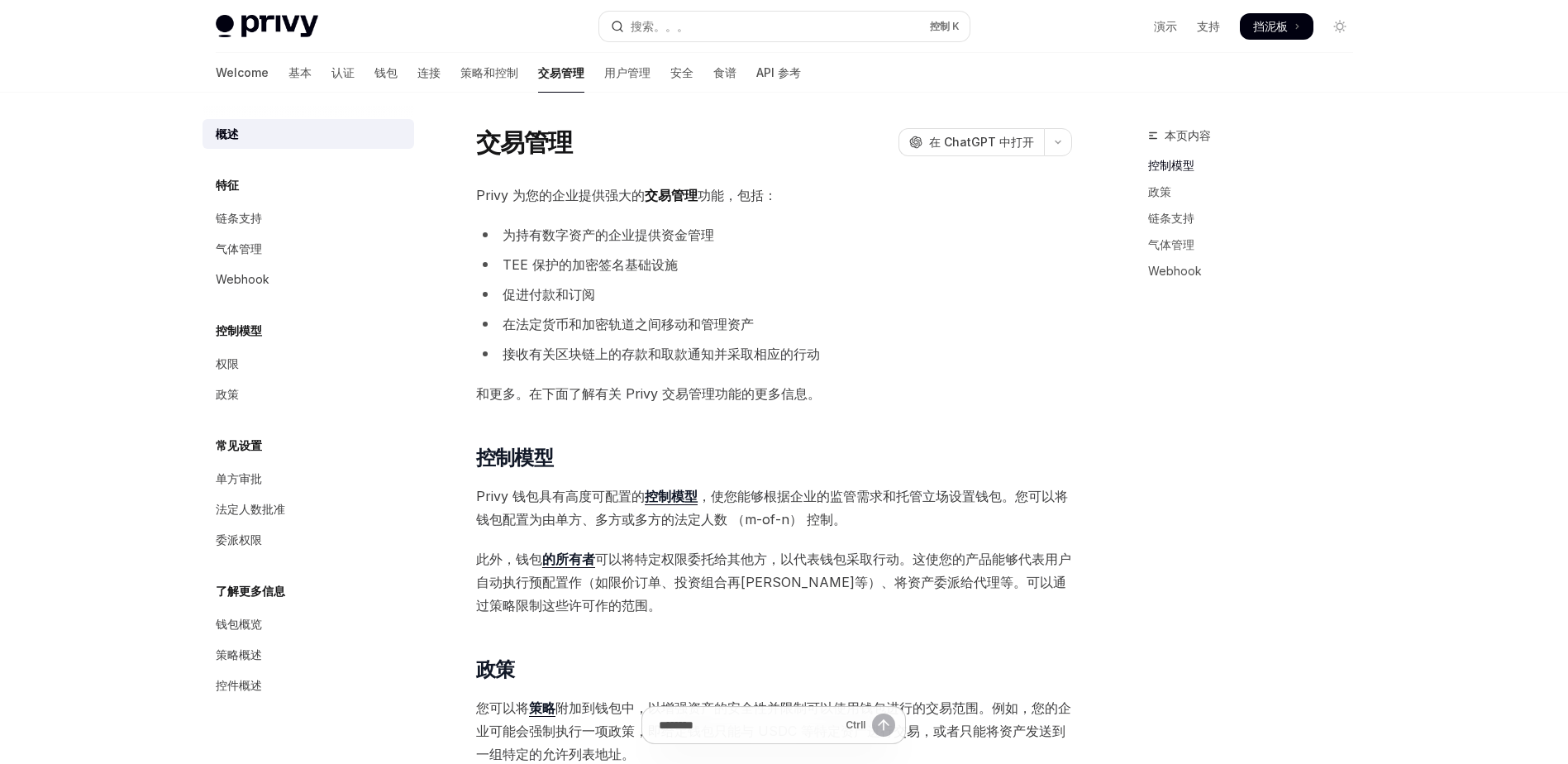
click at [662, 156] on div "交易管理 开放人工智能 在 ChatGPT 中打开" at bounding box center [773, 142] width 596 height 30
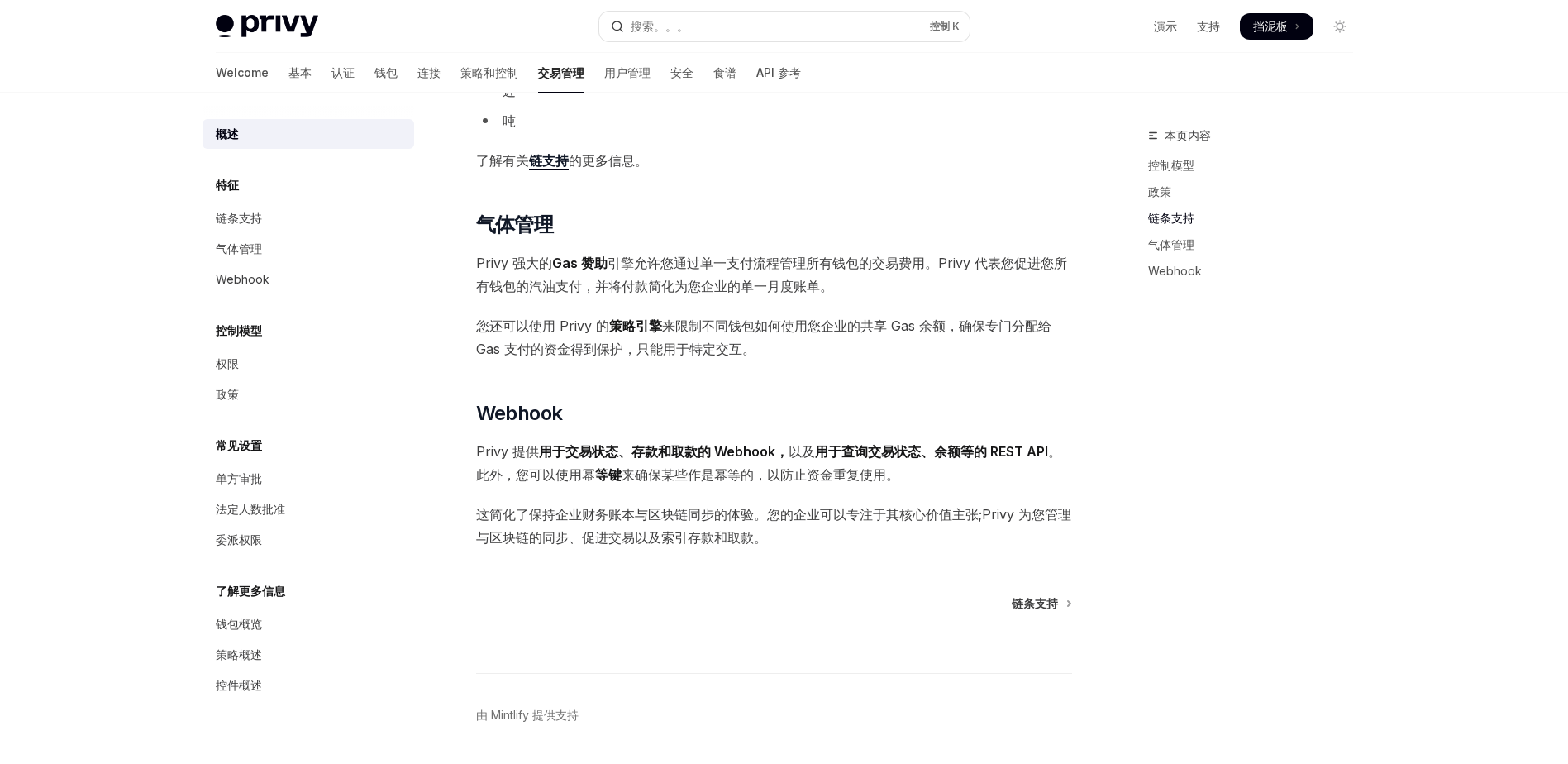
scroll to position [1188, 0]
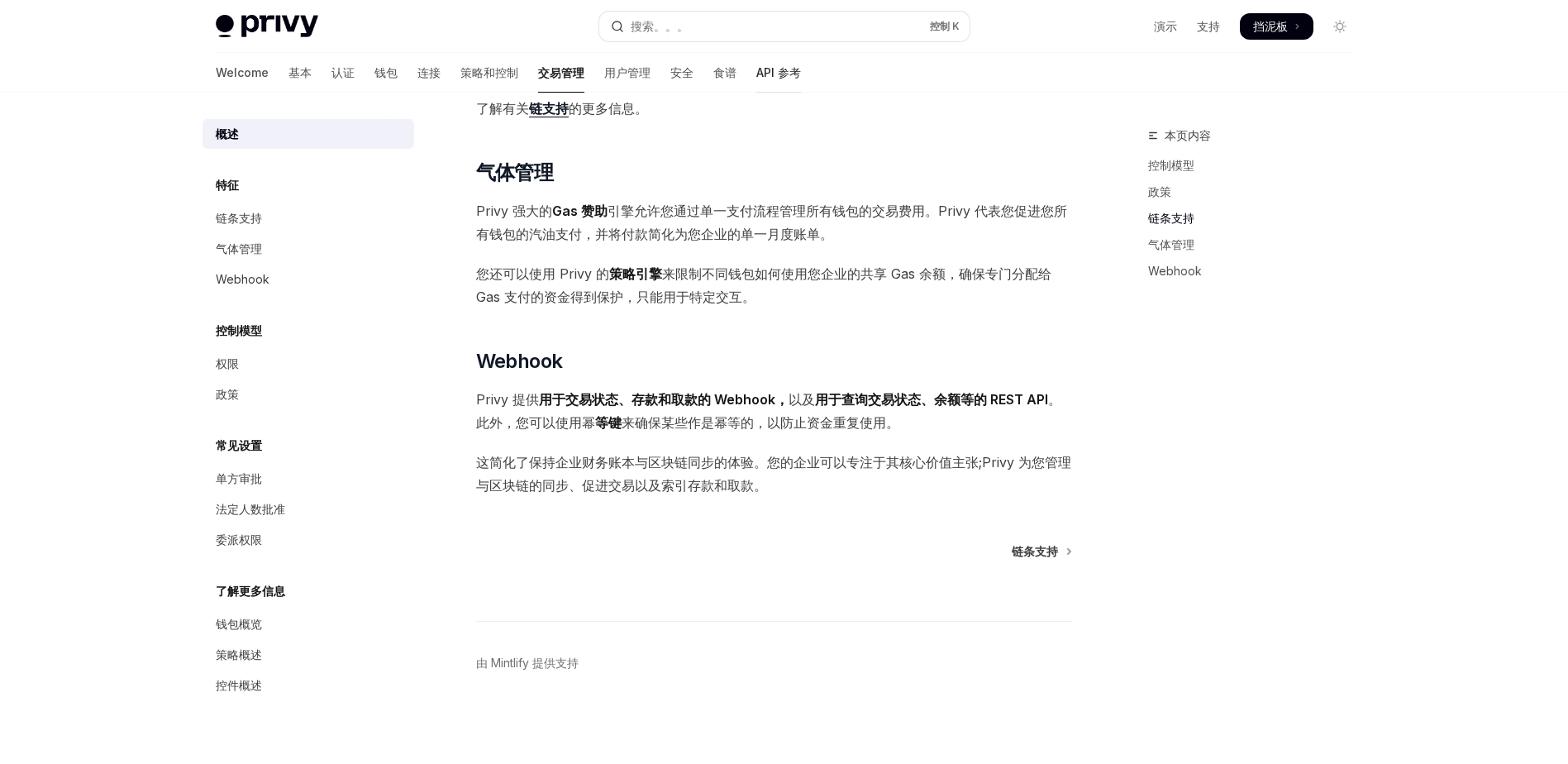
click at [756, 77] on font "API 参考" at bounding box center [778, 73] width 44 height 17
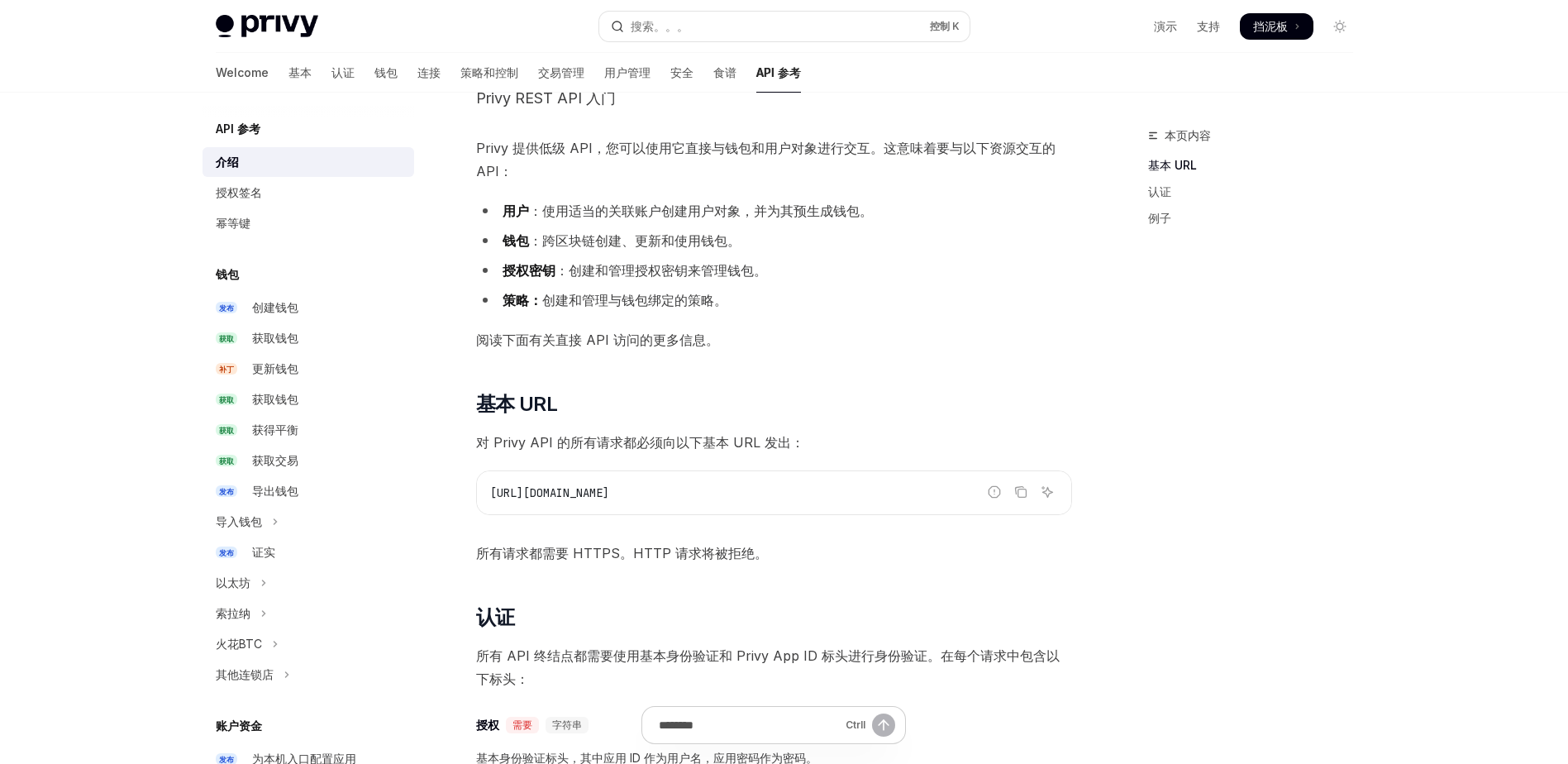
scroll to position [106, 0]
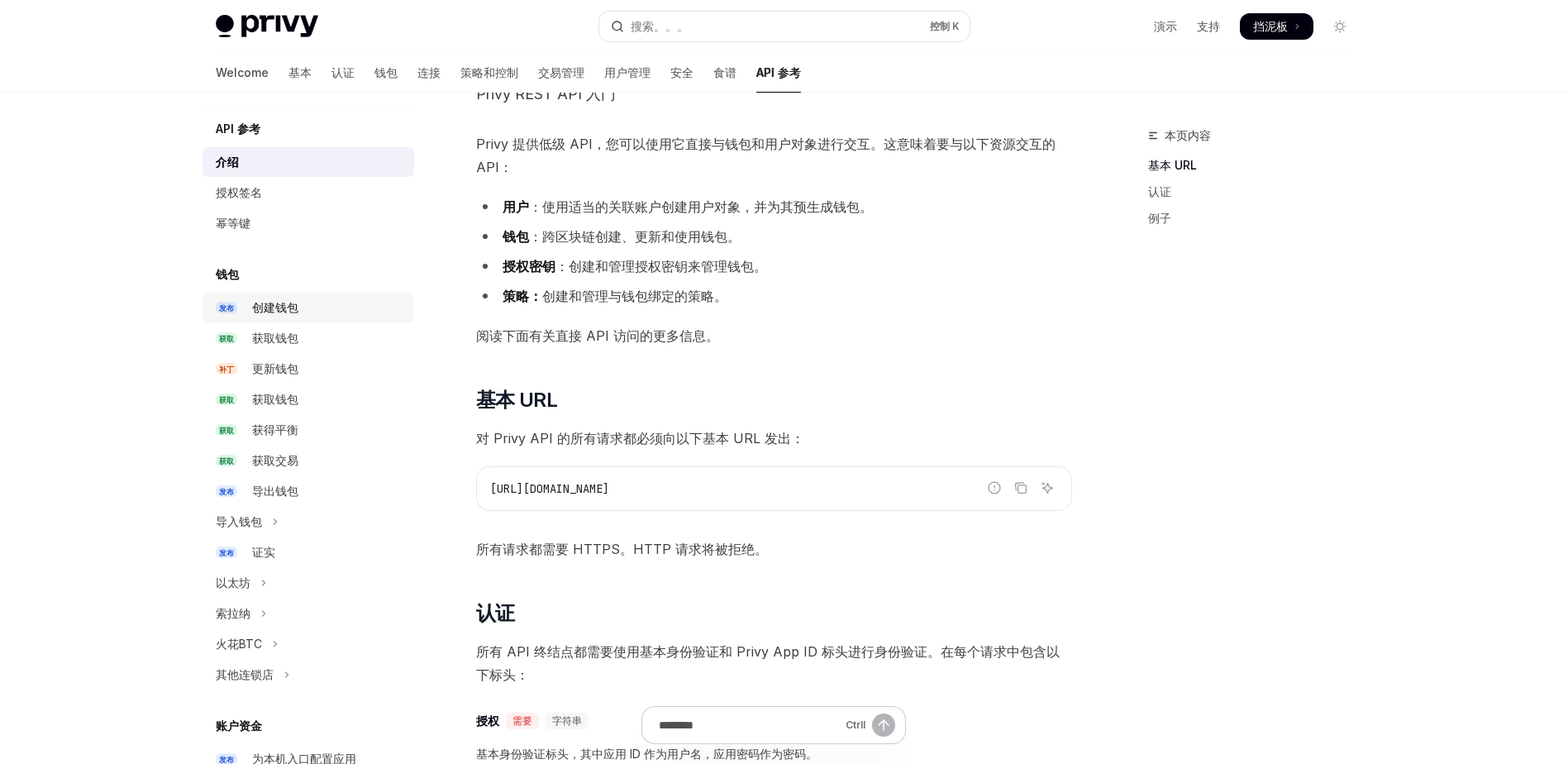
click at [274, 305] on div "创建钱包" at bounding box center [275, 307] width 46 height 20
type textarea "*"
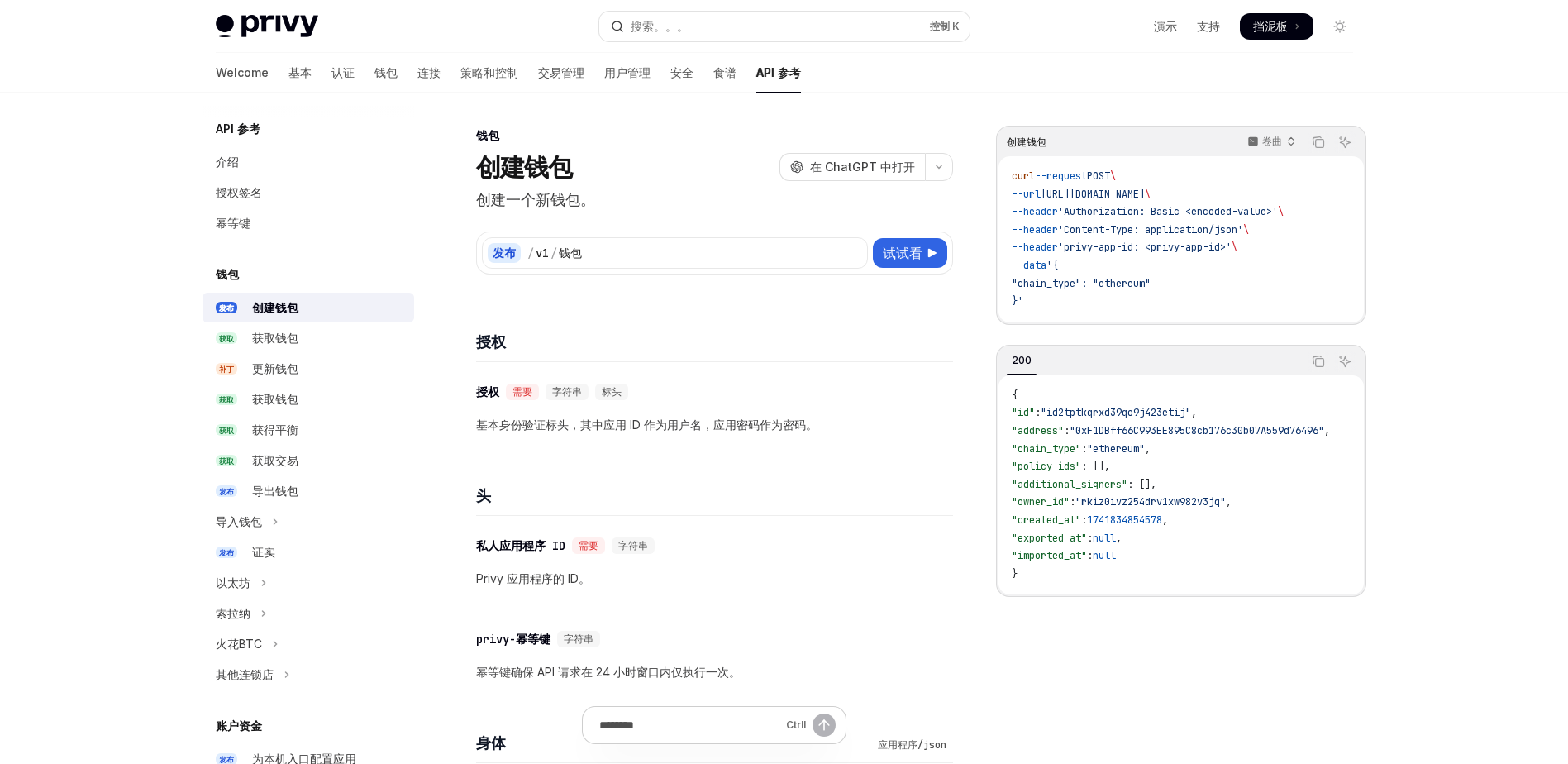
click at [652, 156] on div "创建钱包 开放人工智能 在 ChatGPT 中打开" at bounding box center [714, 168] width 477 height 30
